Goal: Task Accomplishment & Management: Use online tool/utility

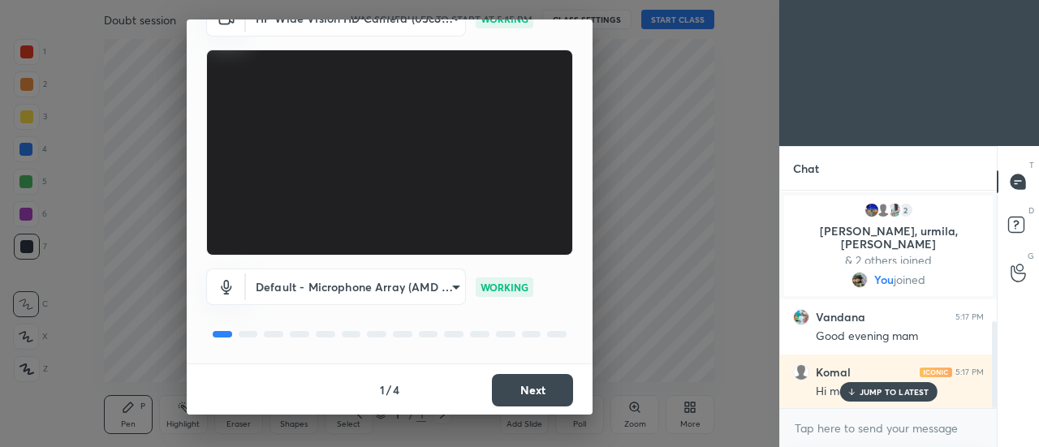
scroll to position [326, 0]
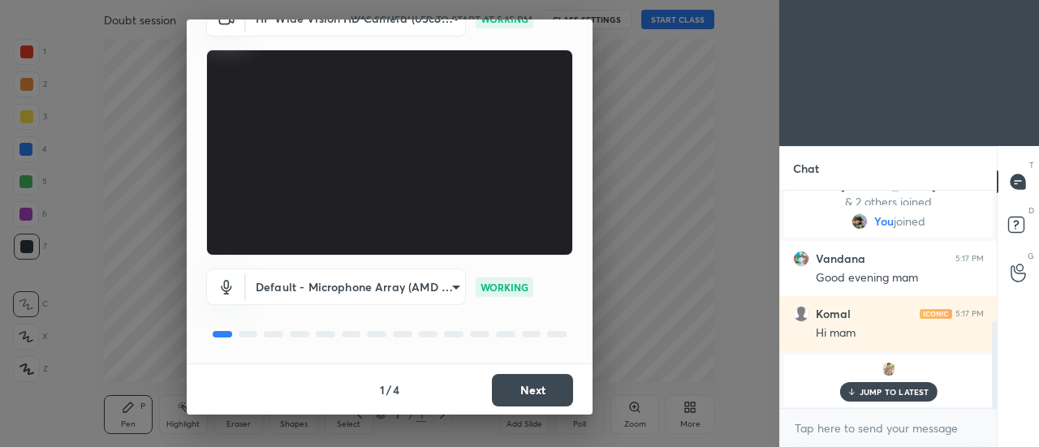
click at [545, 390] on button "Next" at bounding box center [532, 390] width 81 height 32
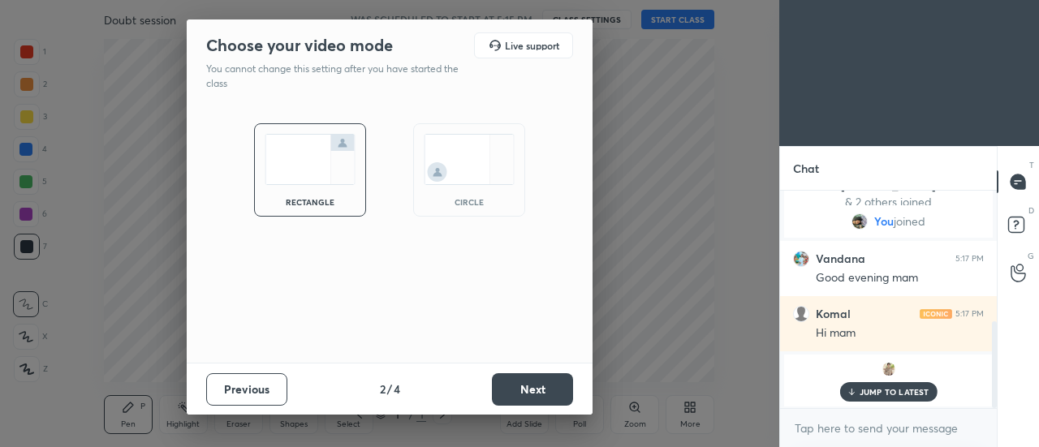
click at [440, 170] on img at bounding box center [469, 159] width 91 height 51
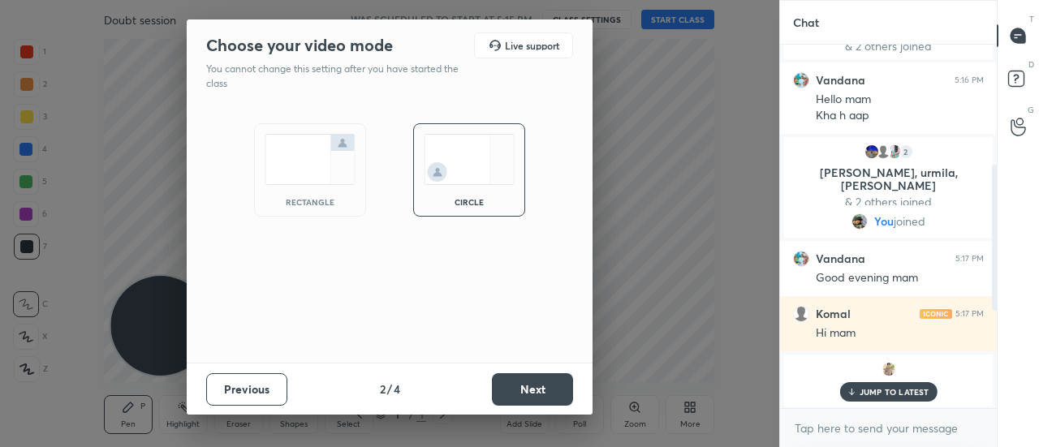
click at [529, 391] on button "Next" at bounding box center [532, 389] width 81 height 32
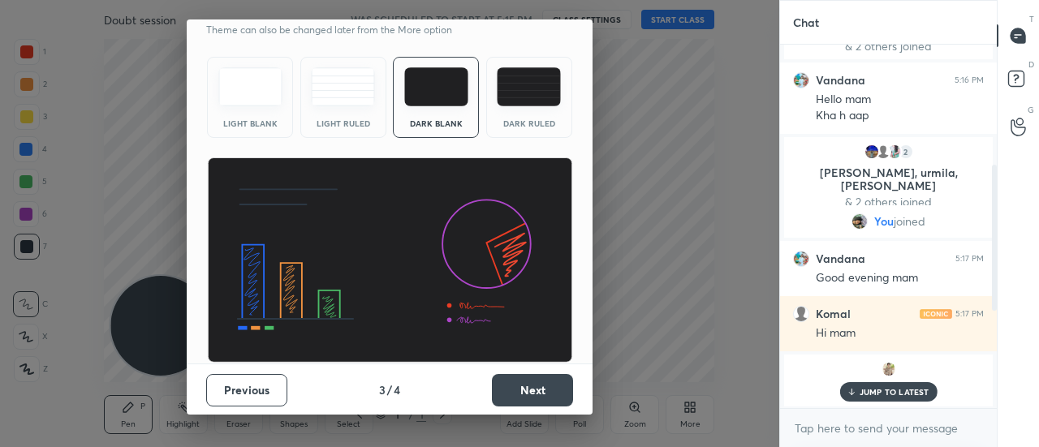
click at [552, 384] on button "Next" at bounding box center [532, 390] width 81 height 32
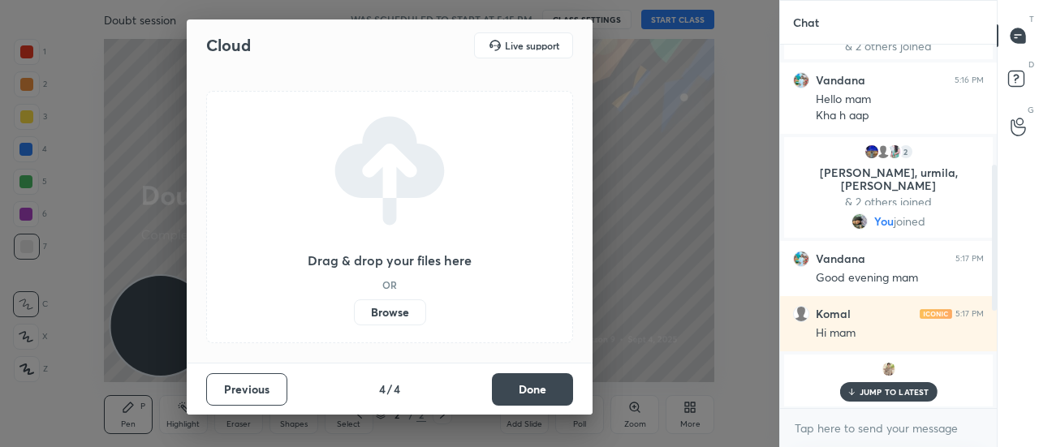
click at [412, 308] on label "Browse" at bounding box center [390, 313] width 72 height 26
click at [354, 308] on input "Browse" at bounding box center [354, 313] width 0 height 26
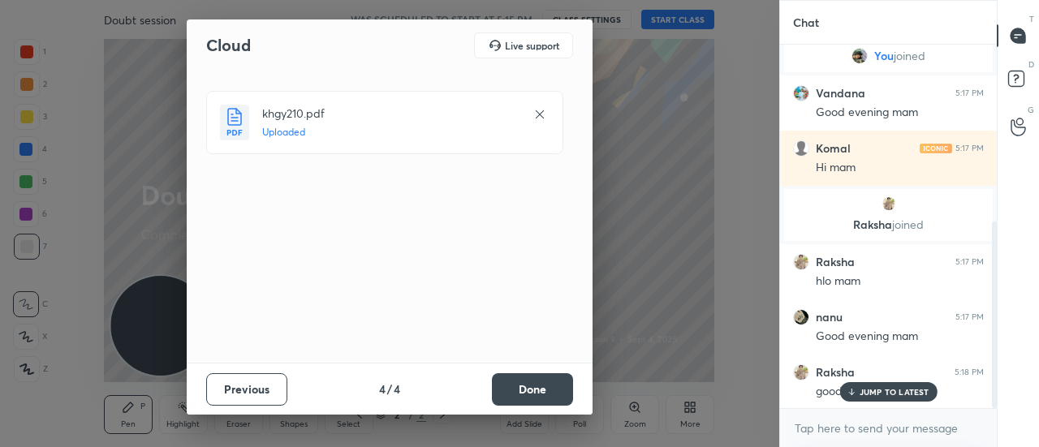
click at [517, 395] on button "Done" at bounding box center [532, 389] width 81 height 32
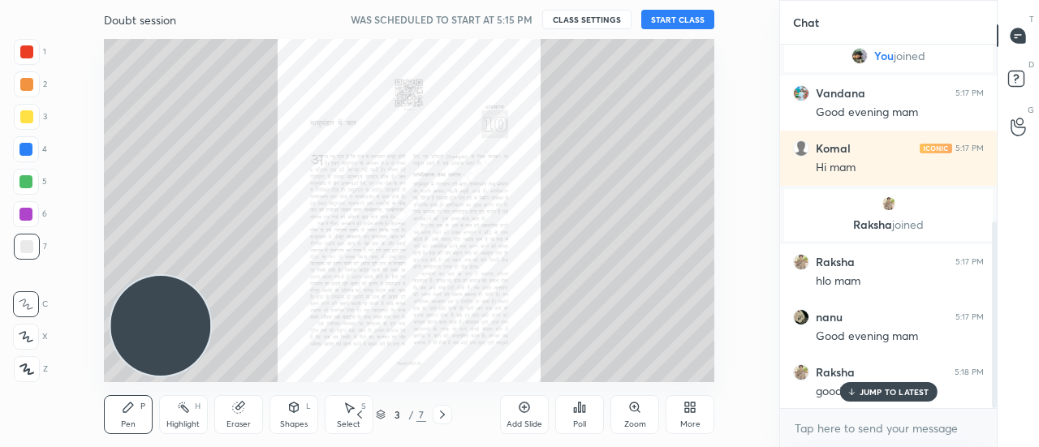
click at [661, 21] on button "START CLASS" at bounding box center [677, 19] width 73 height 19
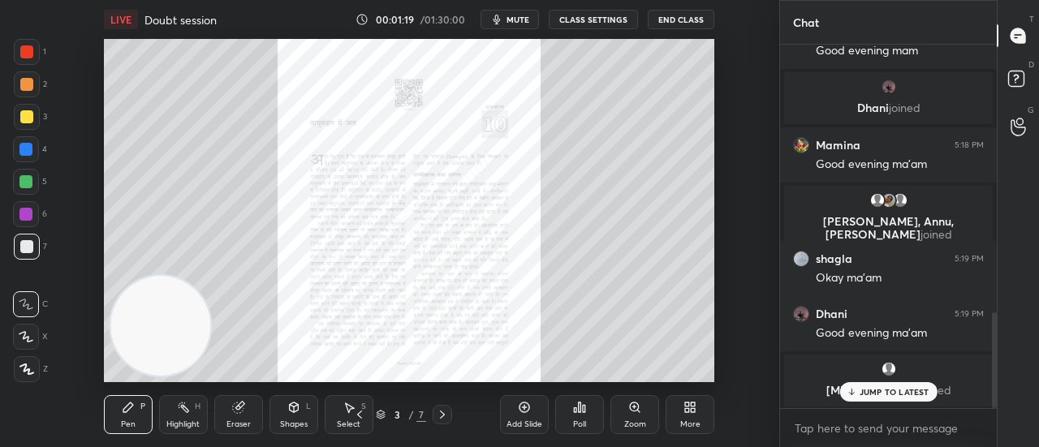
scroll to position [1077, 0]
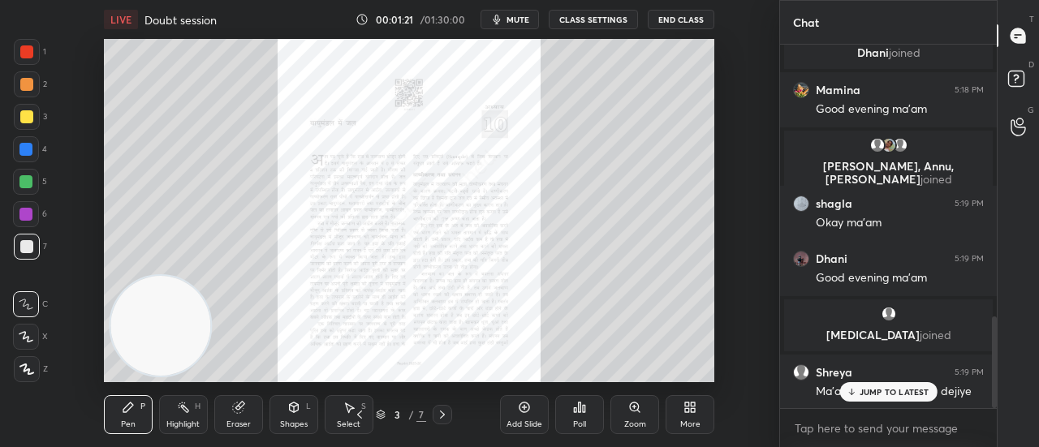
click at [872, 391] on p "JUMP TO LATEST" at bounding box center [895, 392] width 70 height 10
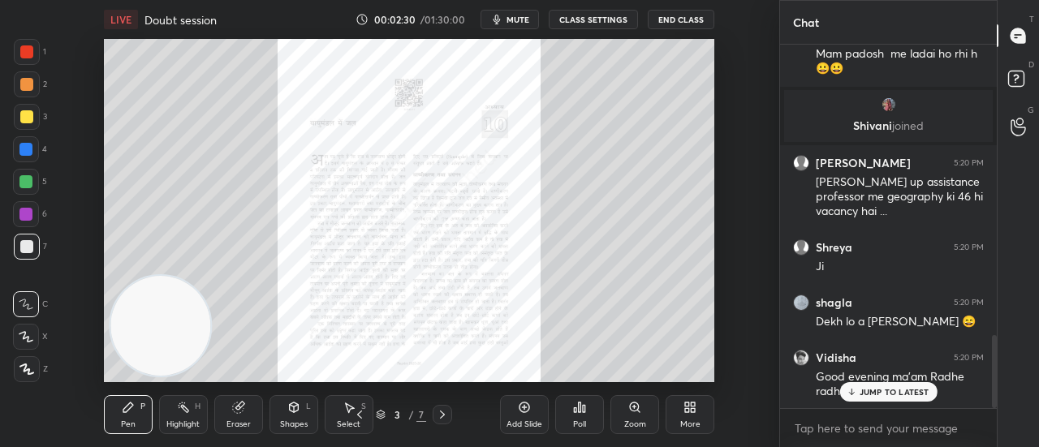
scroll to position [1513, 0]
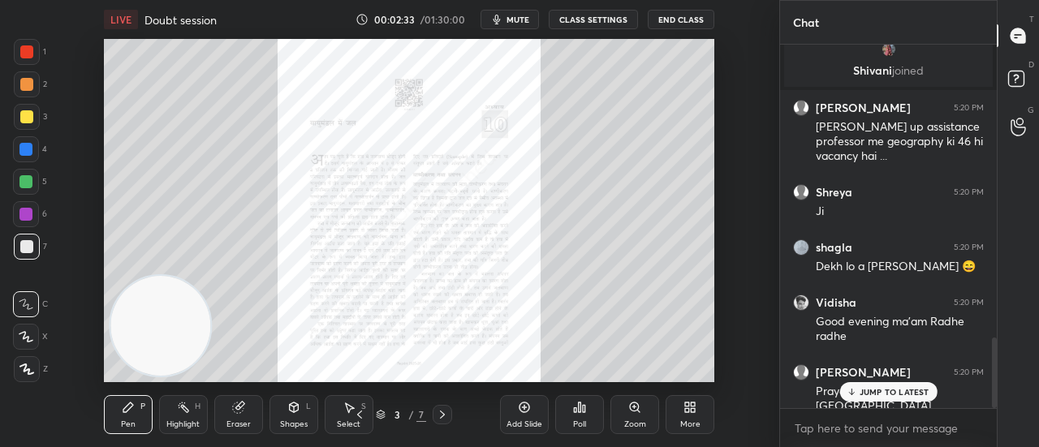
click at [904, 388] on p "JUMP TO LATEST" at bounding box center [895, 392] width 70 height 10
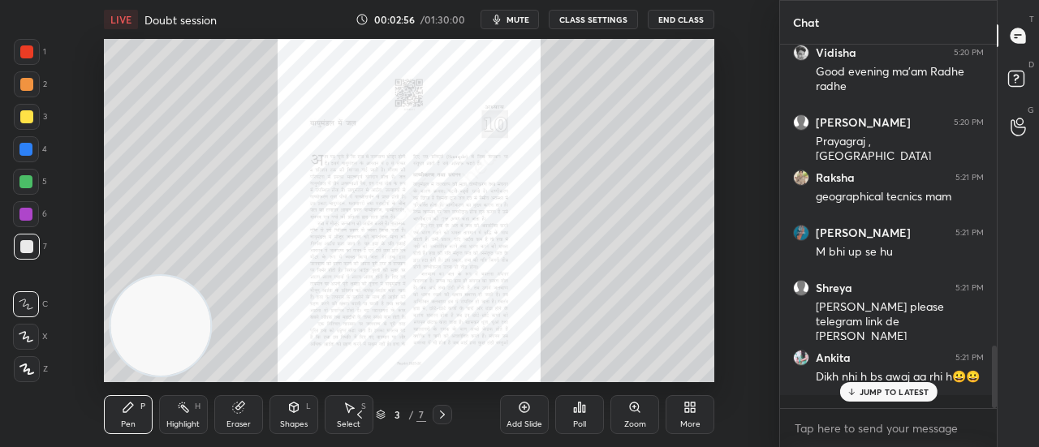
scroll to position [1819, 0]
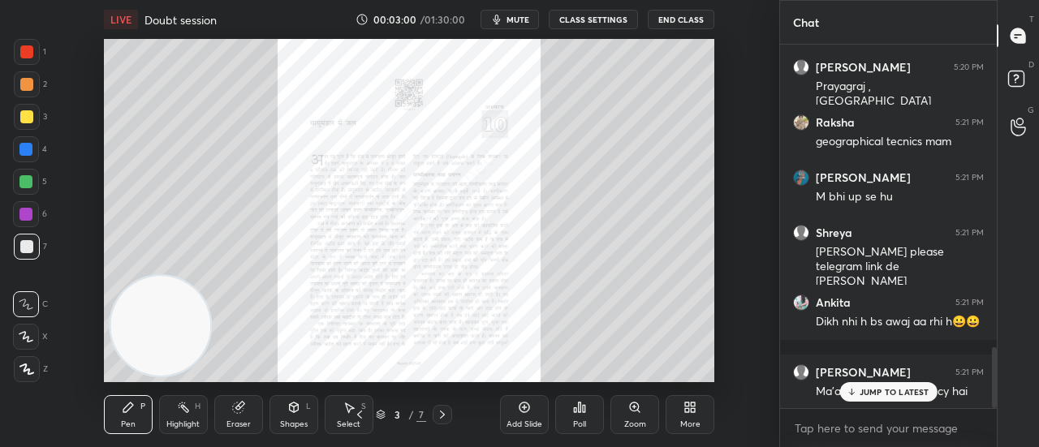
click at [890, 392] on p "JUMP TO LATEST" at bounding box center [895, 392] width 70 height 10
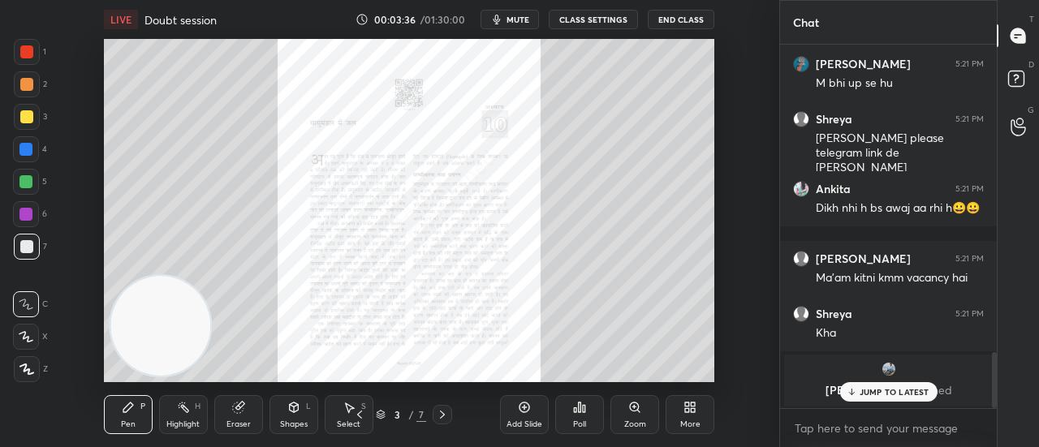
scroll to position [1987, 0]
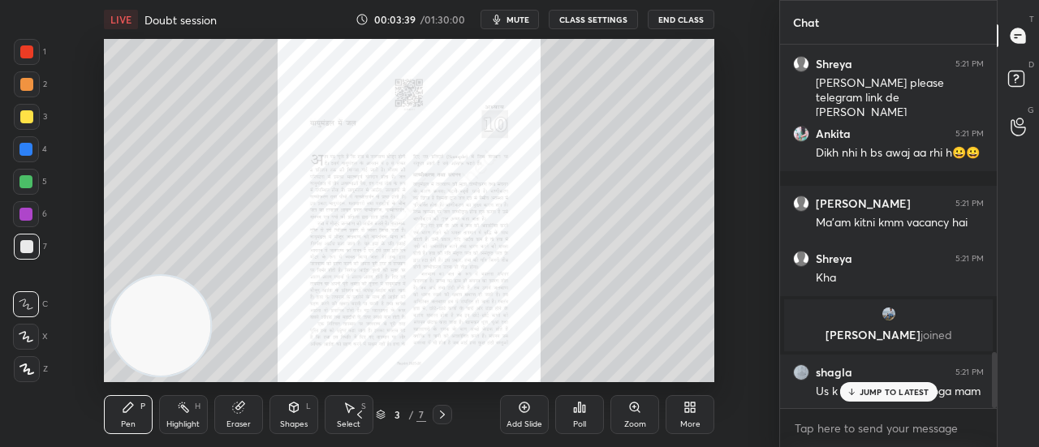
click at [849, 390] on icon at bounding box center [851, 392] width 11 height 10
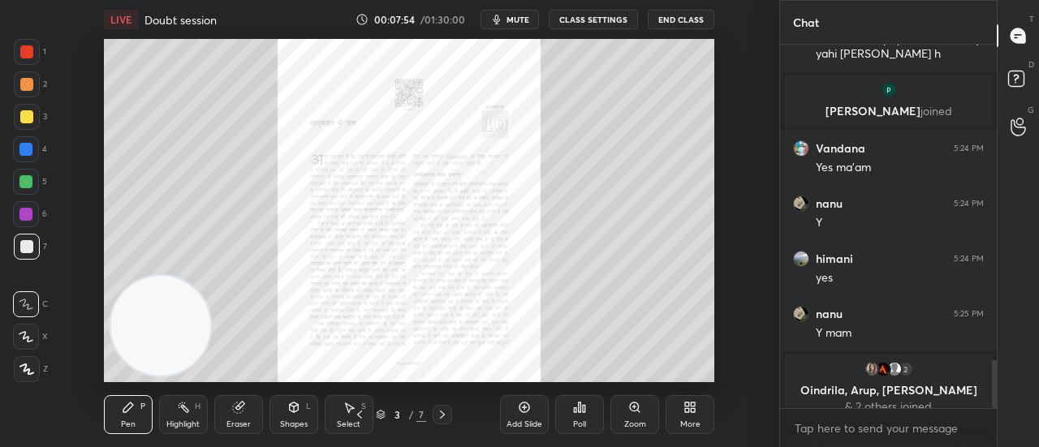
scroll to position [2450, 0]
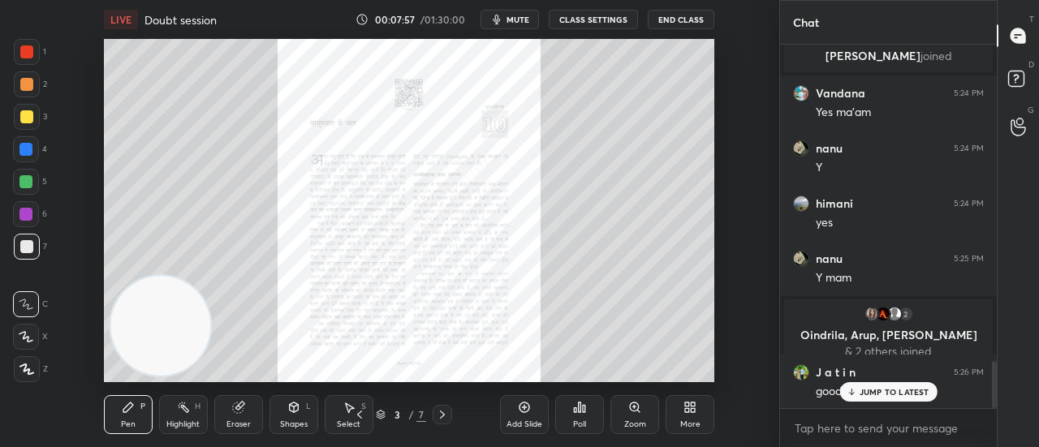
click at [898, 399] on div "JUMP TO LATEST" at bounding box center [887, 391] width 97 height 19
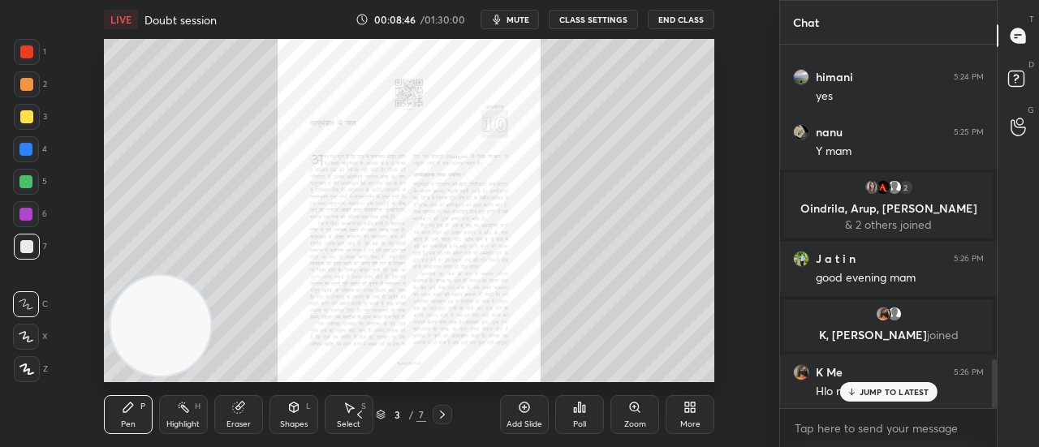
scroll to position [2354, 0]
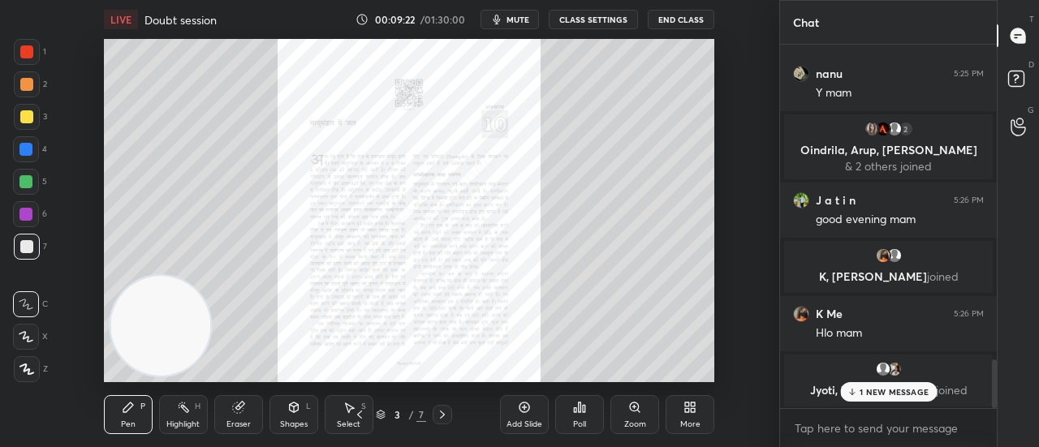
click at [895, 395] on p "1 NEW MESSAGE" at bounding box center [894, 392] width 69 height 10
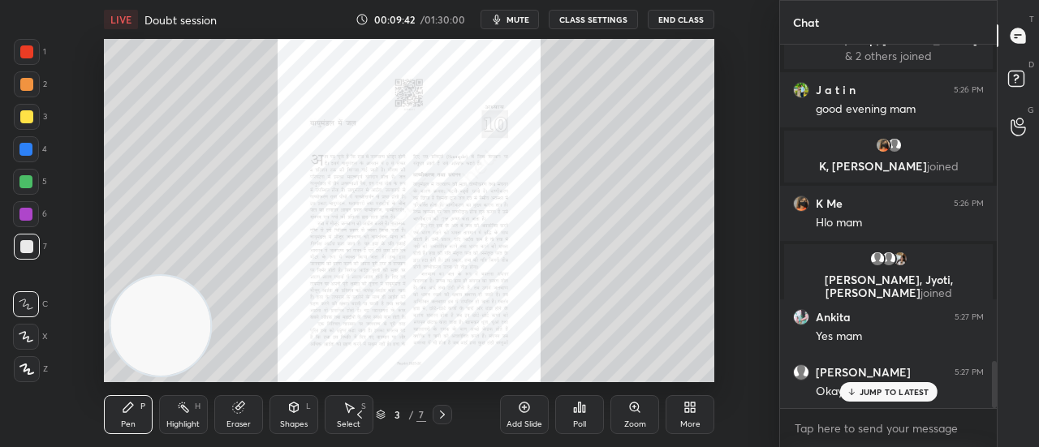
scroll to position [2520, 0]
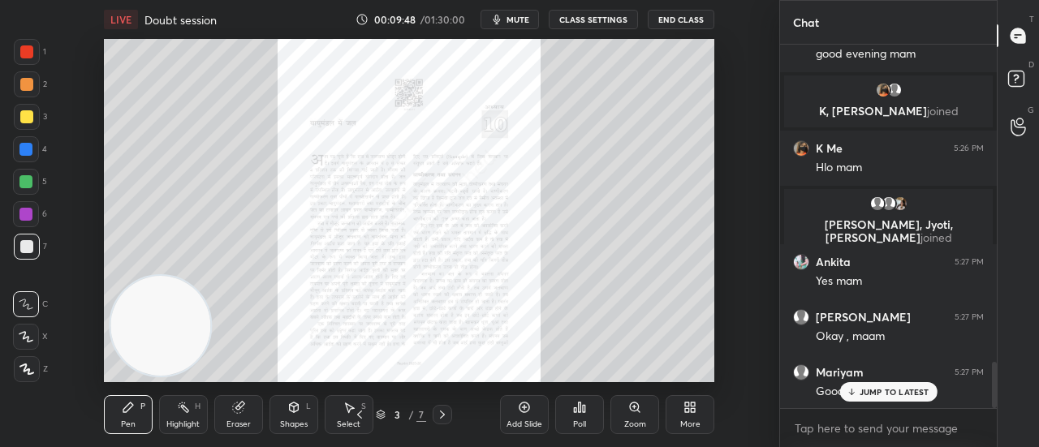
click at [862, 389] on p "JUMP TO LATEST" at bounding box center [895, 392] width 70 height 10
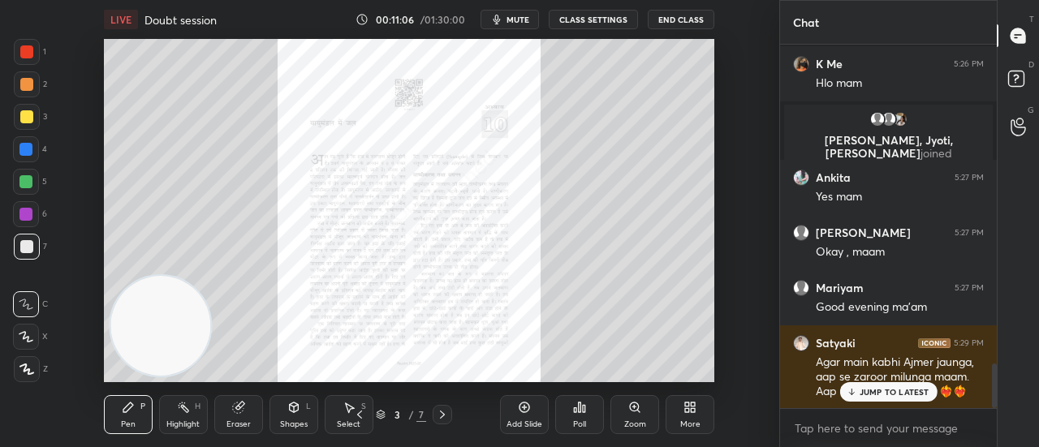
click at [875, 389] on p "JUMP TO LATEST" at bounding box center [895, 392] width 70 height 10
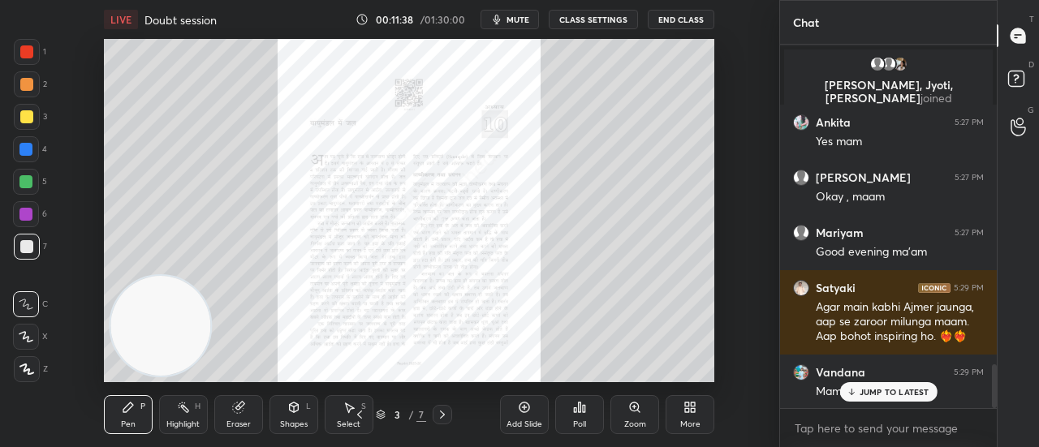
click at [870, 393] on p "JUMP TO LATEST" at bounding box center [895, 392] width 70 height 10
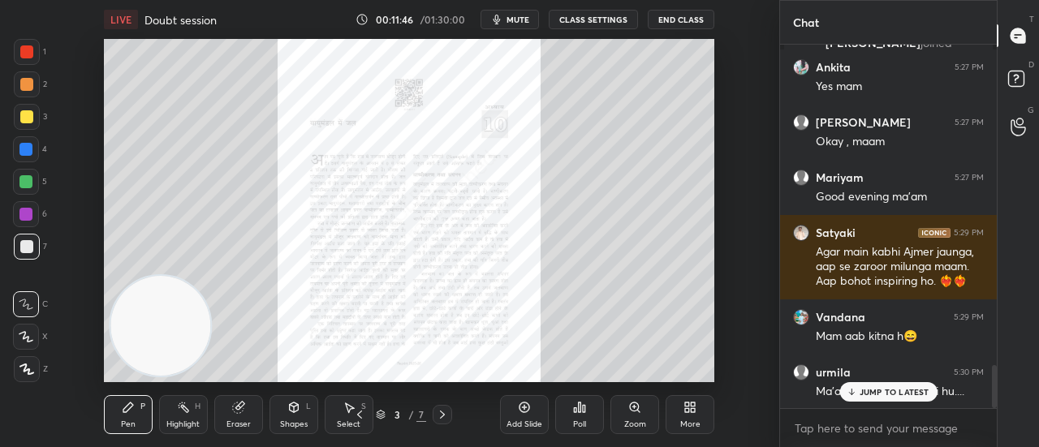
click at [890, 390] on p "JUMP TO LATEST" at bounding box center [895, 392] width 70 height 10
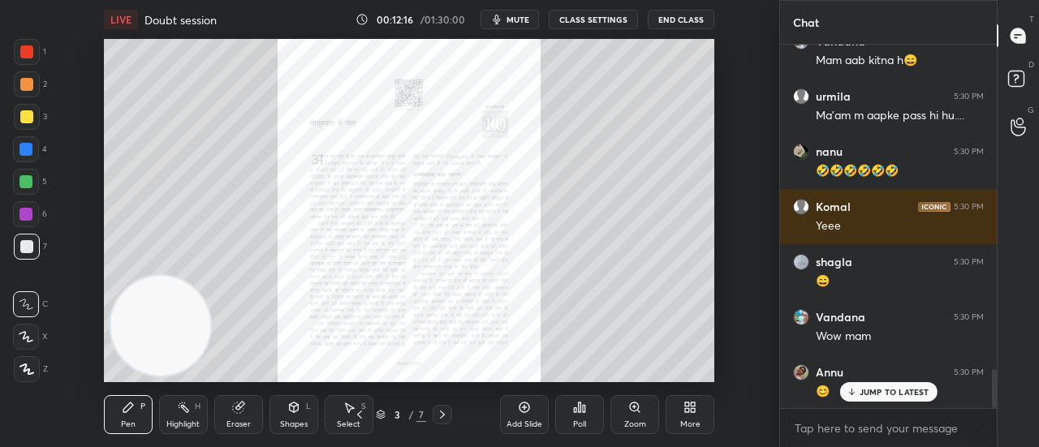
scroll to position [3061, 0]
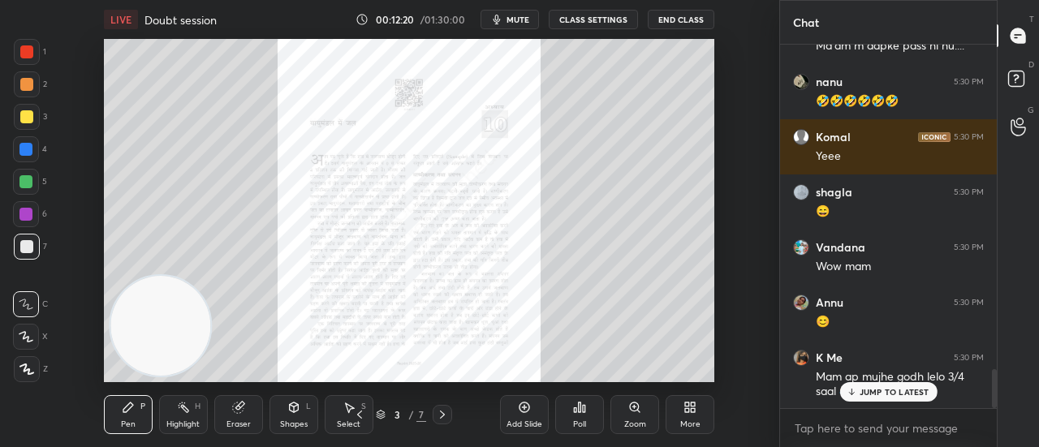
click at [877, 391] on p "JUMP TO LATEST" at bounding box center [895, 392] width 70 height 10
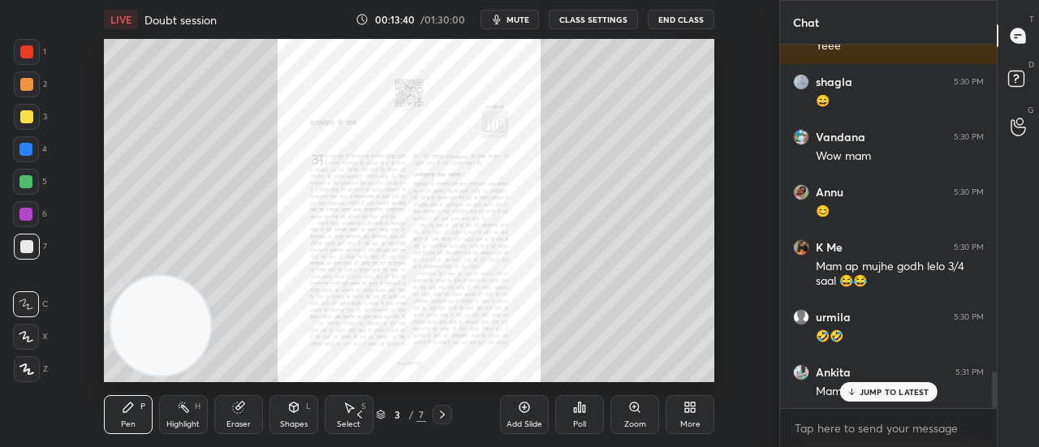
scroll to position [3241, 0]
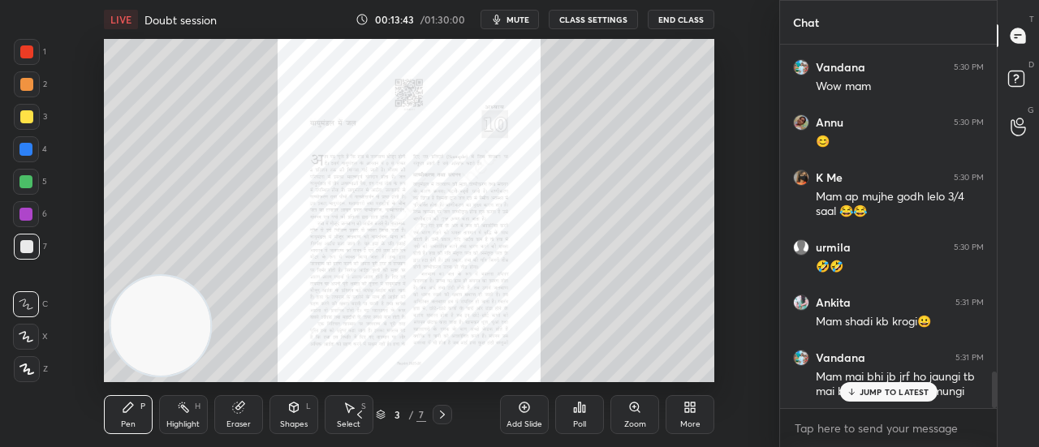
click at [882, 392] on p "JUMP TO LATEST" at bounding box center [895, 392] width 70 height 10
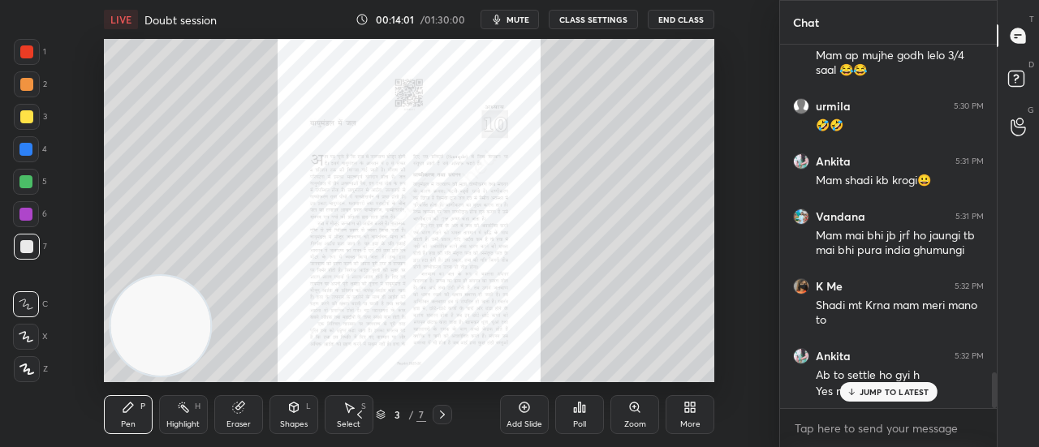
scroll to position [3452, 0]
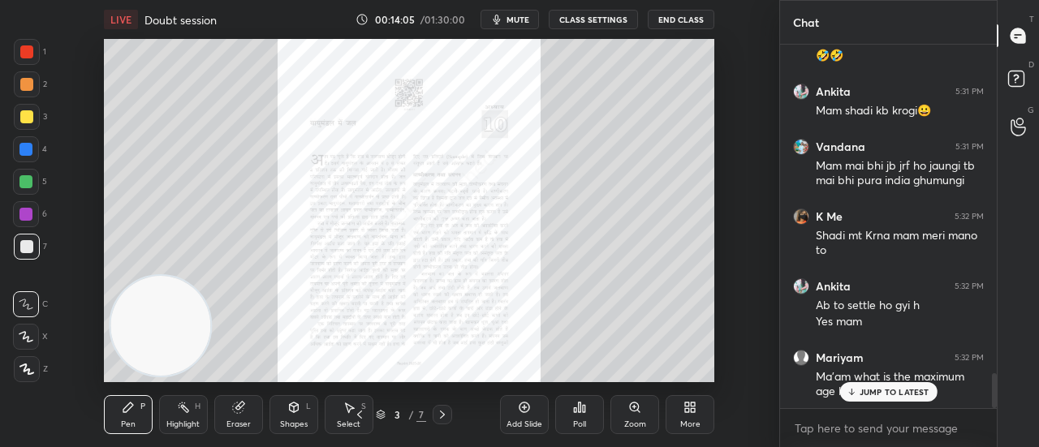
click at [877, 394] on p "JUMP TO LATEST" at bounding box center [895, 392] width 70 height 10
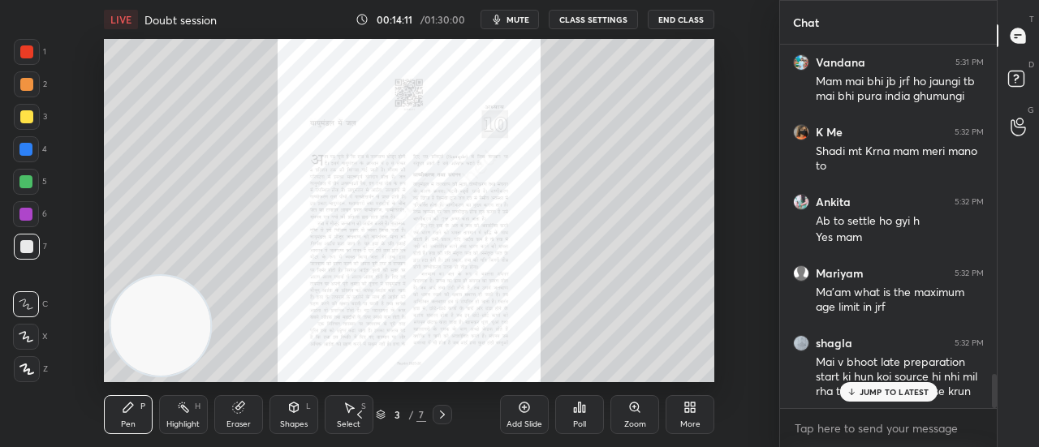
click at [885, 386] on div "JUMP TO LATEST" at bounding box center [887, 391] width 97 height 19
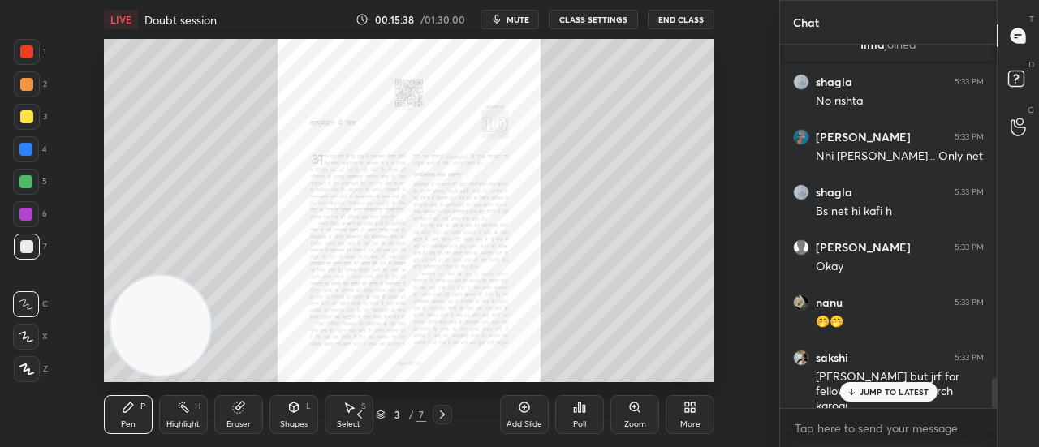
scroll to position [4110, 0]
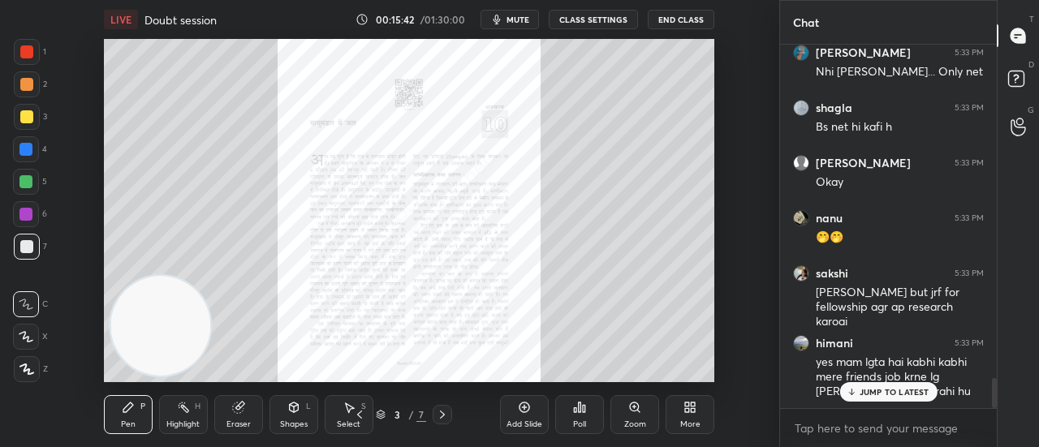
click at [856, 397] on icon at bounding box center [851, 392] width 11 height 10
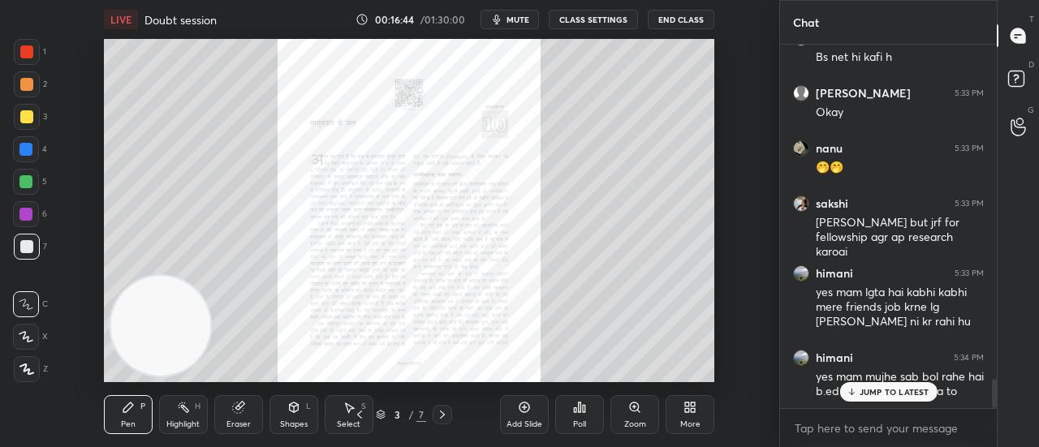
scroll to position [4249, 0]
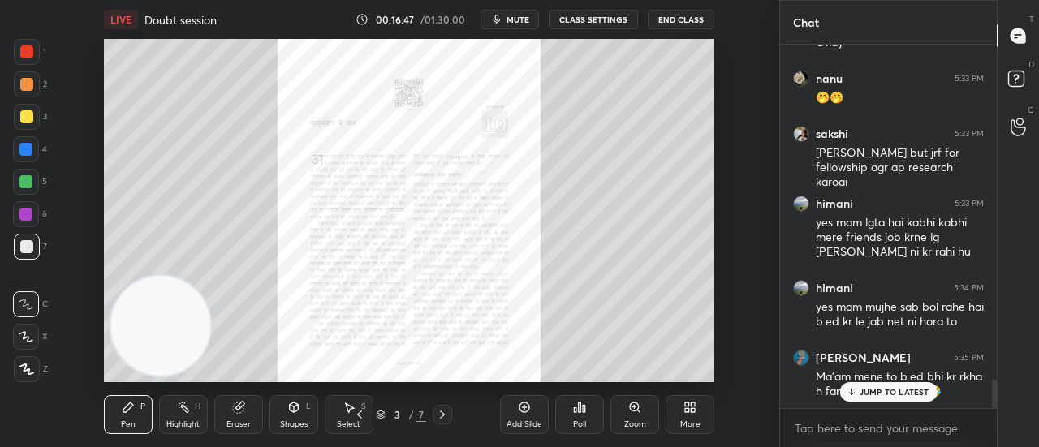
click at [865, 394] on p "JUMP TO LATEST" at bounding box center [895, 392] width 70 height 10
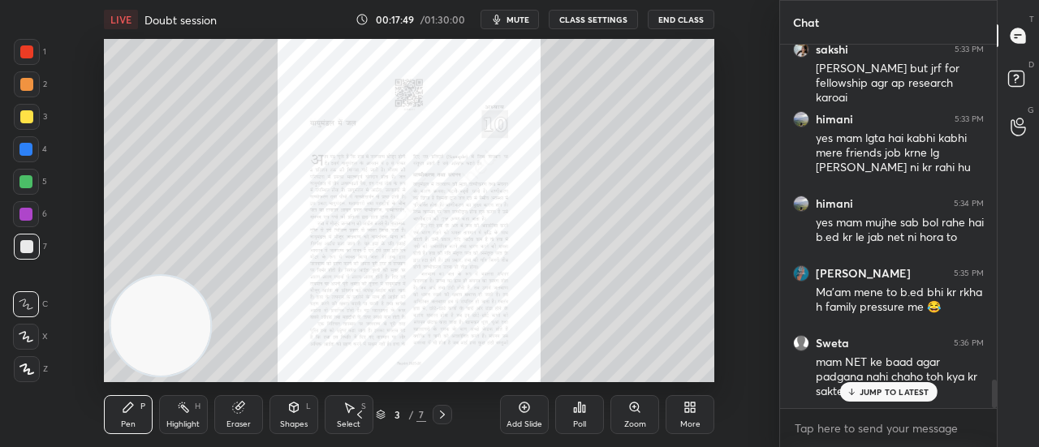
click at [904, 391] on p "JUMP TO LATEST" at bounding box center [895, 392] width 70 height 10
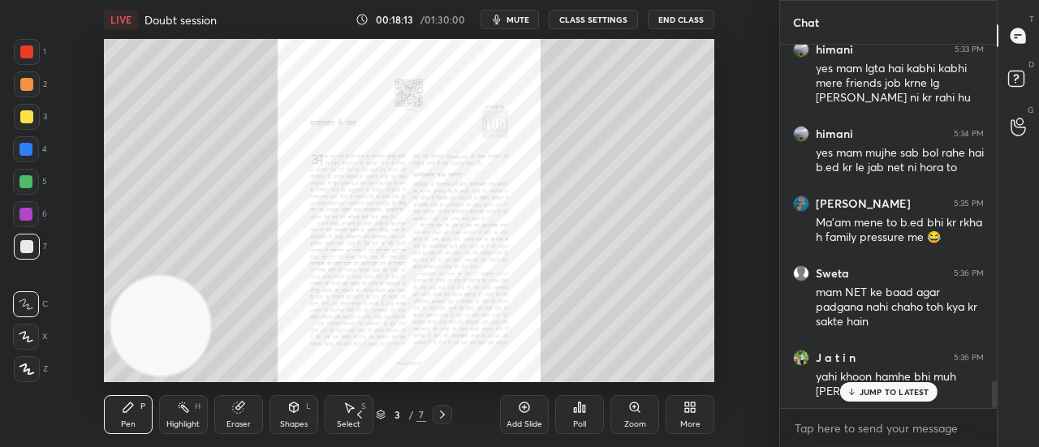
click at [872, 395] on p "JUMP TO LATEST" at bounding box center [895, 392] width 70 height 10
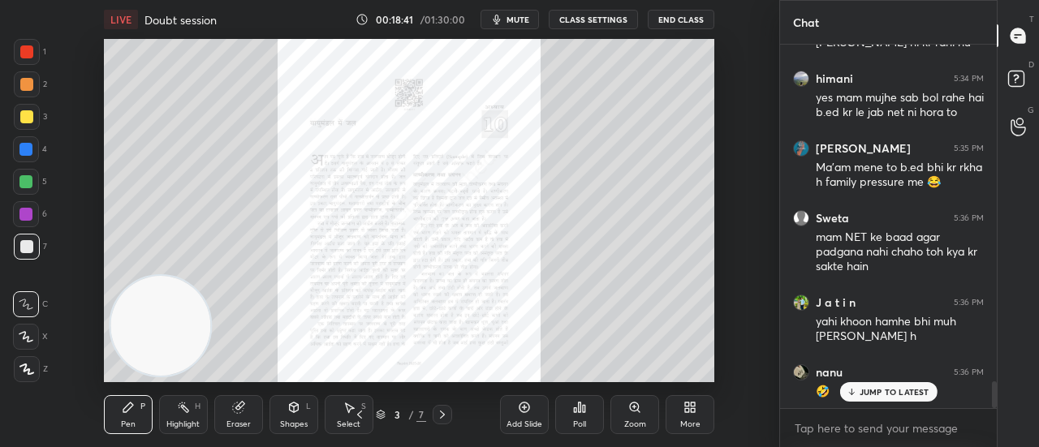
scroll to position [4572, 0]
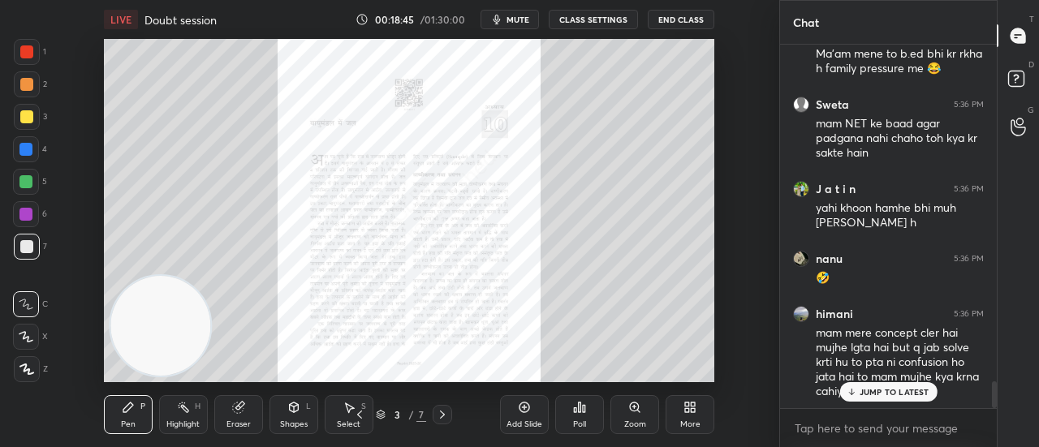
click at [877, 390] on p "JUMP TO LATEST" at bounding box center [895, 392] width 70 height 10
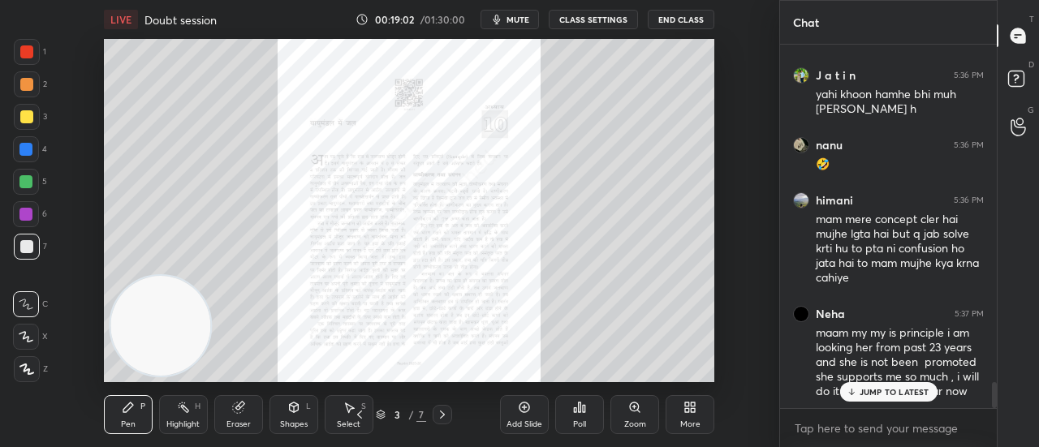
scroll to position [4702, 0]
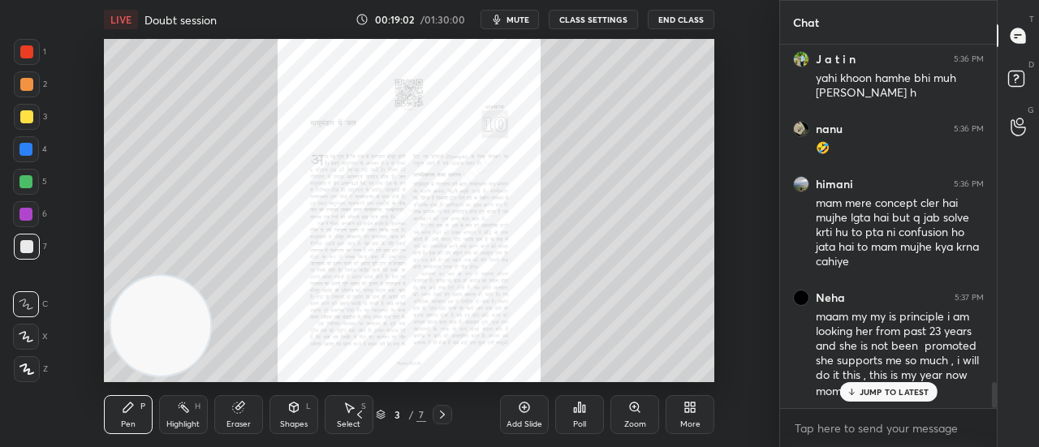
click at [865, 397] on p "JUMP TO LATEST" at bounding box center [895, 392] width 70 height 10
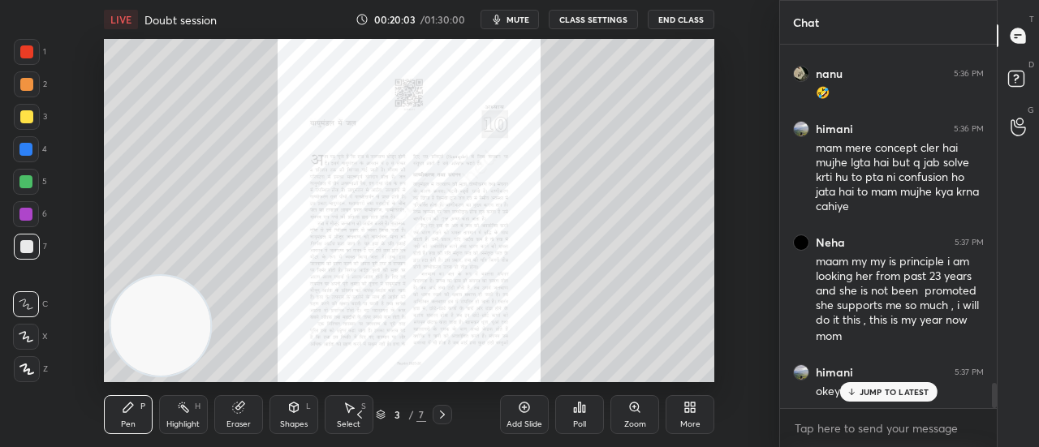
scroll to position [4827, 0]
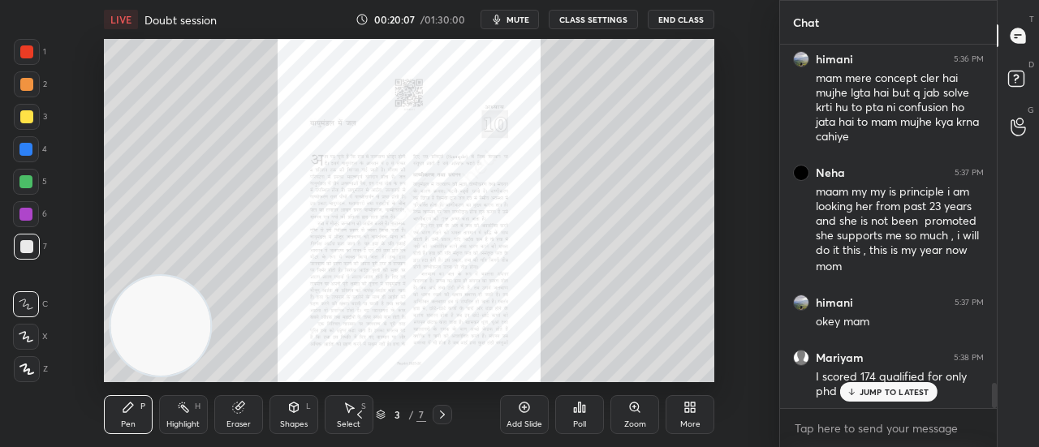
click at [857, 397] on icon at bounding box center [851, 392] width 11 height 10
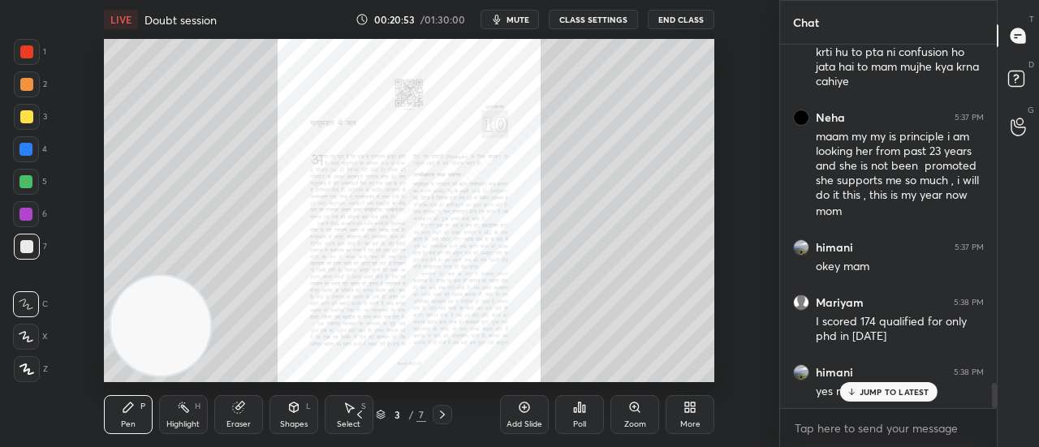
scroll to position [4938, 0]
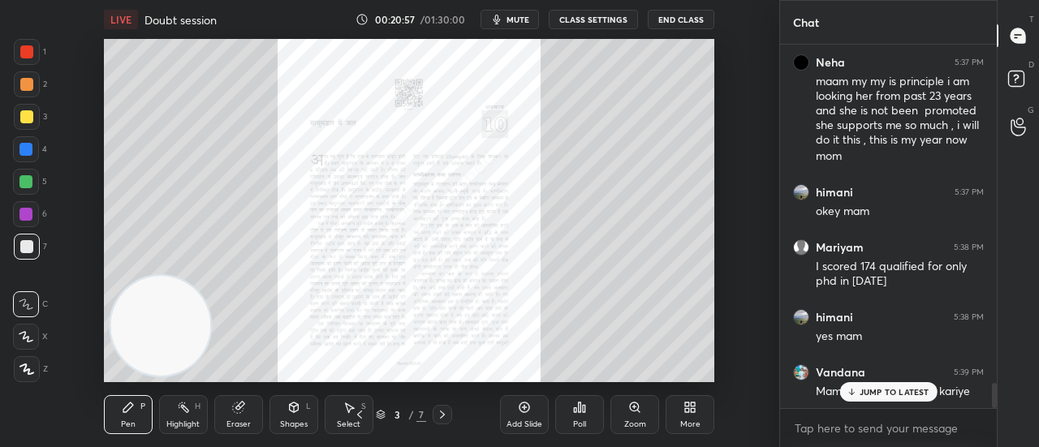
click at [908, 388] on p "JUMP TO LATEST" at bounding box center [895, 392] width 70 height 10
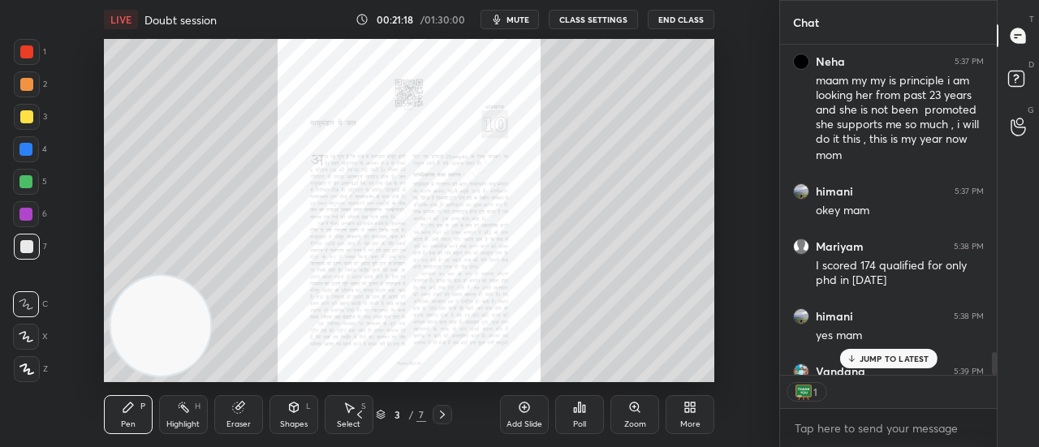
scroll to position [5030, 0]
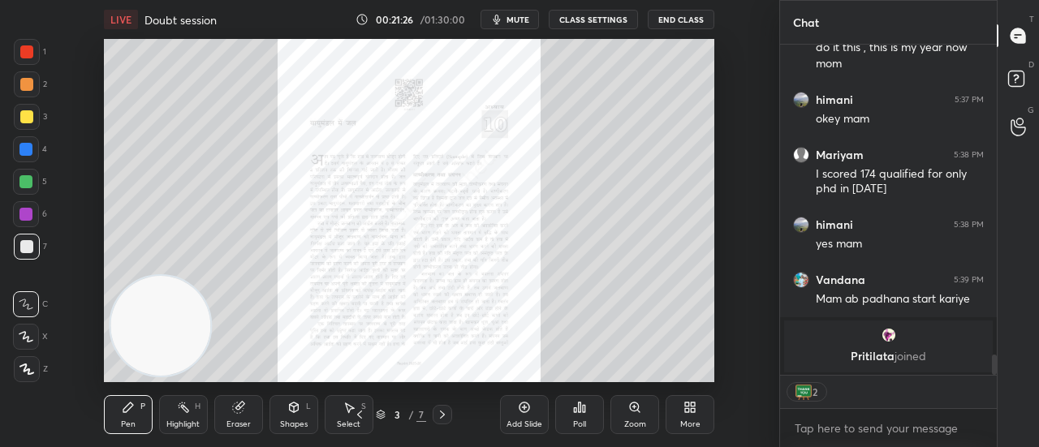
click at [534, 417] on div "Add Slide" at bounding box center [524, 414] width 49 height 39
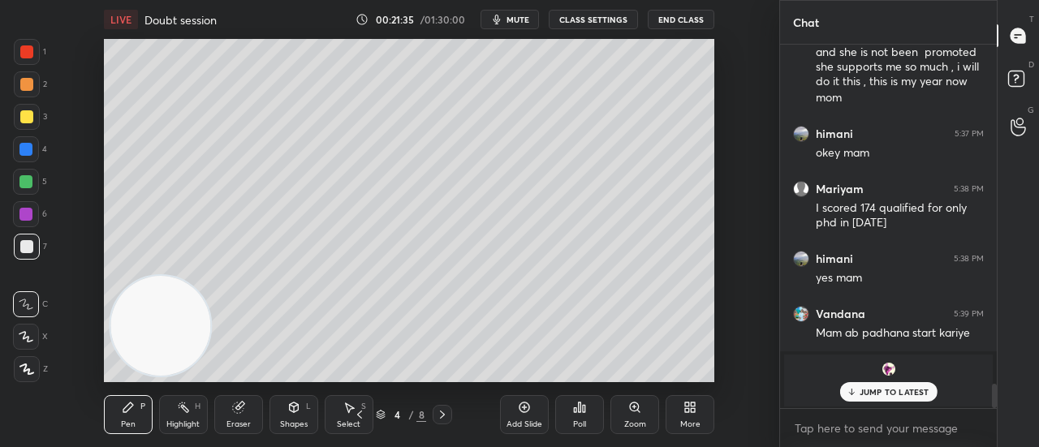
scroll to position [5051, 0]
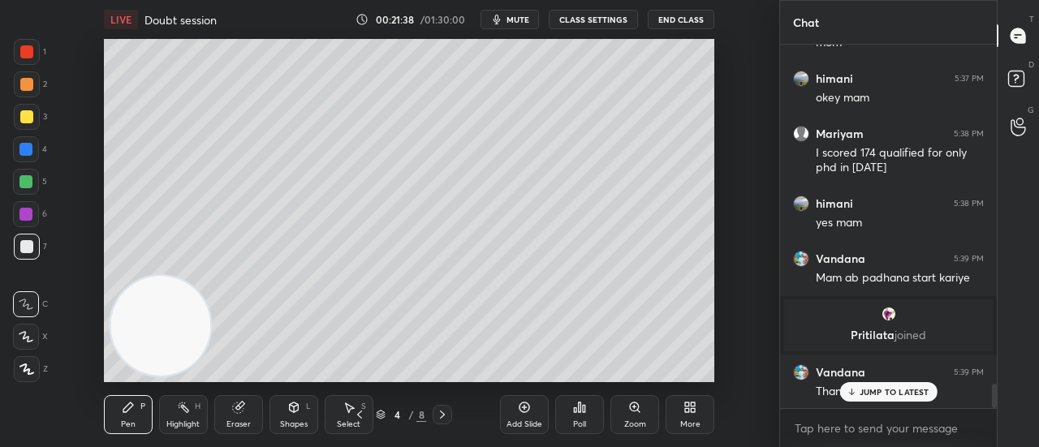
click at [896, 394] on p "JUMP TO LATEST" at bounding box center [895, 392] width 70 height 10
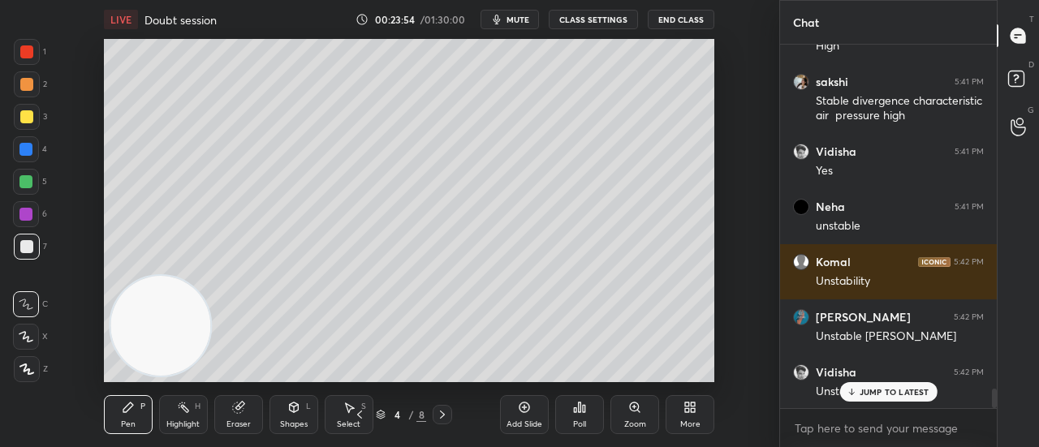
scroll to position [6550, 0]
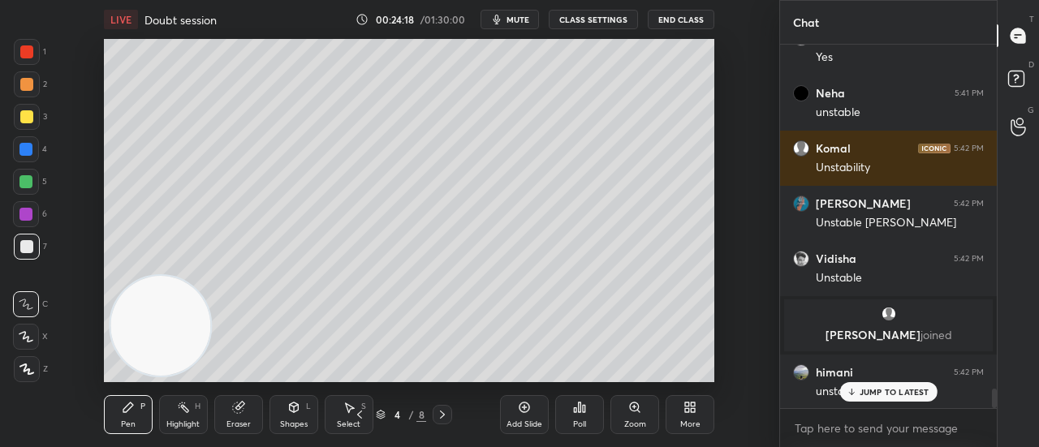
click at [516, 421] on div "Add Slide" at bounding box center [525, 425] width 36 height 8
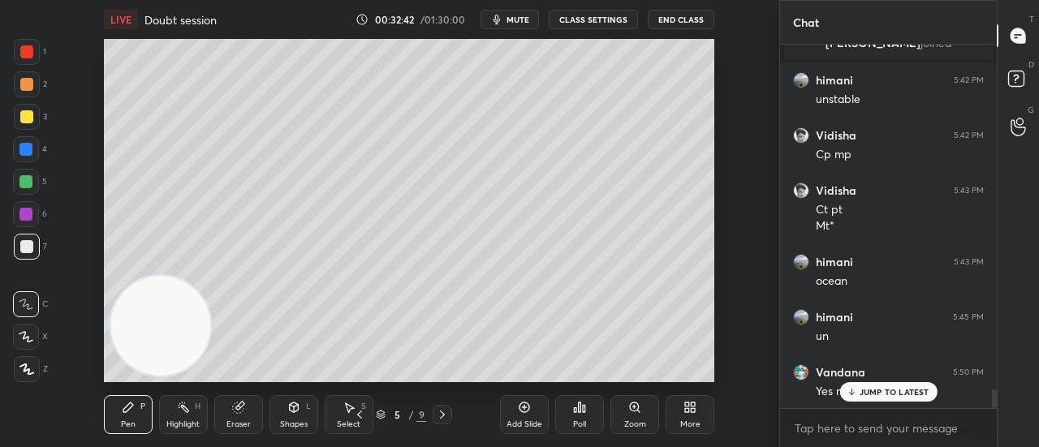
scroll to position [6898, 0]
click at [527, 408] on icon at bounding box center [524, 407] width 5 height 5
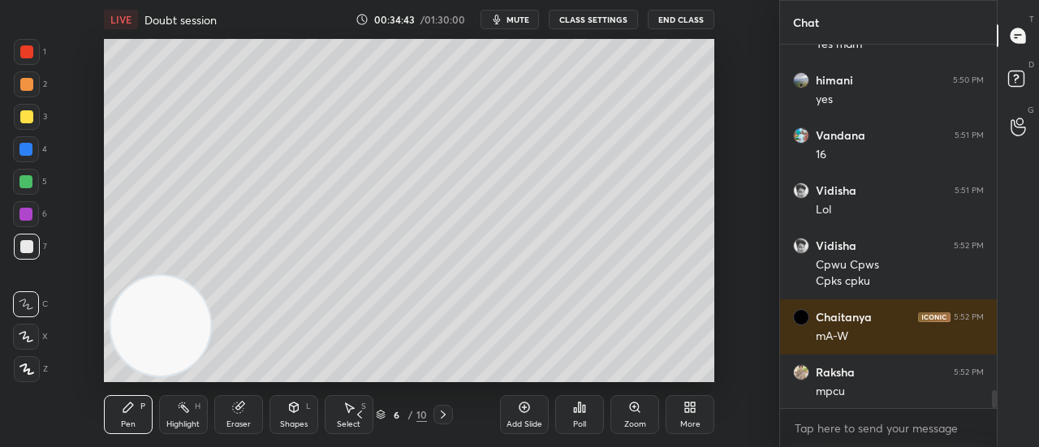
scroll to position [7245, 0]
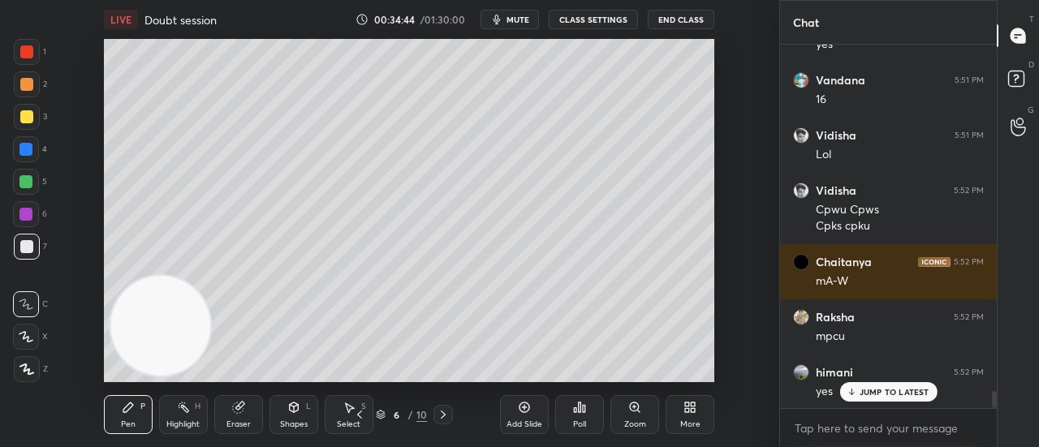
click at [887, 401] on div "JUMP TO LATEST" at bounding box center [887, 391] width 97 height 19
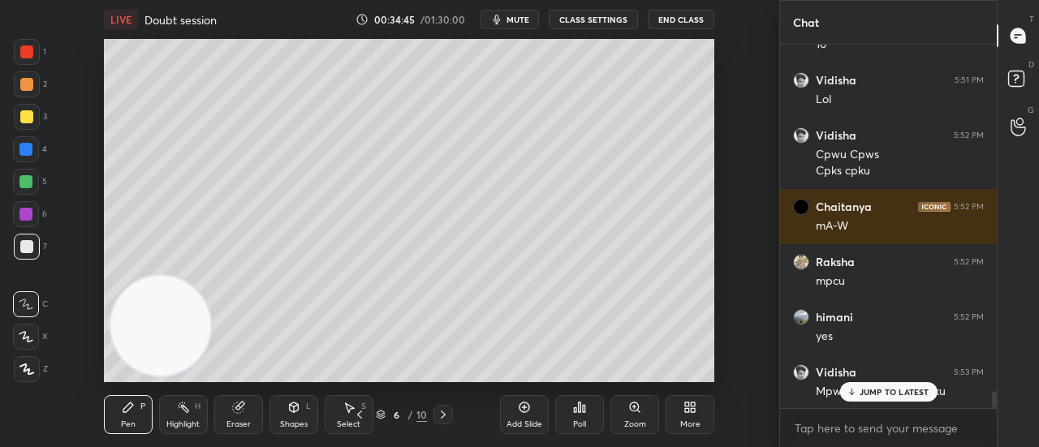
click at [900, 394] on p "JUMP TO LATEST" at bounding box center [895, 392] width 70 height 10
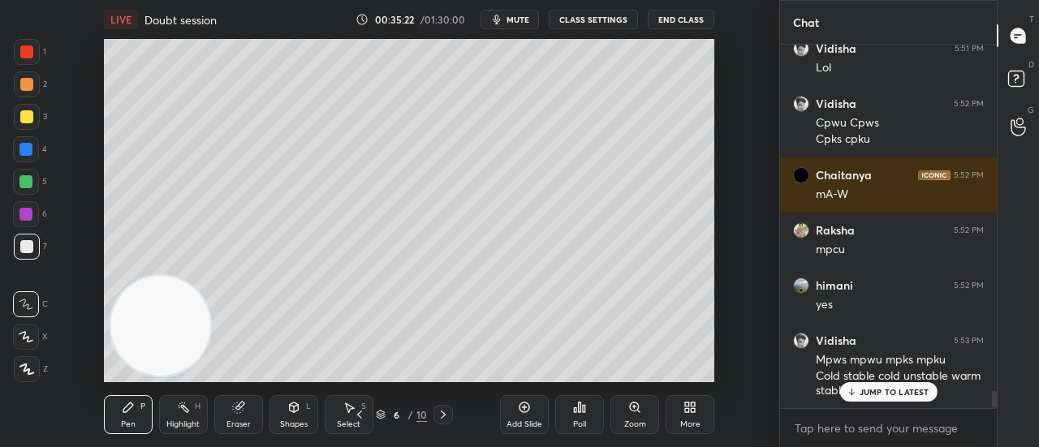
scroll to position [6, 5]
click at [523, 415] on div "Add Slide" at bounding box center [524, 414] width 49 height 39
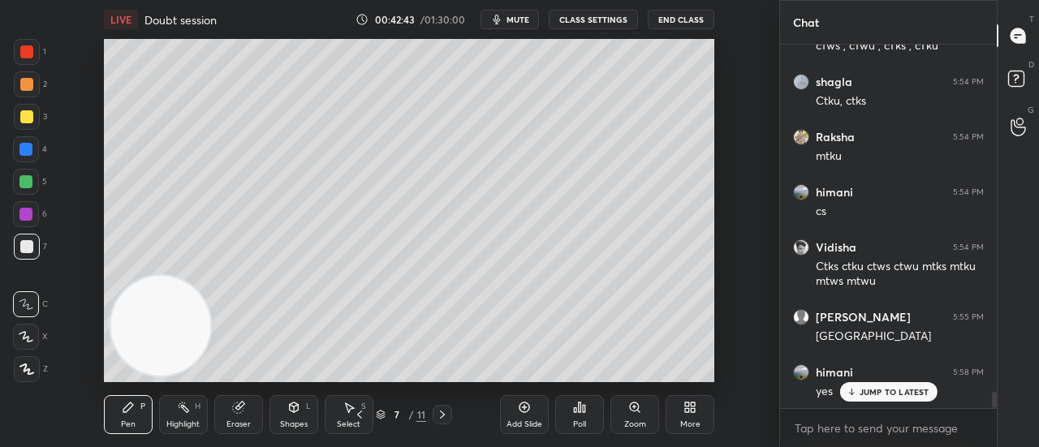
scroll to position [7982, 0]
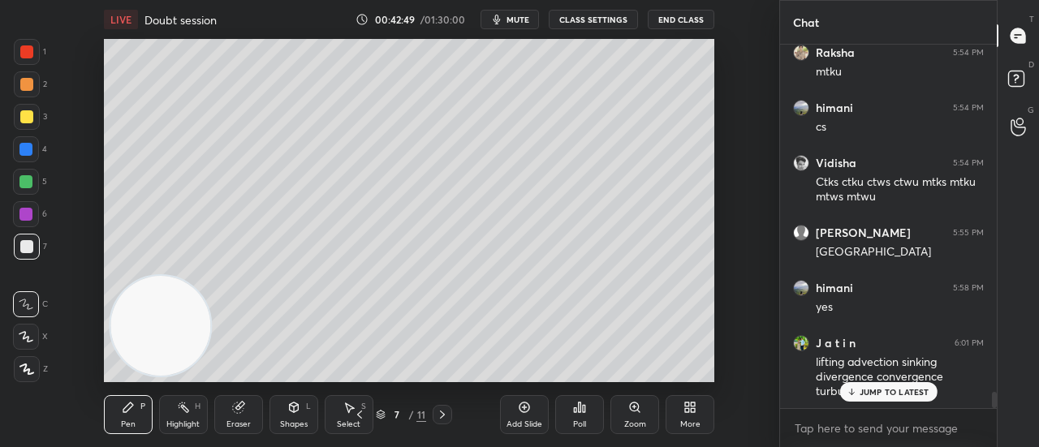
click at [909, 387] on p "JUMP TO LATEST" at bounding box center [895, 392] width 70 height 10
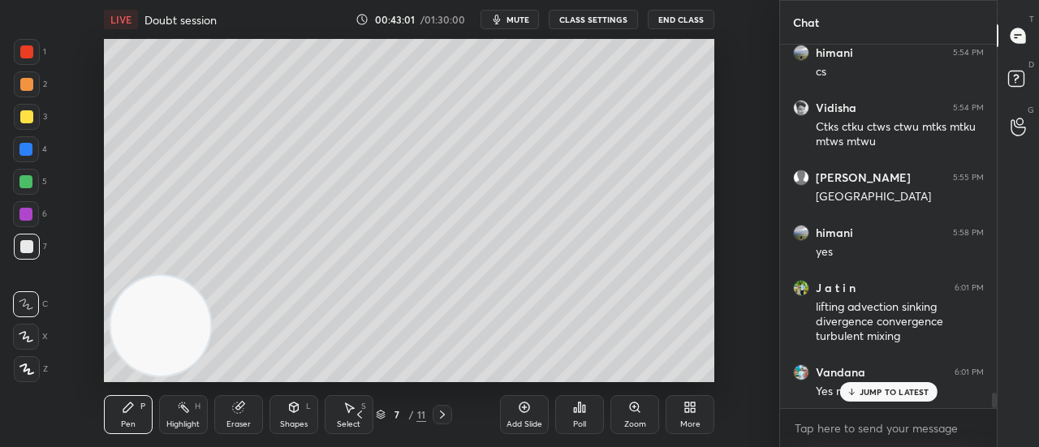
click at [867, 391] on p "JUMP TO LATEST" at bounding box center [895, 392] width 70 height 10
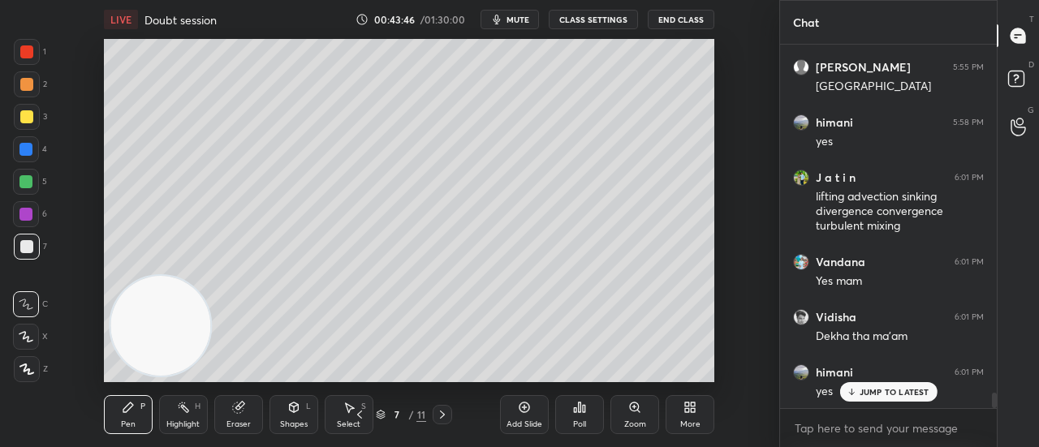
scroll to position [8203, 0]
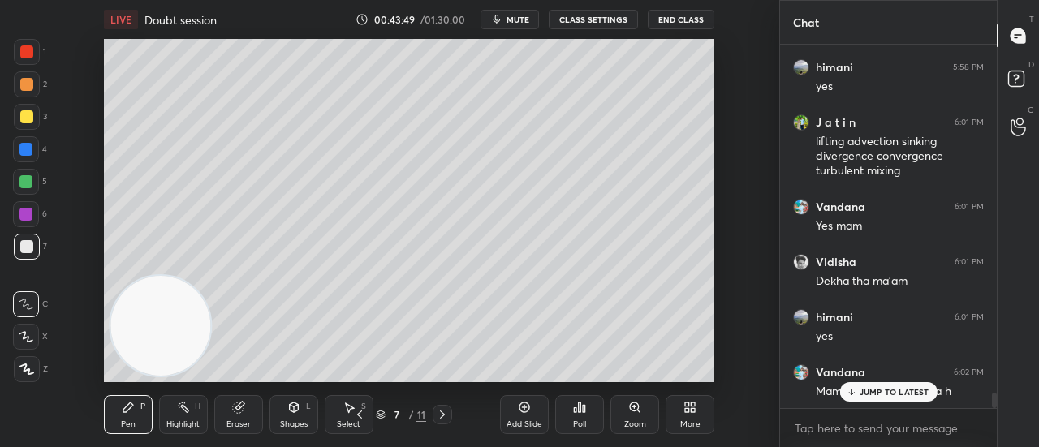
click at [882, 392] on p "JUMP TO LATEST" at bounding box center [895, 392] width 70 height 10
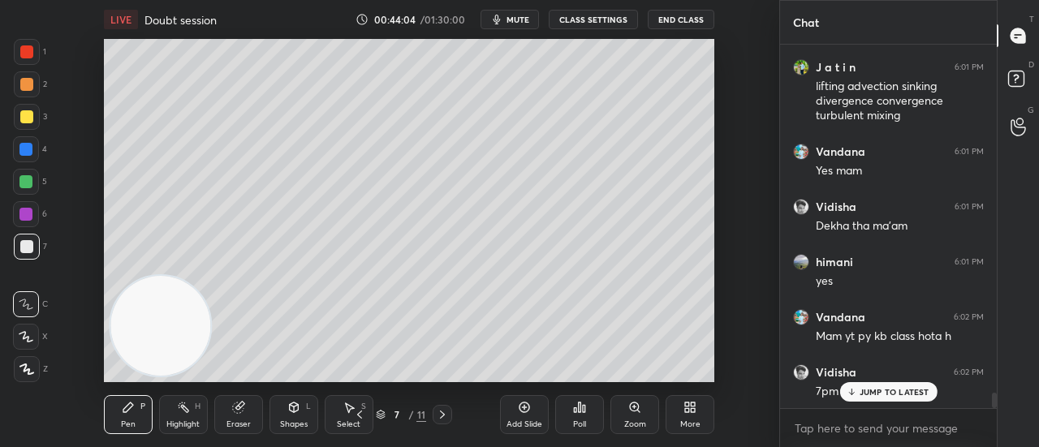
click at [857, 395] on icon at bounding box center [851, 392] width 11 height 10
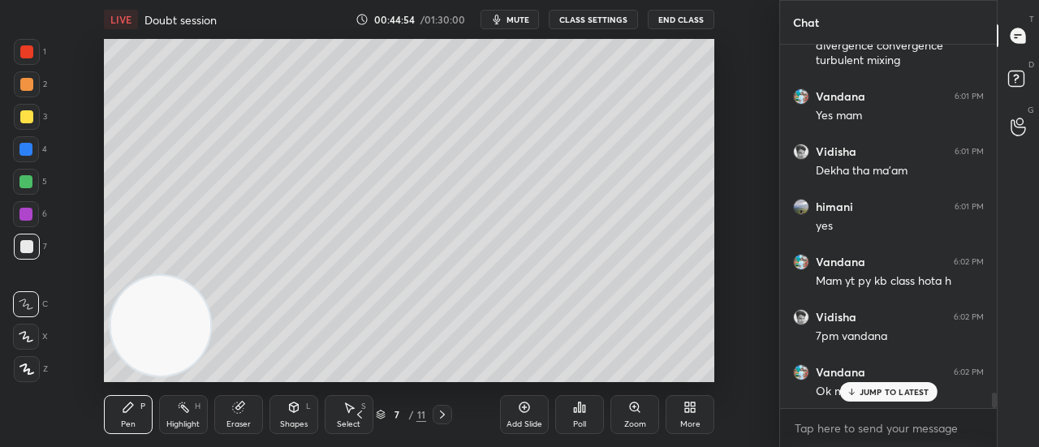
scroll to position [8369, 0]
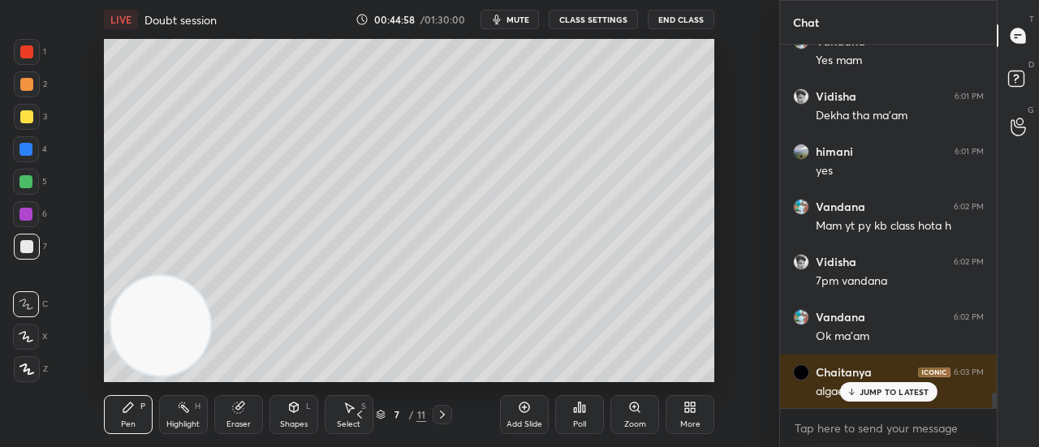
click at [891, 397] on p "JUMP TO LATEST" at bounding box center [895, 392] width 70 height 10
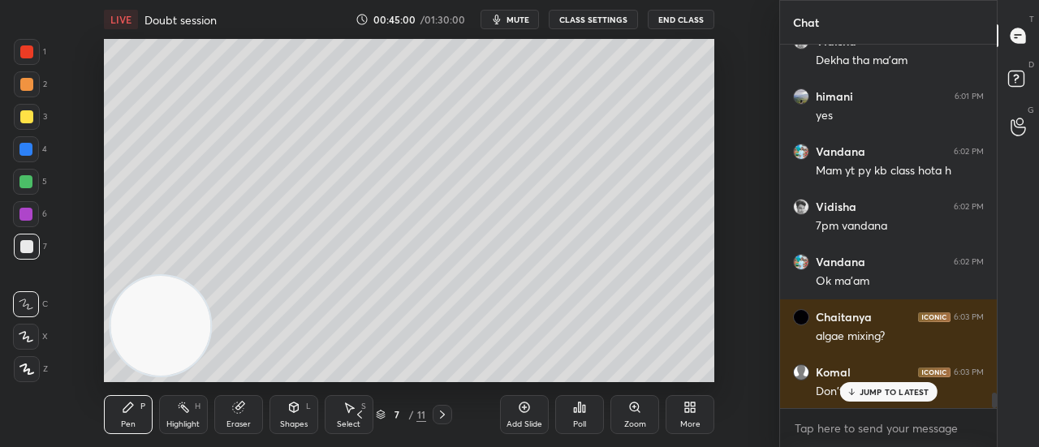
scroll to position [8534, 0]
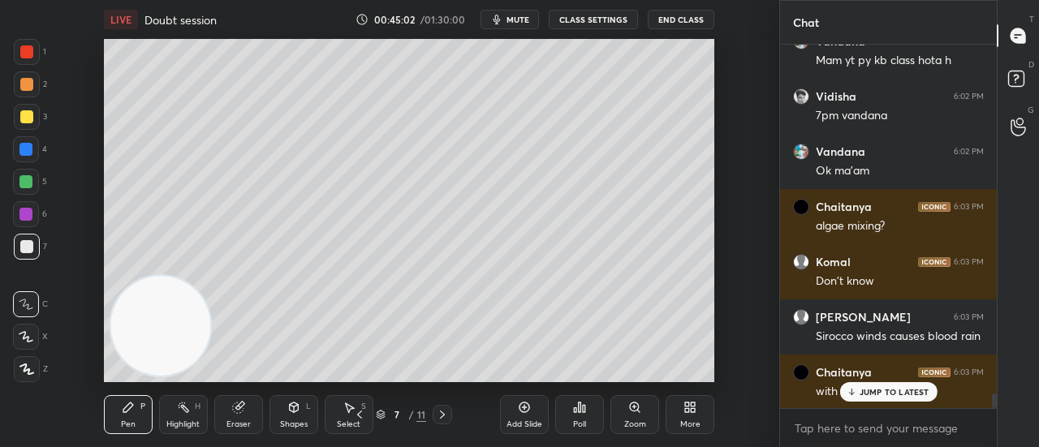
click at [867, 399] on div "JUMP TO LATEST" at bounding box center [887, 391] width 97 height 19
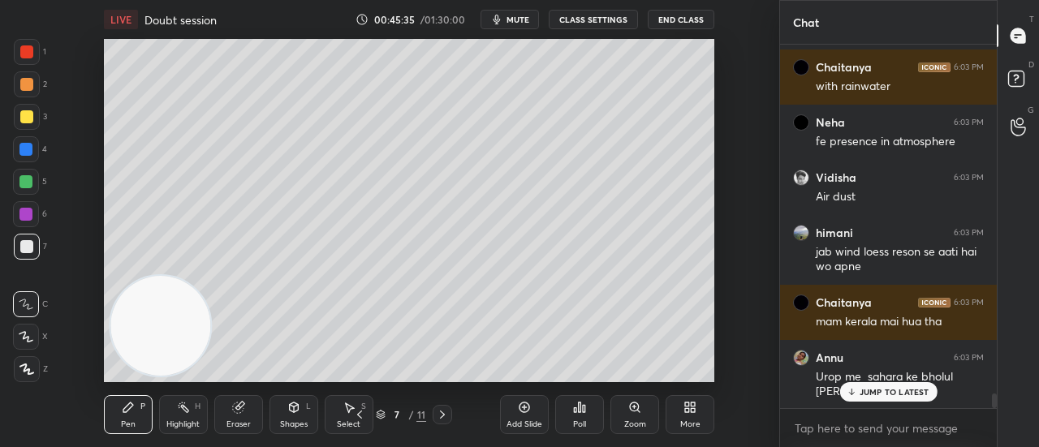
scroll to position [8895, 0]
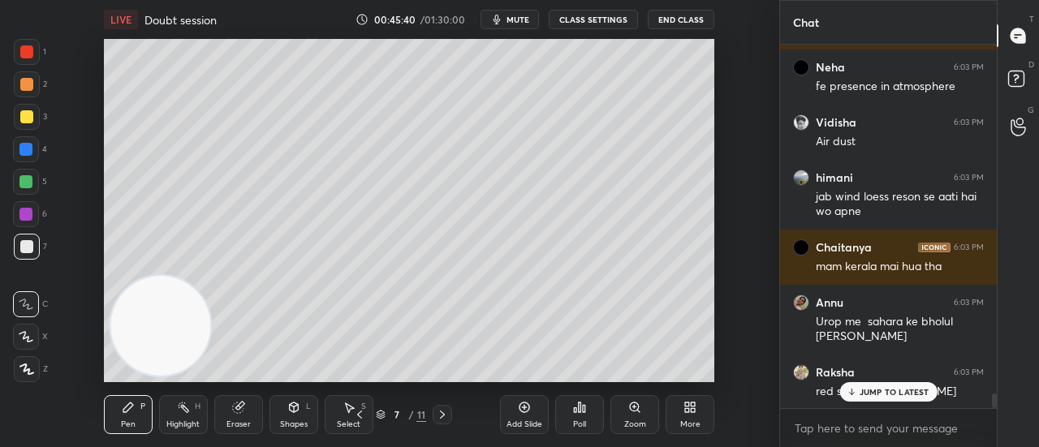
click at [867, 383] on div "JUMP TO LATEST" at bounding box center [887, 391] width 97 height 19
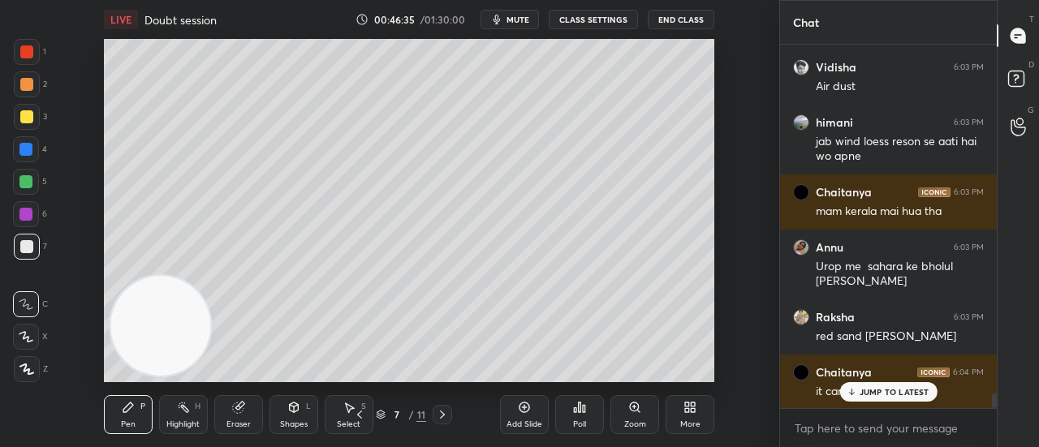
click at [906, 395] on p "JUMP TO LATEST" at bounding box center [895, 392] width 70 height 10
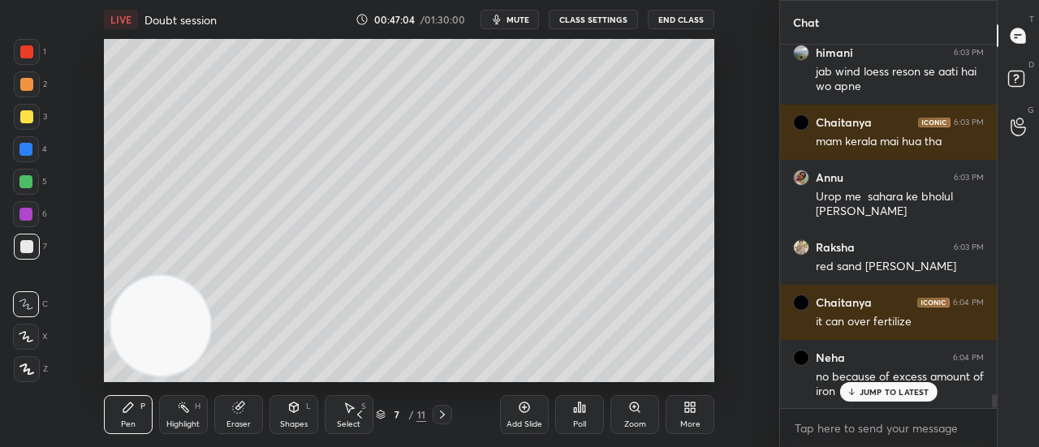
scroll to position [9075, 0]
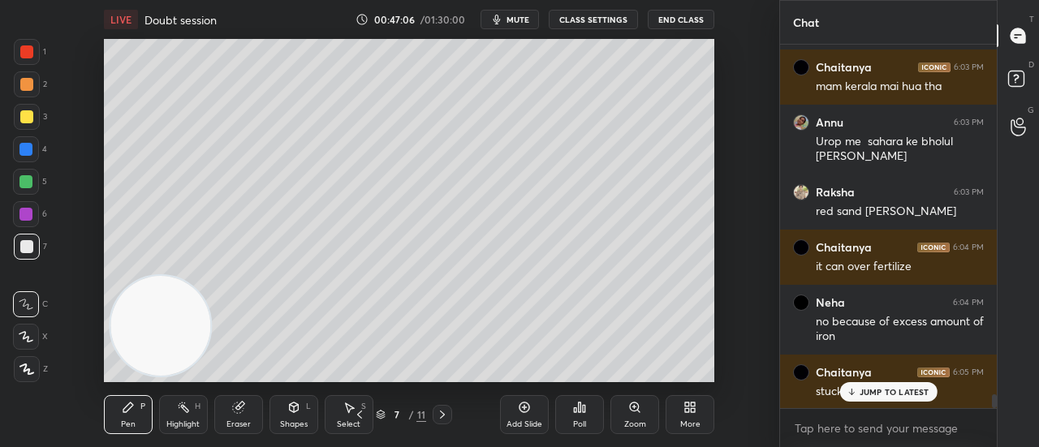
click at [891, 384] on div "JUMP TO LATEST" at bounding box center [887, 391] width 97 height 19
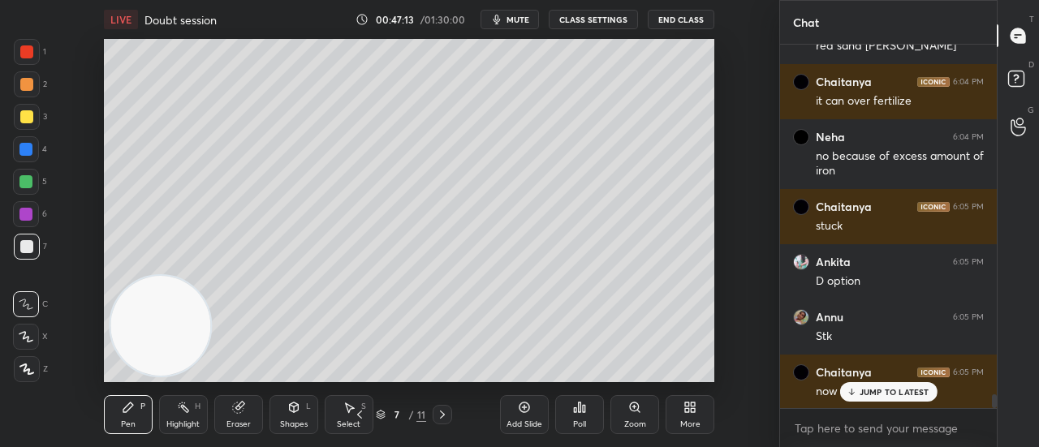
scroll to position [9296, 0]
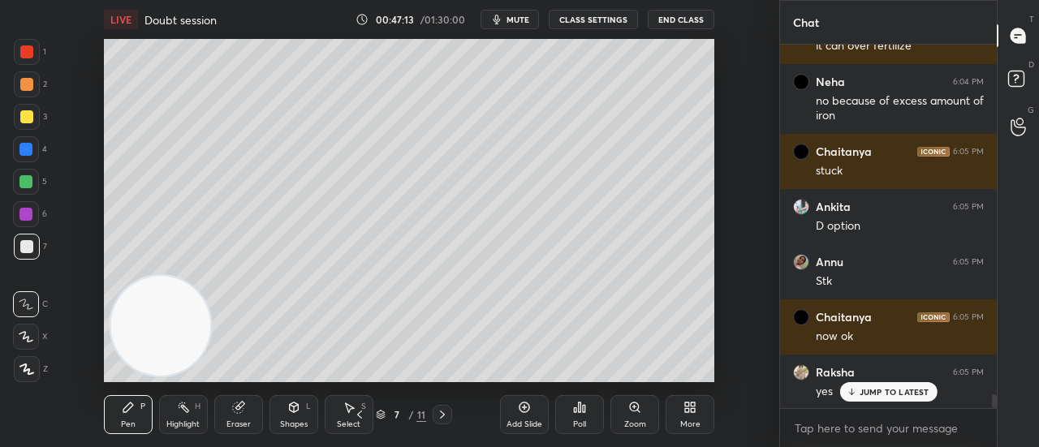
click at [883, 397] on p "JUMP TO LATEST" at bounding box center [895, 392] width 70 height 10
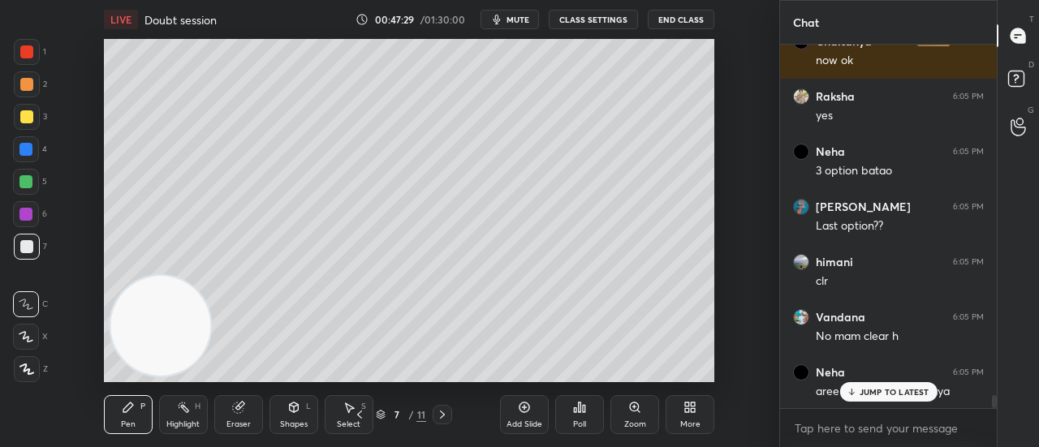
scroll to position [9627, 0]
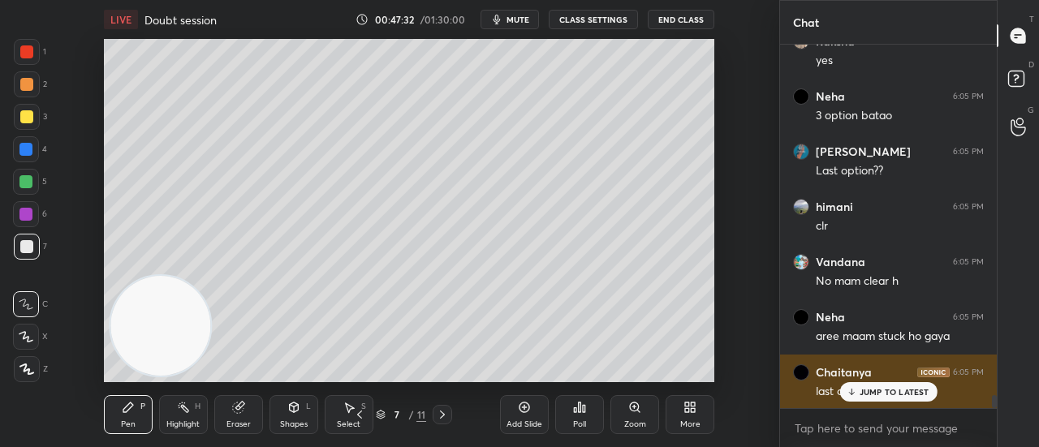
click at [887, 407] on div "[PERSON_NAME] 6:05 PM last option kya tha?" at bounding box center [888, 382] width 217 height 55
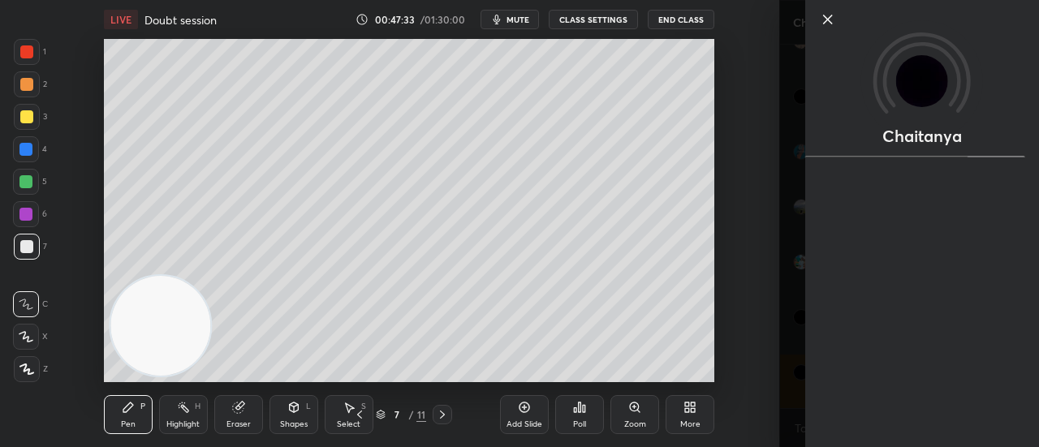
scroll to position [9682, 0]
click at [791, 291] on div "Chaitanya" at bounding box center [909, 223] width 260 height 447
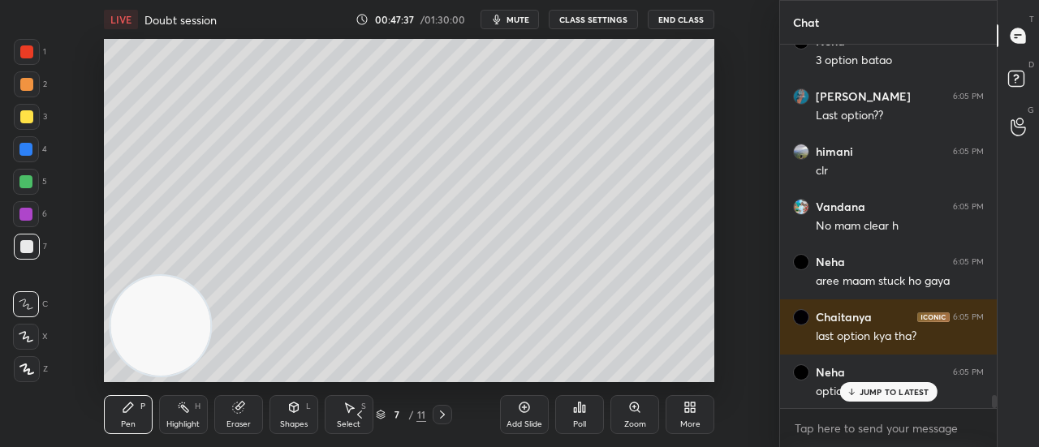
click at [895, 401] on div "JUMP TO LATEST" at bounding box center [887, 391] width 97 height 19
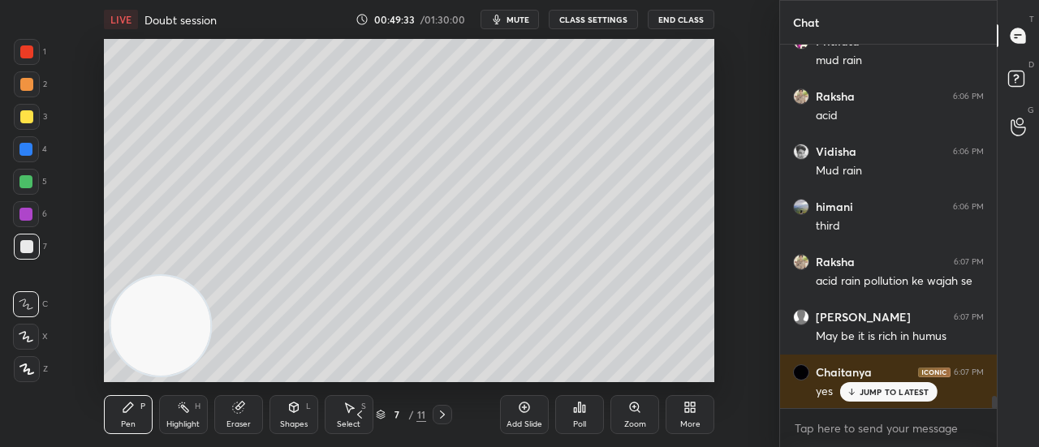
scroll to position [10621, 0]
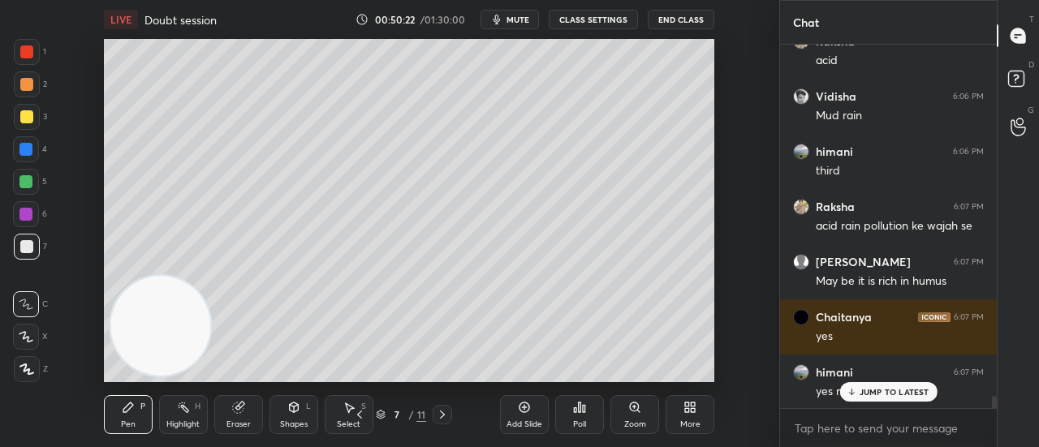
click at [752, 347] on div "Setting up your live class Poll for secs No correct answer Start poll" at bounding box center [409, 210] width 714 height 343
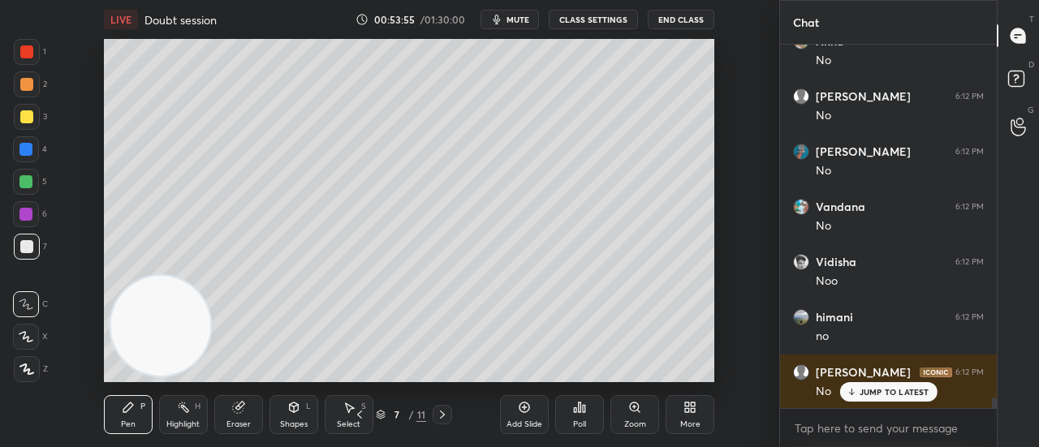
scroll to position [11866, 0]
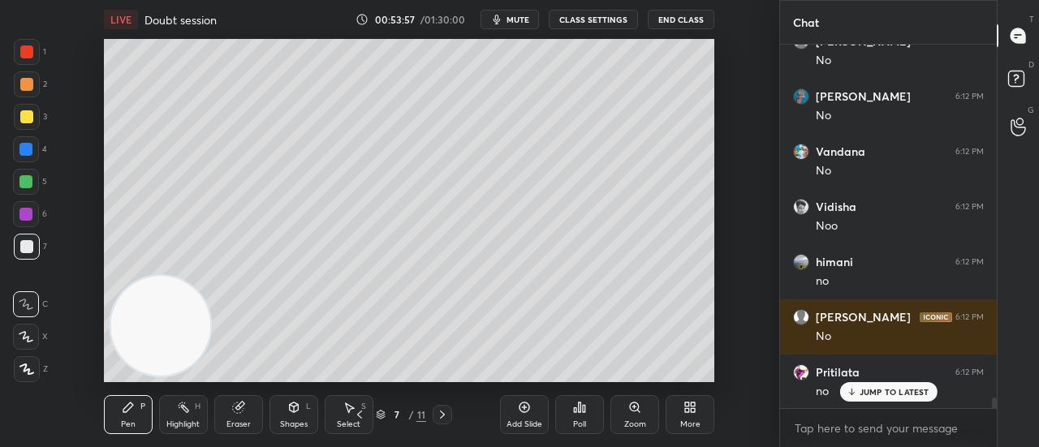
click at [535, 413] on div "Add Slide" at bounding box center [524, 414] width 49 height 39
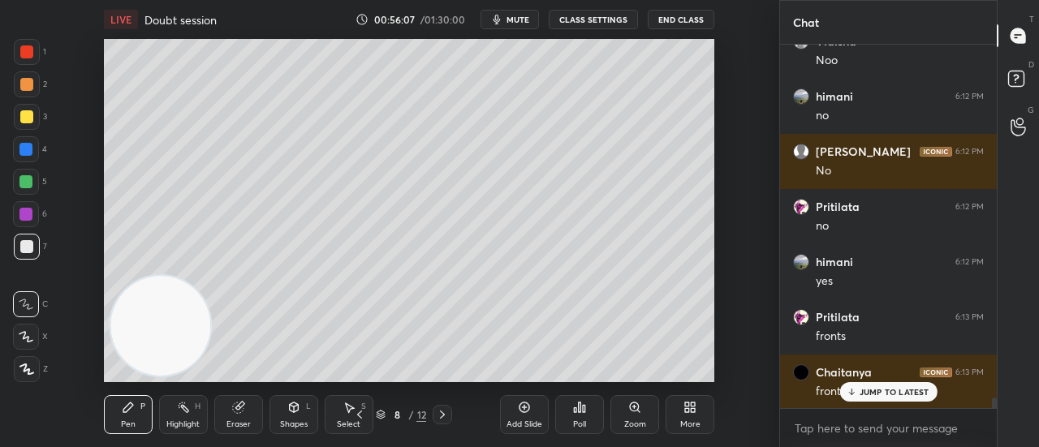
scroll to position [12102, 0]
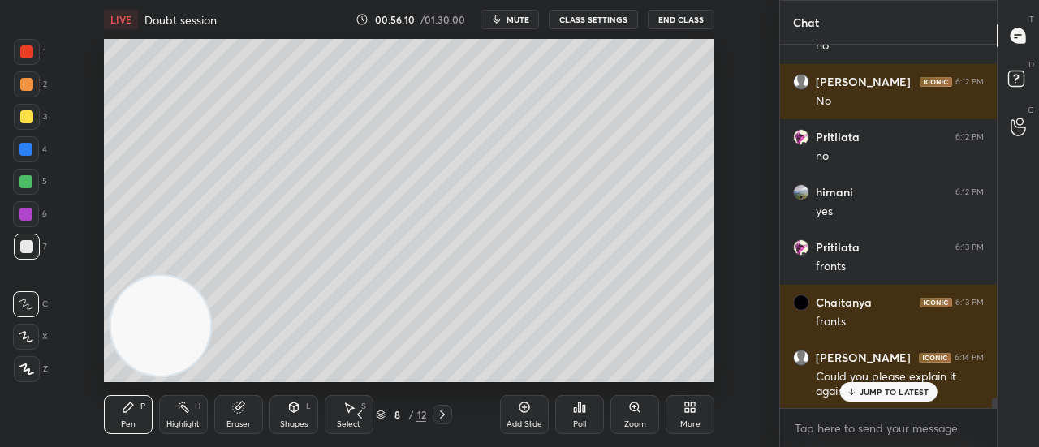
click at [883, 392] on p "JUMP TO LATEST" at bounding box center [895, 392] width 70 height 10
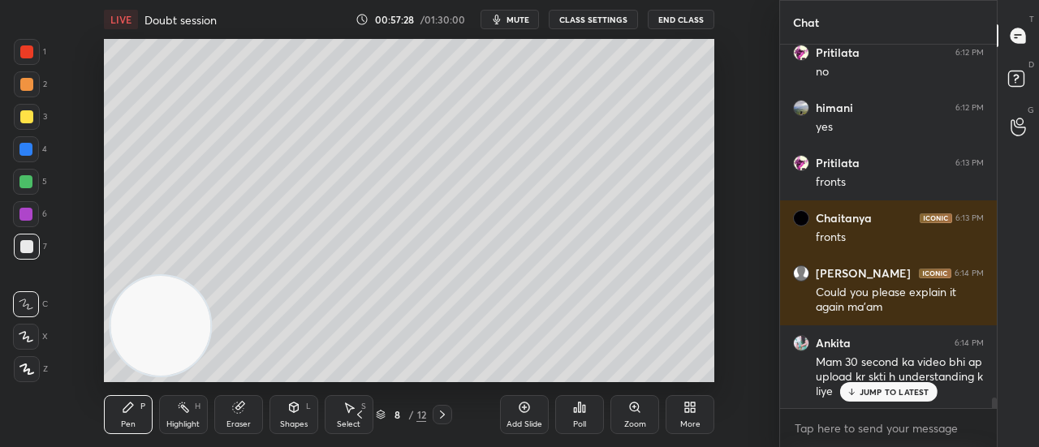
click at [918, 387] on p "JUMP TO LATEST" at bounding box center [895, 392] width 70 height 10
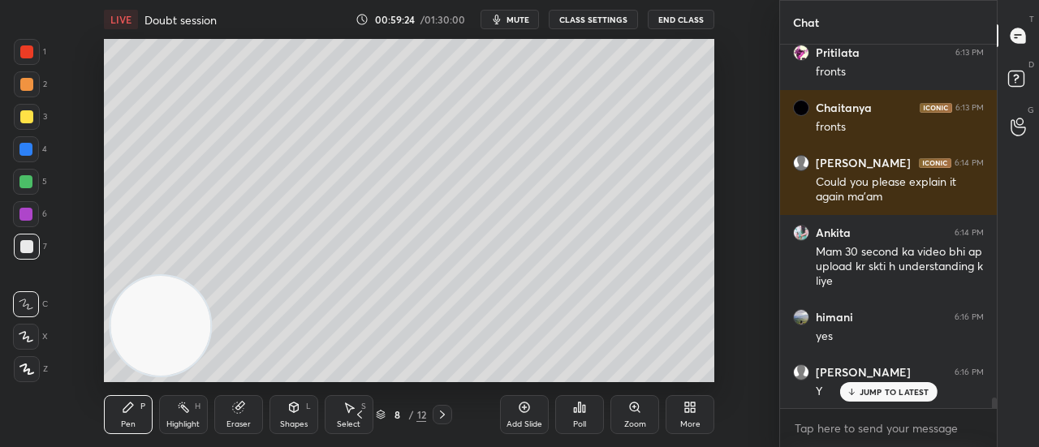
scroll to position [12396, 0]
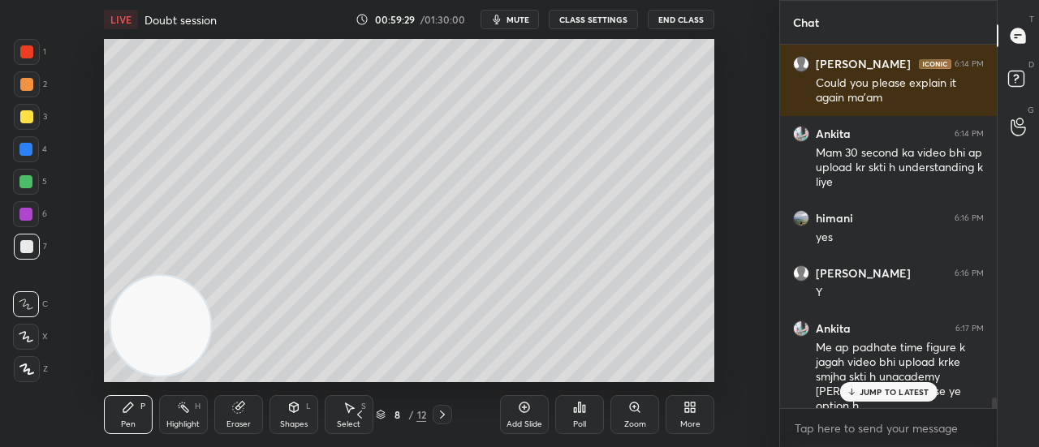
click at [884, 389] on p "JUMP TO LATEST" at bounding box center [895, 392] width 70 height 10
click at [687, 411] on icon at bounding box center [687, 410] width 4 height 4
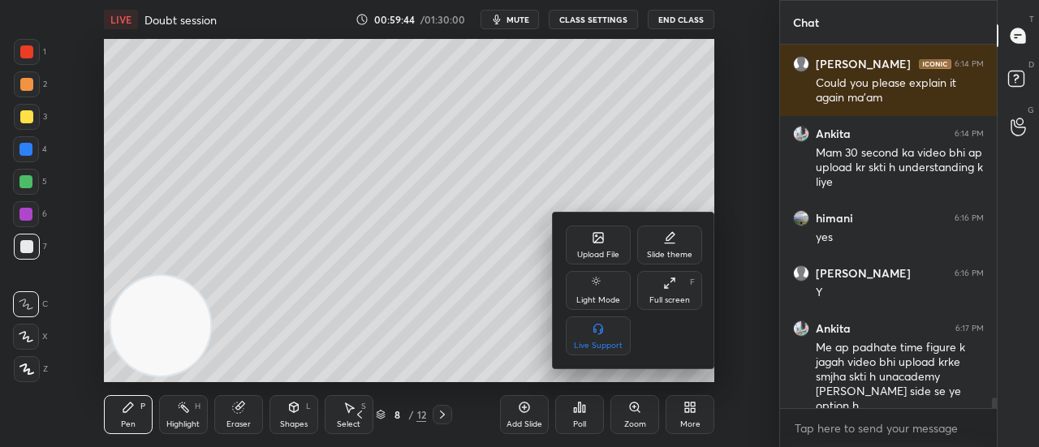
click at [747, 353] on div at bounding box center [519, 223] width 1039 height 447
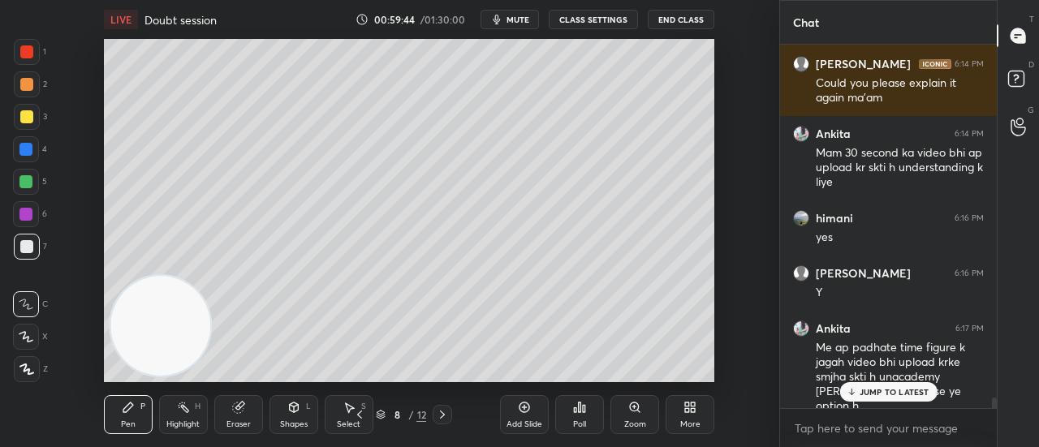
scroll to position [12451, 0]
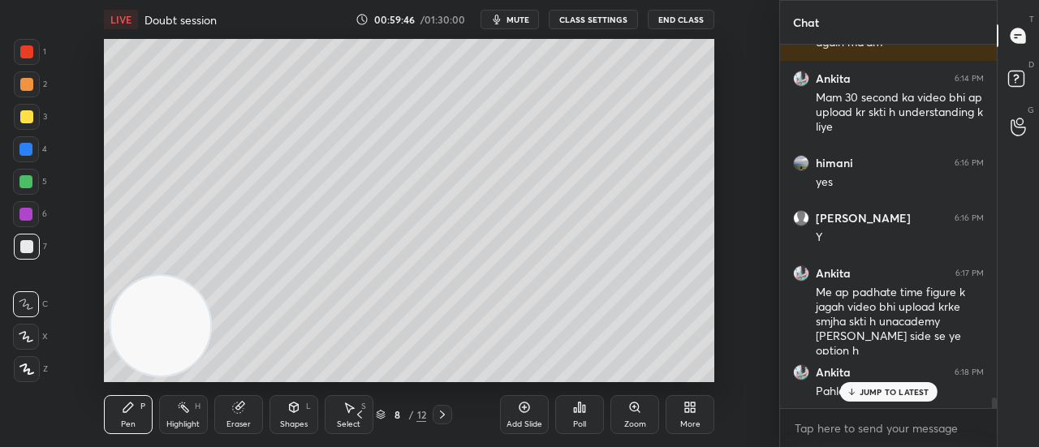
click at [887, 395] on p "JUMP TO LATEST" at bounding box center [895, 392] width 70 height 10
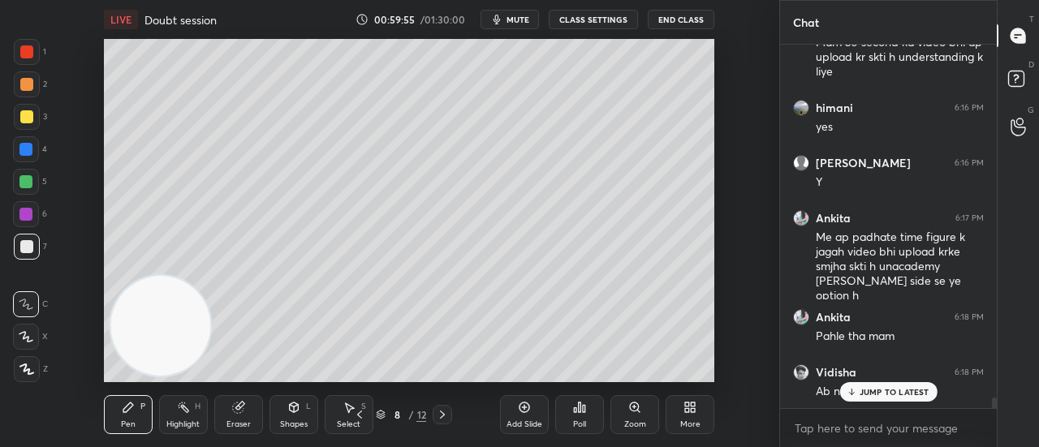
click at [908, 393] on p "JUMP TO LATEST" at bounding box center [895, 392] width 70 height 10
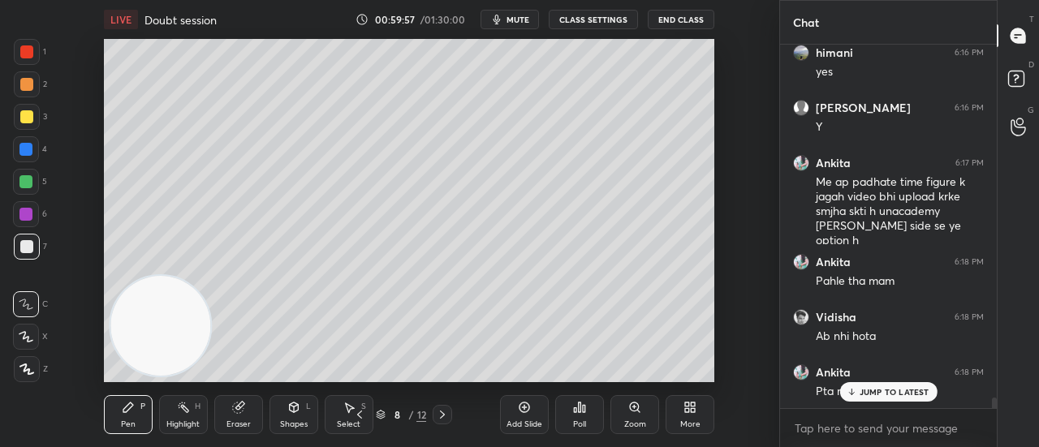
click at [859, 392] on div "JUMP TO LATEST" at bounding box center [887, 391] width 97 height 19
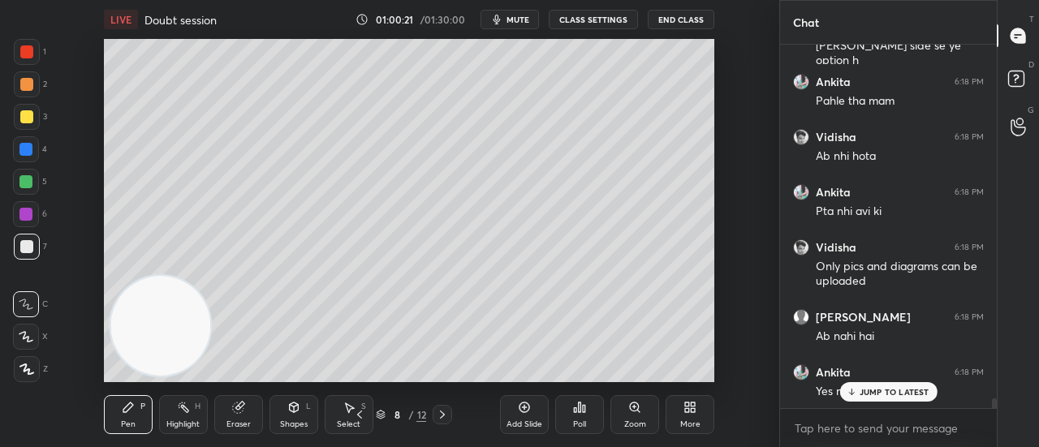
scroll to position [12811, 0]
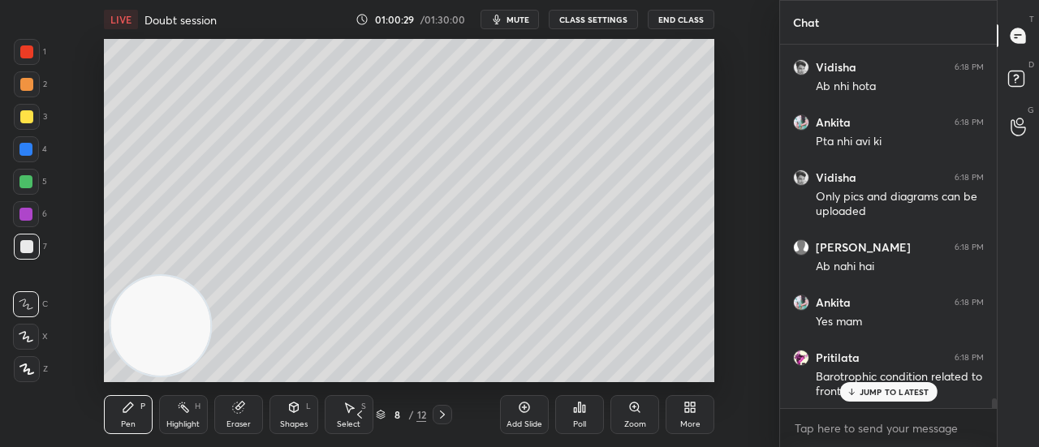
click at [922, 393] on p "JUMP TO LATEST" at bounding box center [895, 392] width 70 height 10
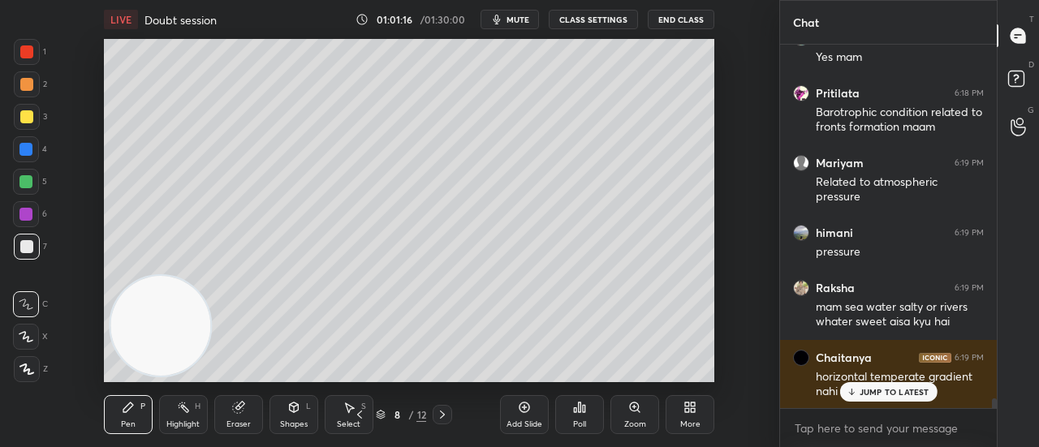
scroll to position [13146, 0]
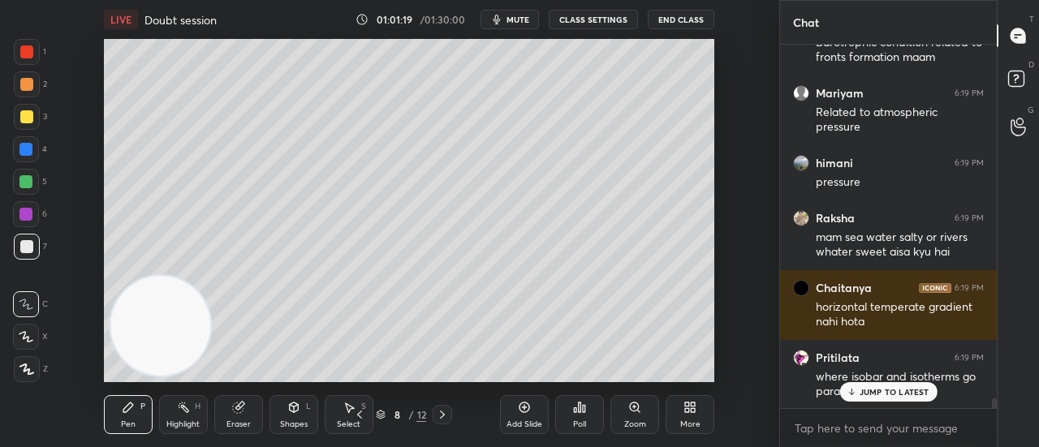
click at [874, 391] on p "JUMP TO LATEST" at bounding box center [895, 392] width 70 height 10
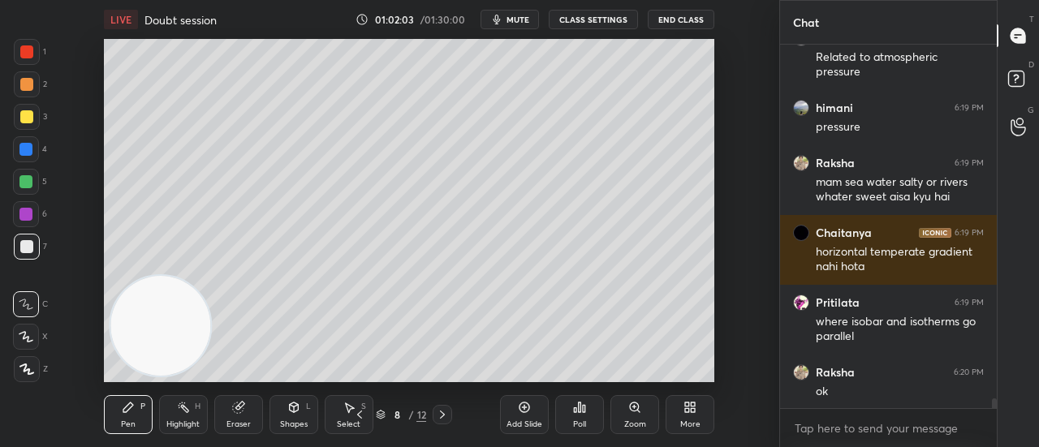
scroll to position [13285, 0]
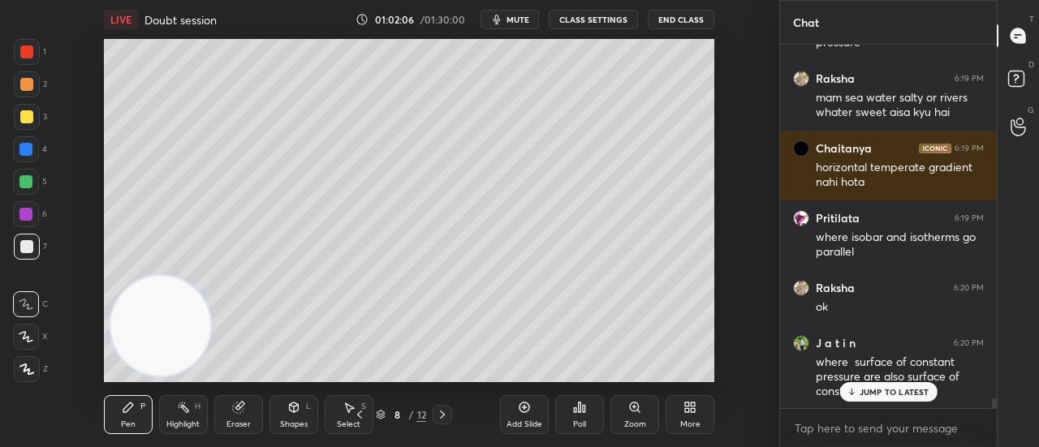
click at [911, 384] on div "JUMP TO LATEST" at bounding box center [887, 391] width 97 height 19
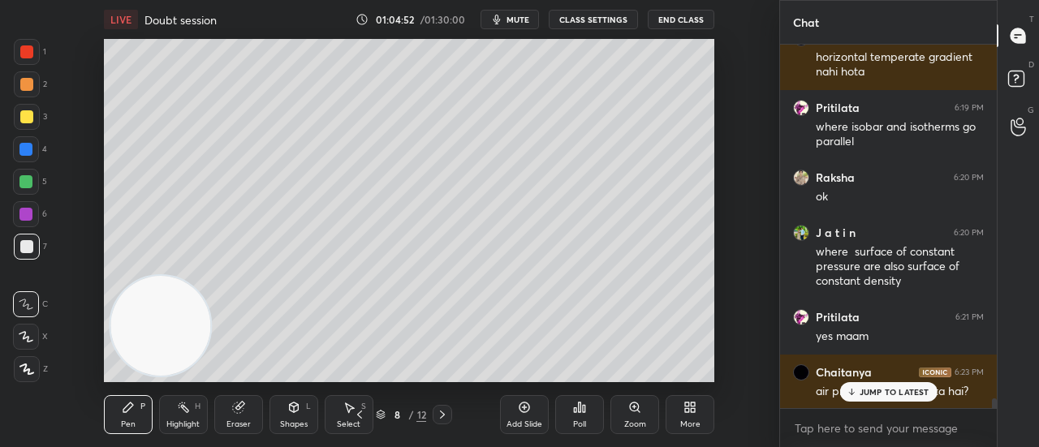
scroll to position [13451, 0]
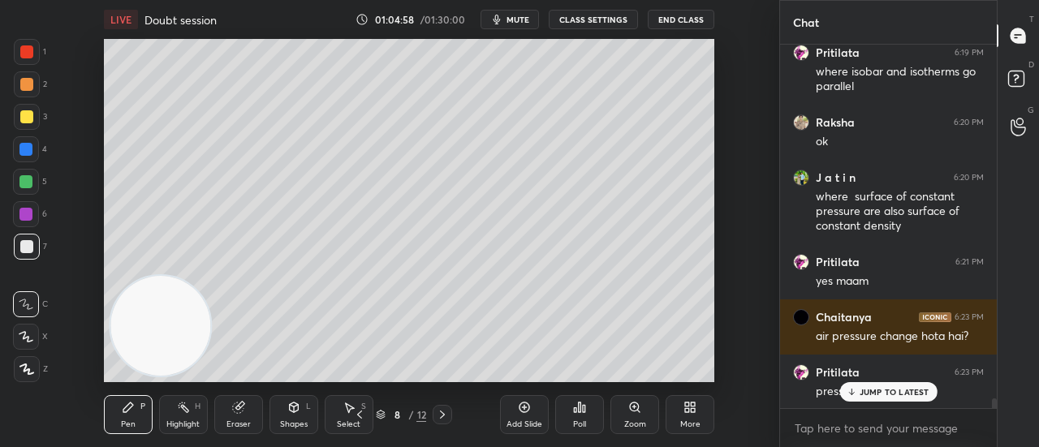
click at [890, 392] on p "JUMP TO LATEST" at bounding box center [895, 392] width 70 height 10
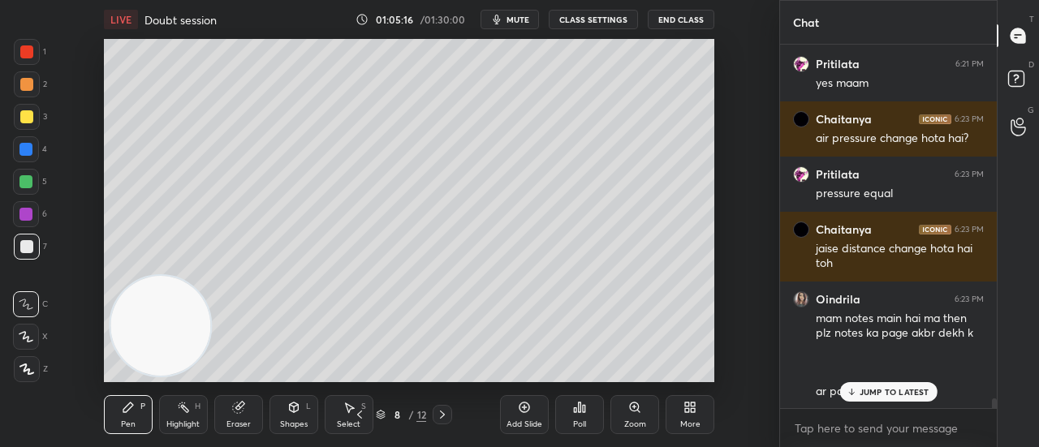
scroll to position [13719, 0]
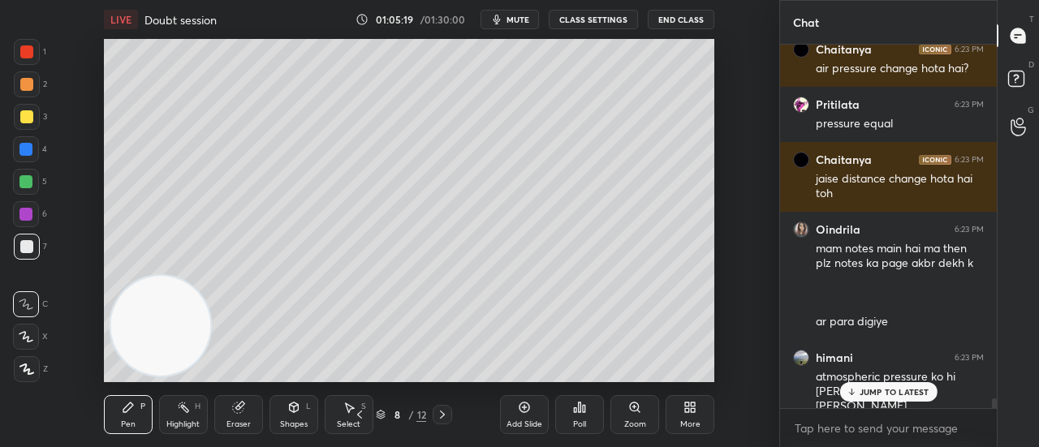
click at [887, 408] on div at bounding box center [888, 408] width 217 height 1
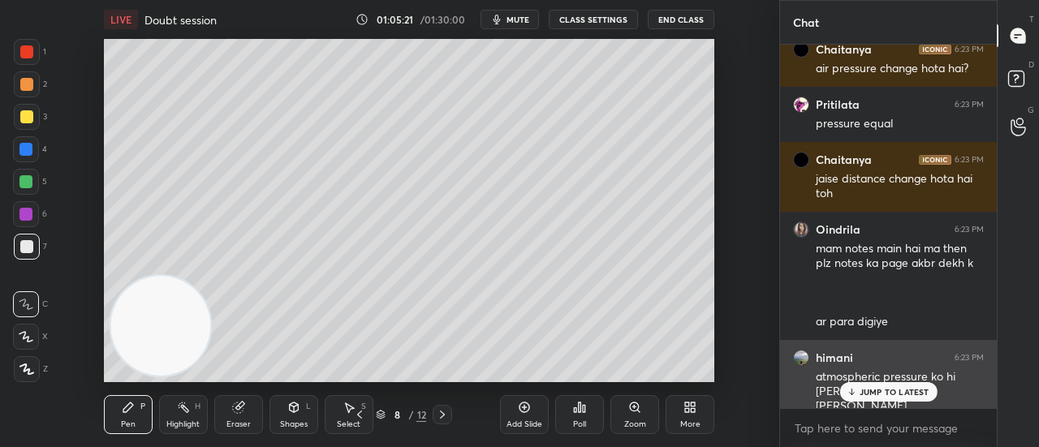
click at [887, 407] on div "[PERSON_NAME] 6:23 PM atmospheric pressure ko hi [PERSON_NAME] [PERSON_NAME]" at bounding box center [888, 382] width 217 height 84
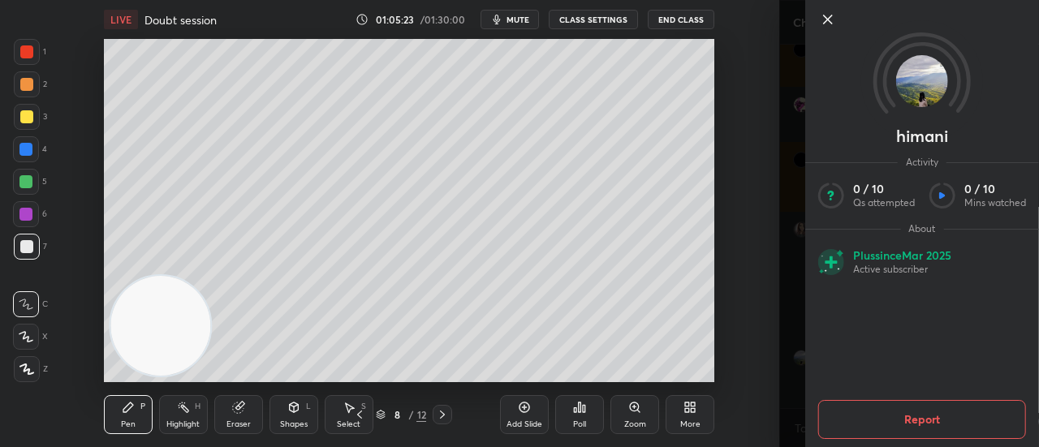
click at [779, 309] on div "[PERSON_NAME] Activity 0 / 10 Qs attempted 0 / 10 Mins watched About Plus since…" at bounding box center [909, 223] width 260 height 447
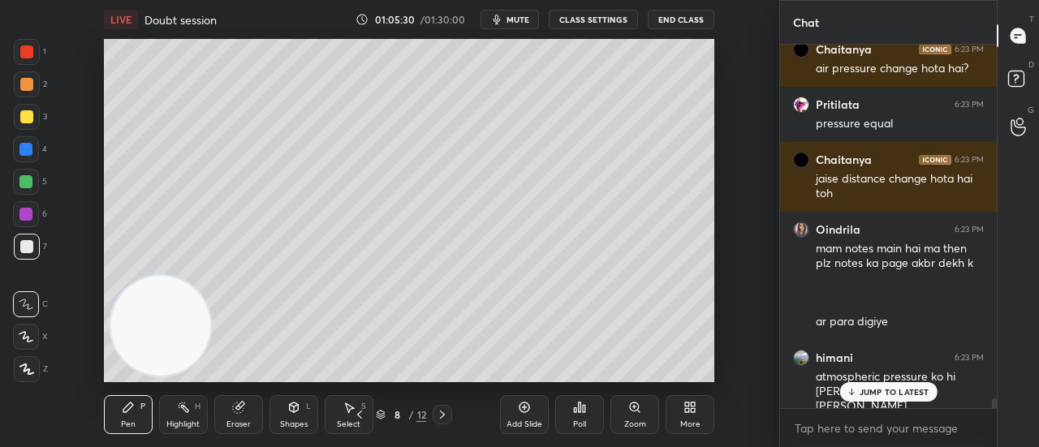
scroll to position [13774, 0]
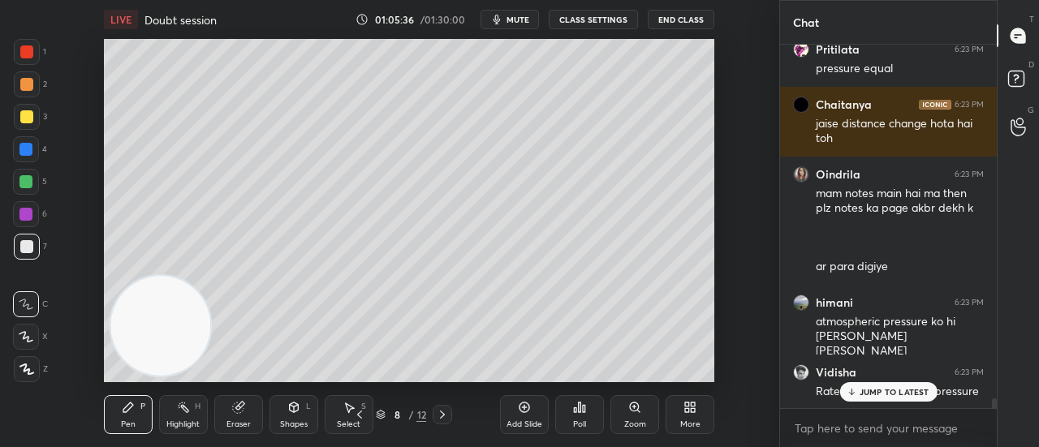
click at [887, 393] on p "JUMP TO LATEST" at bounding box center [895, 392] width 70 height 10
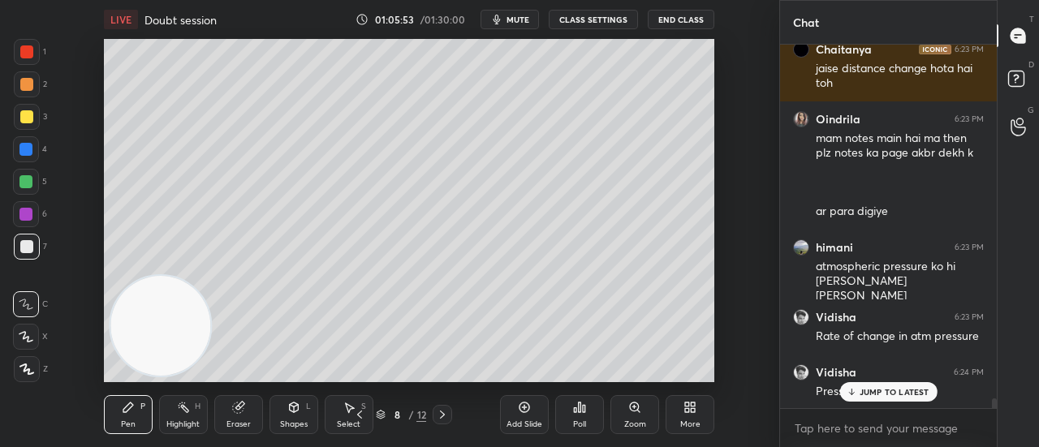
scroll to position [13885, 0]
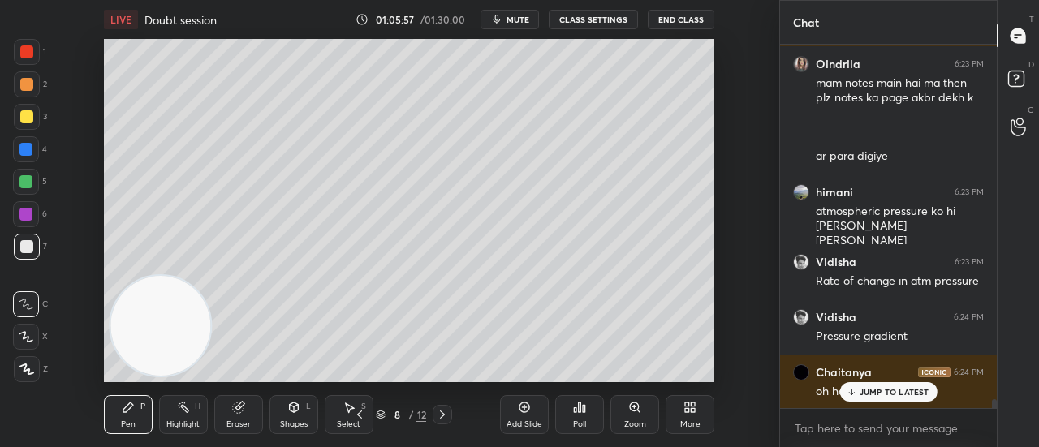
click at [882, 392] on p "JUMP TO LATEST" at bounding box center [895, 392] width 70 height 10
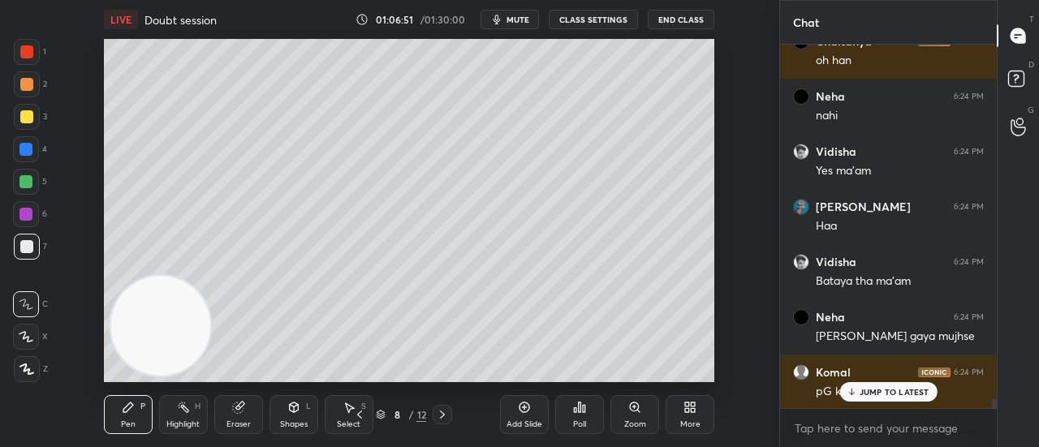
scroll to position [14271, 0]
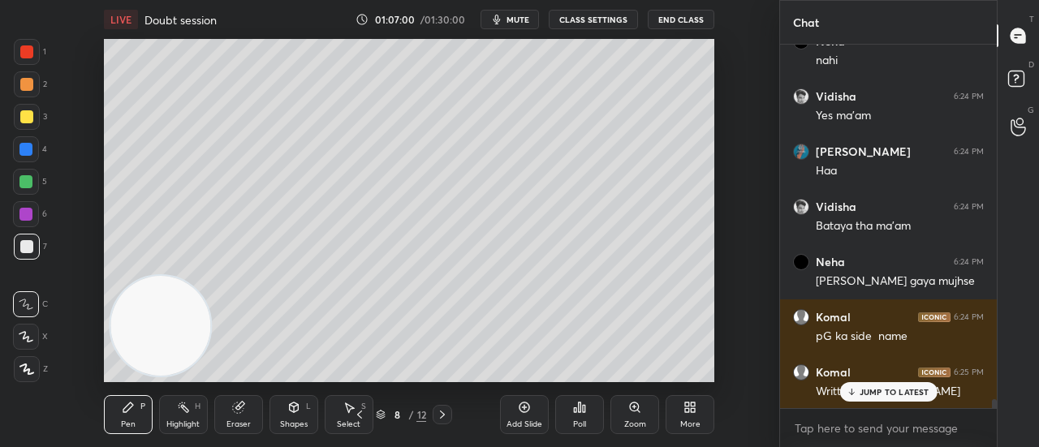
click at [895, 387] on p "JUMP TO LATEST" at bounding box center [895, 392] width 70 height 10
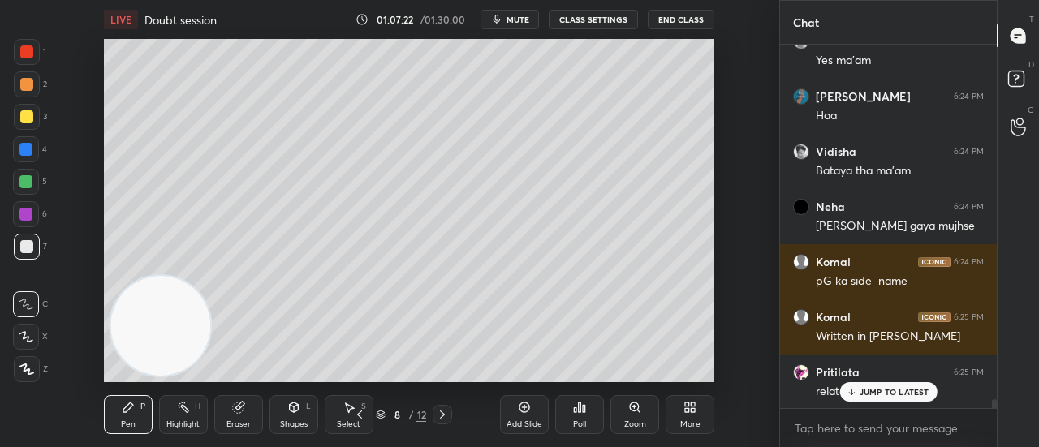
click at [880, 389] on p "JUMP TO LATEST" at bounding box center [895, 392] width 70 height 10
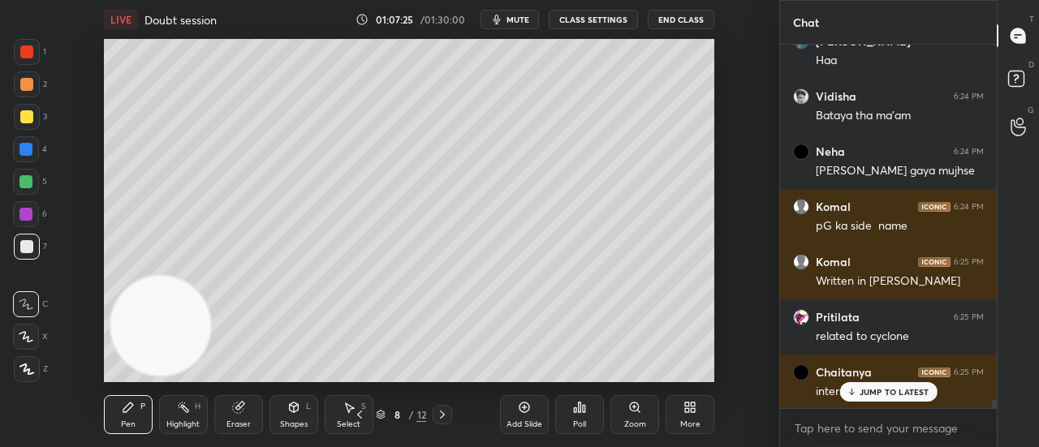
click at [876, 393] on p "JUMP TO LATEST" at bounding box center [895, 392] width 70 height 10
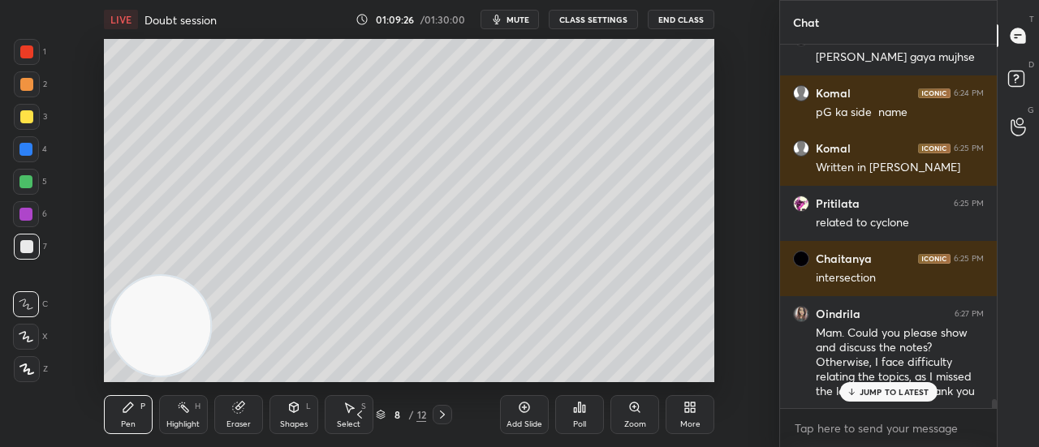
click at [913, 391] on p "JUMP TO LATEST" at bounding box center [895, 392] width 70 height 10
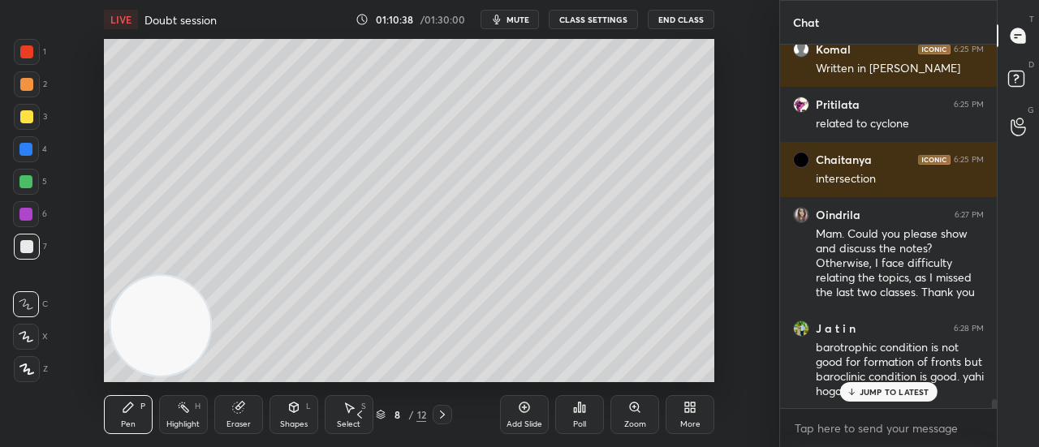
scroll to position [14649, 0]
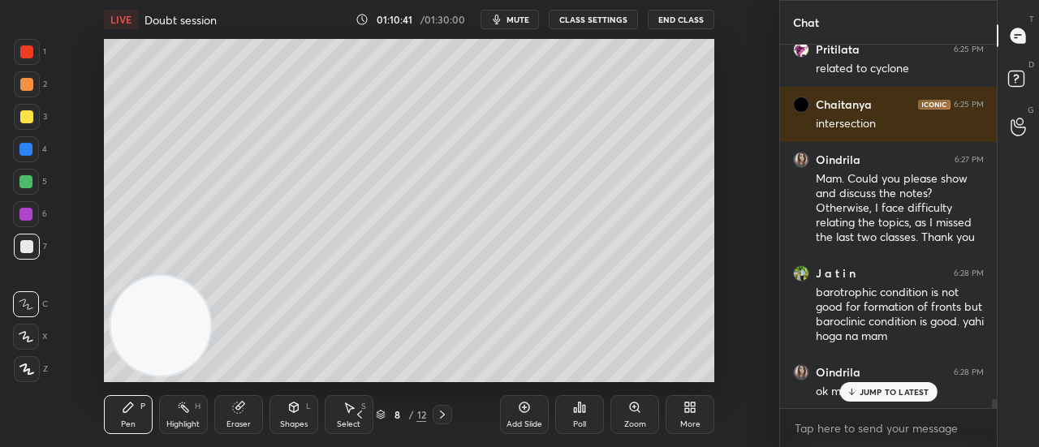
click at [915, 392] on p "JUMP TO LATEST" at bounding box center [895, 392] width 70 height 10
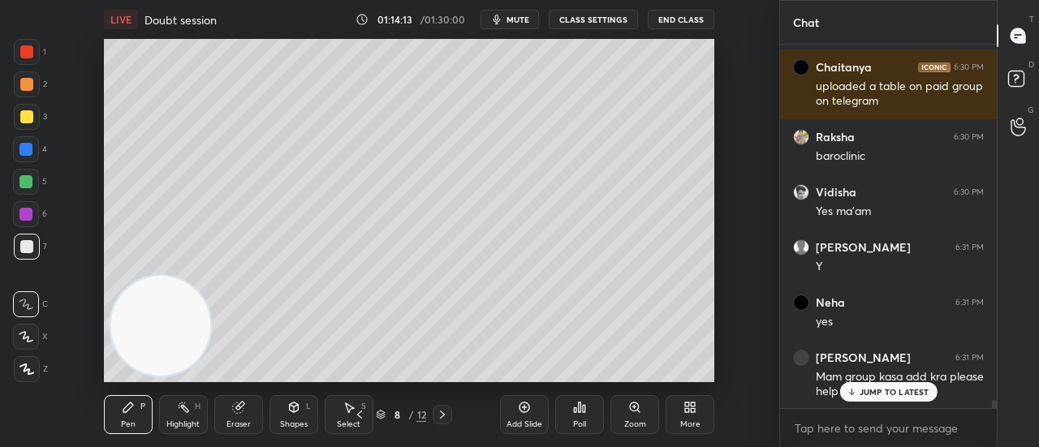
scroll to position [15370, 0]
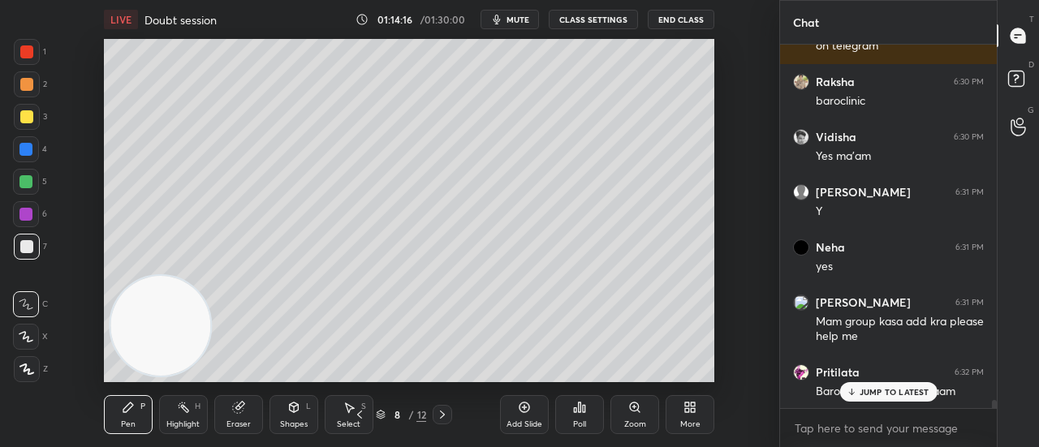
click at [885, 394] on p "JUMP TO LATEST" at bounding box center [895, 392] width 70 height 10
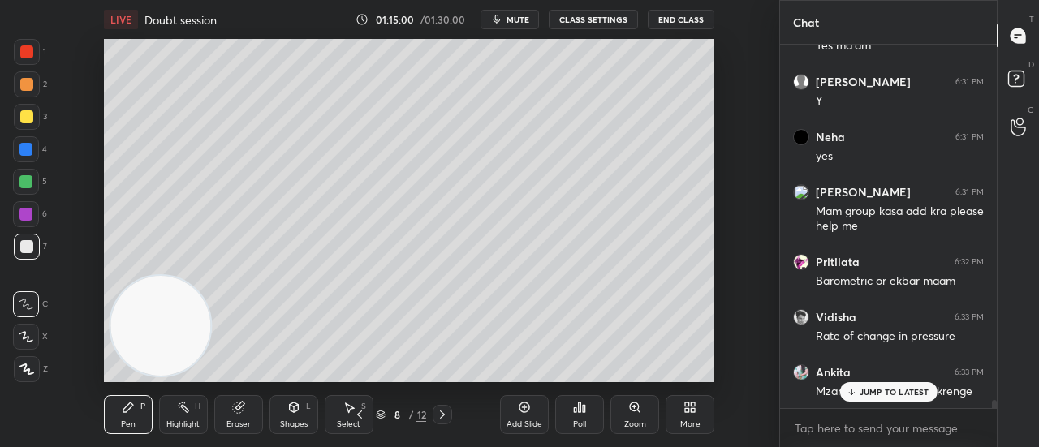
scroll to position [15536, 0]
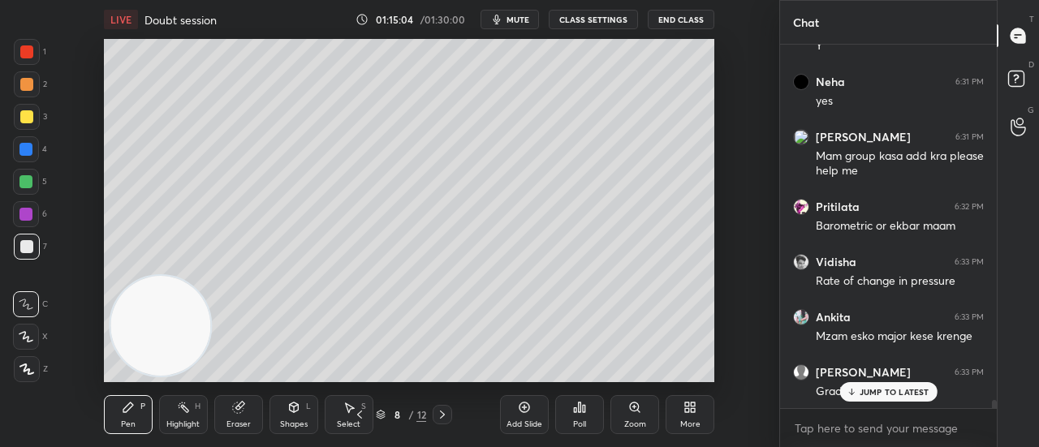
click at [891, 384] on div "JUMP TO LATEST" at bounding box center [887, 391] width 97 height 19
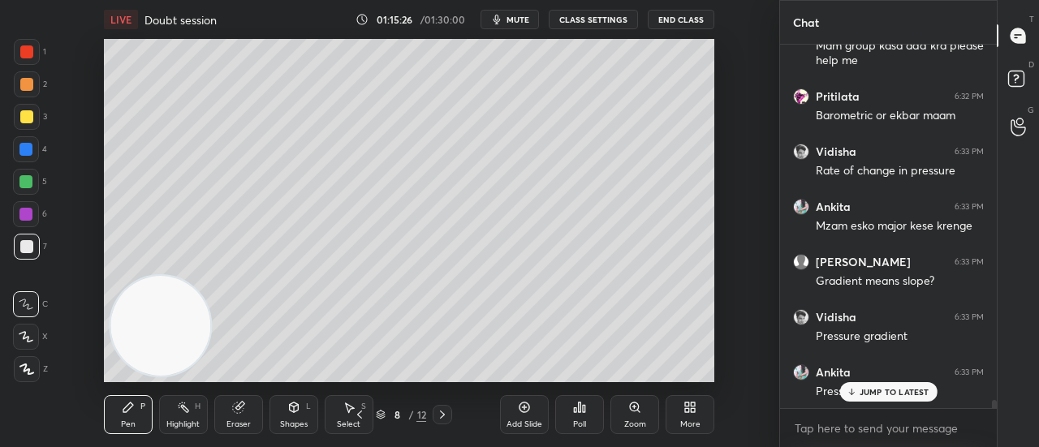
scroll to position [15702, 0]
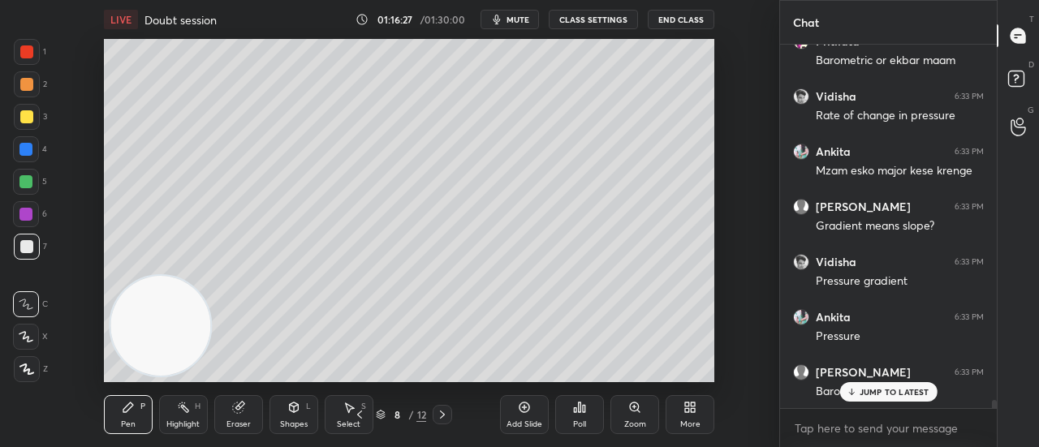
click at [890, 395] on p "JUMP TO LATEST" at bounding box center [895, 392] width 70 height 10
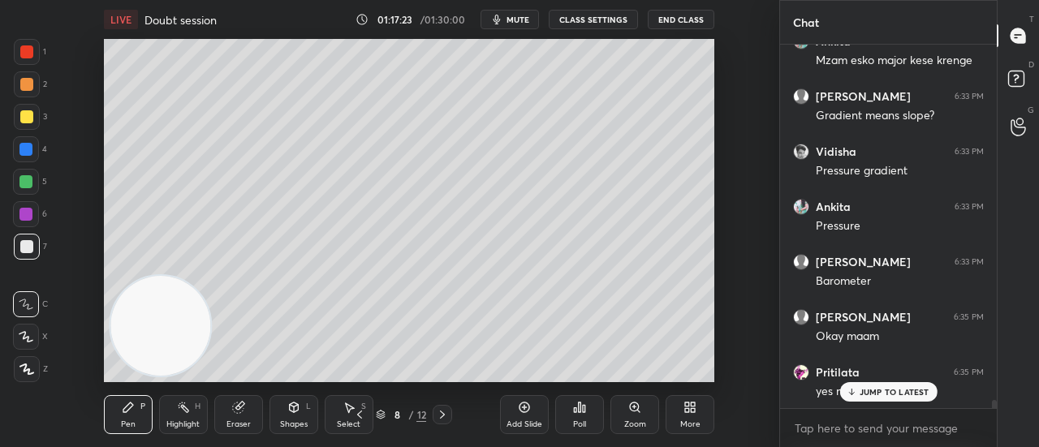
scroll to position [15812, 0]
type textarea "x"
click at [828, 431] on textarea at bounding box center [888, 429] width 191 height 26
type textarea "7"
type textarea "x"
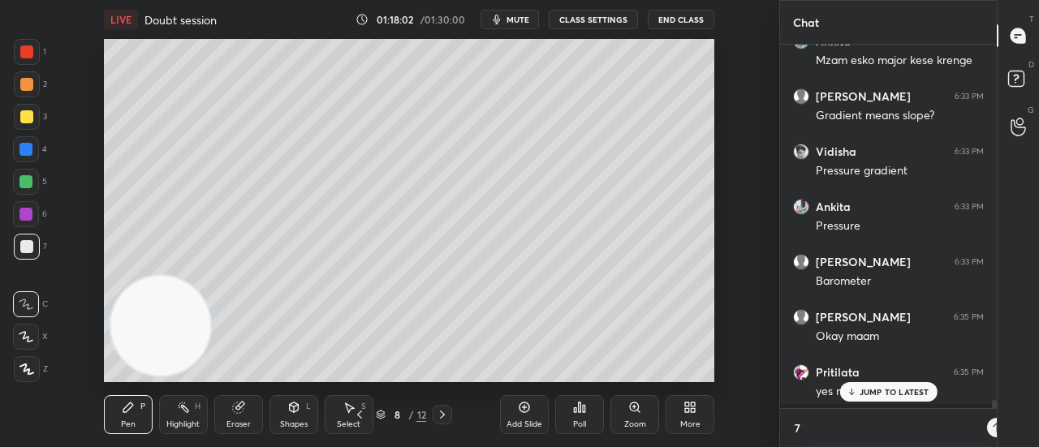
scroll to position [219, 212]
type textarea "77"
type textarea "x"
type textarea "773"
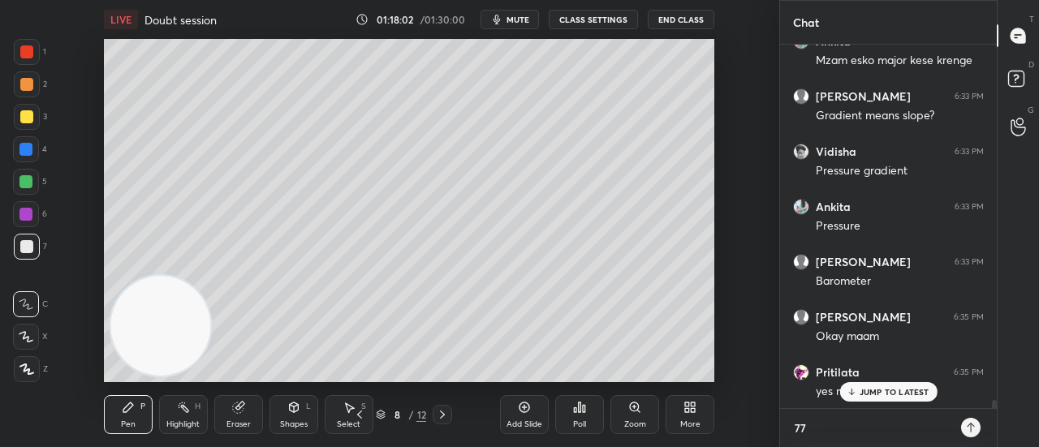
type textarea "x"
type textarea "7737"
type textarea "x"
type textarea "77379"
type textarea "x"
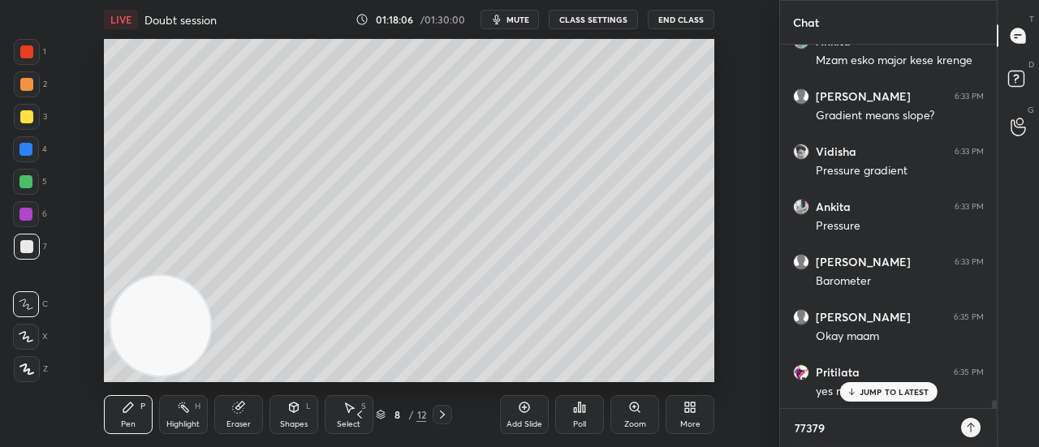
type textarea "773794"
type textarea "x"
type textarea "7737942"
type textarea "x"
type textarea "77379424"
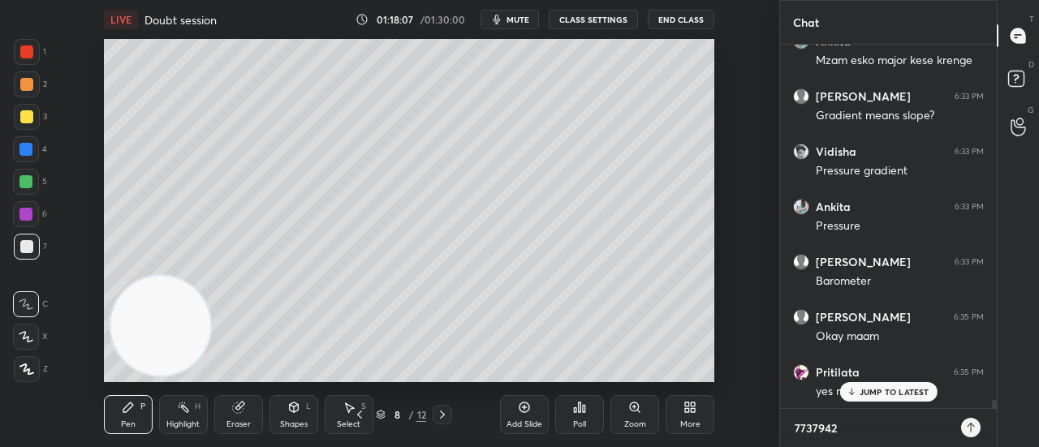
type textarea "x"
type textarea "773794242"
type textarea "x"
type textarea "7737942422"
type textarea "x"
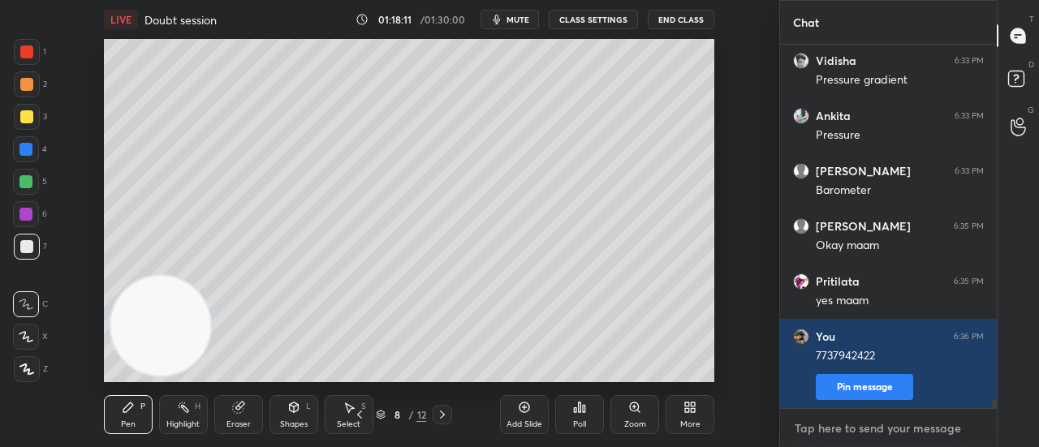
scroll to position [15973, 0]
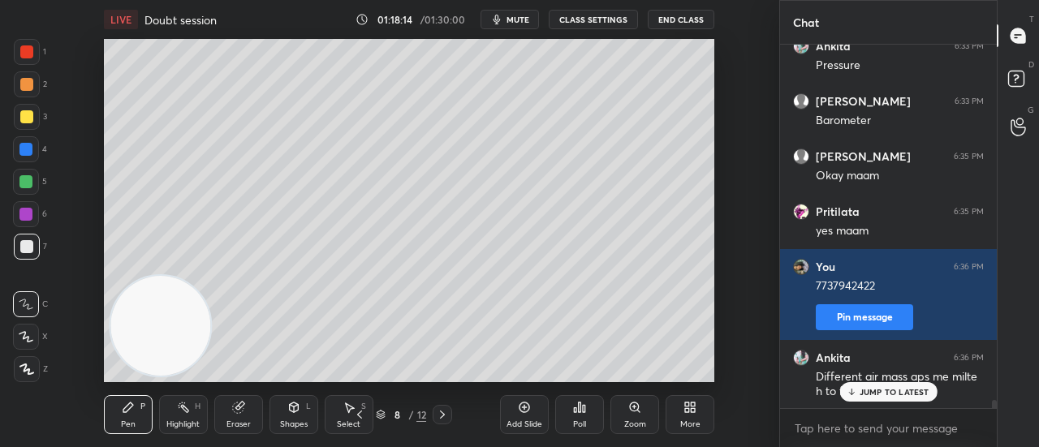
click at [865, 391] on p "JUMP TO LATEST" at bounding box center [895, 392] width 70 height 10
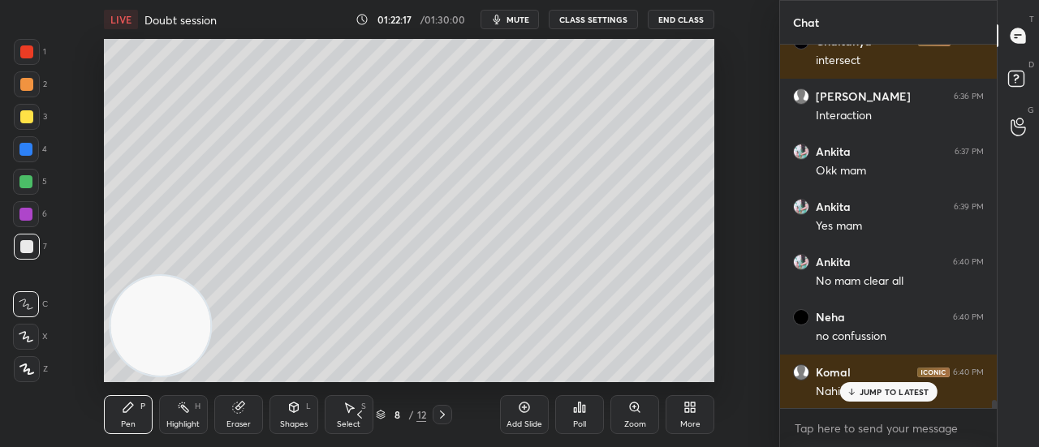
scroll to position [16595, 0]
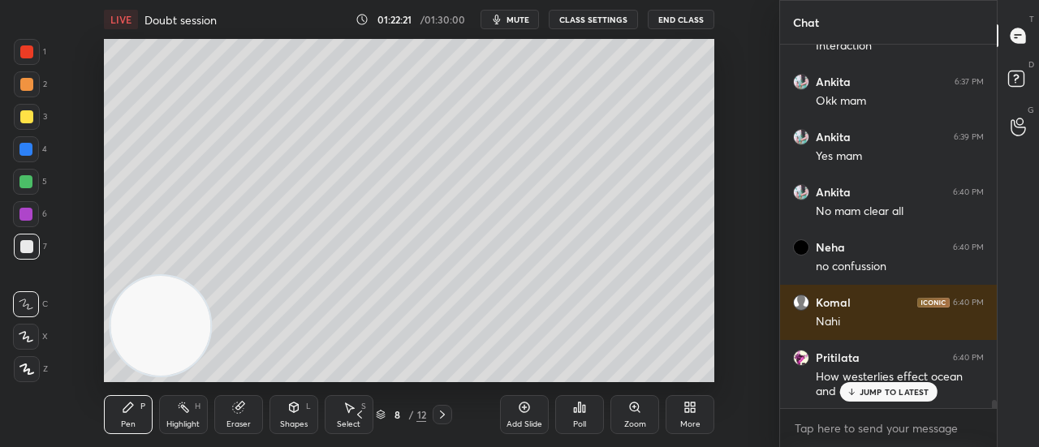
click at [893, 393] on p "JUMP TO LATEST" at bounding box center [895, 392] width 70 height 10
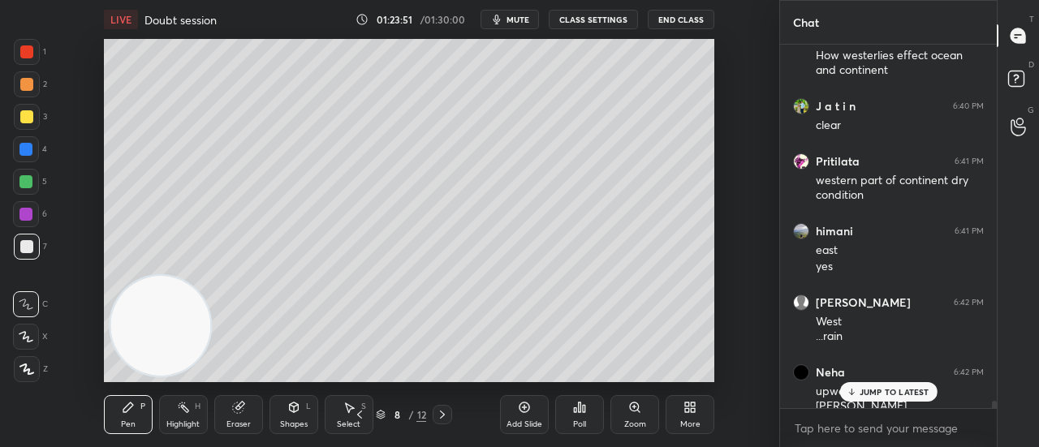
scroll to position [16971, 0]
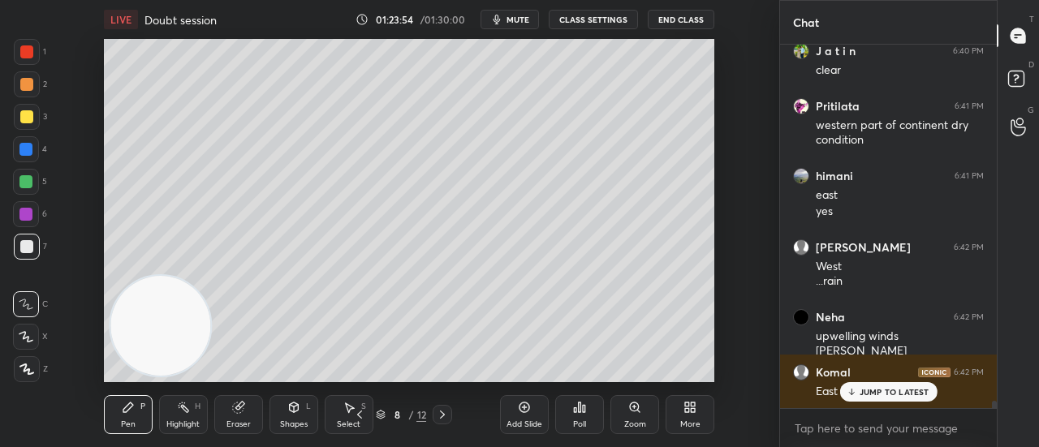
click at [874, 397] on p "JUMP TO LATEST" at bounding box center [895, 392] width 70 height 10
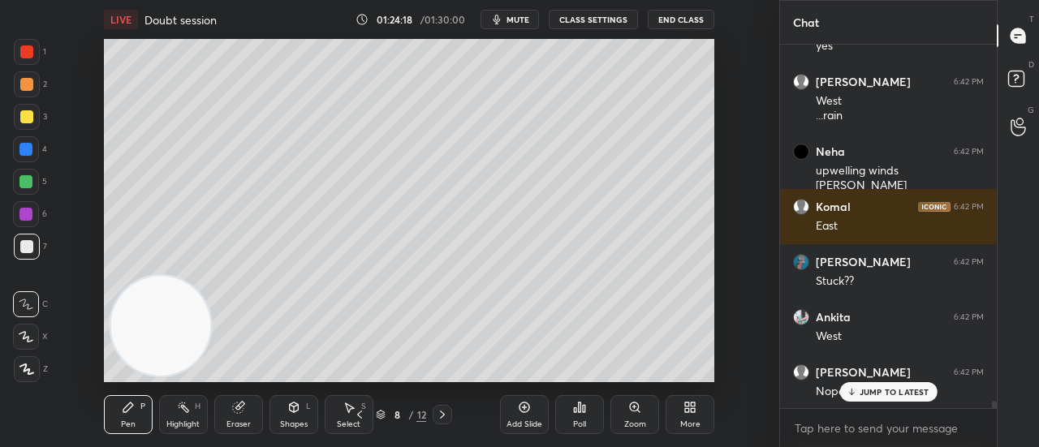
scroll to position [17192, 0]
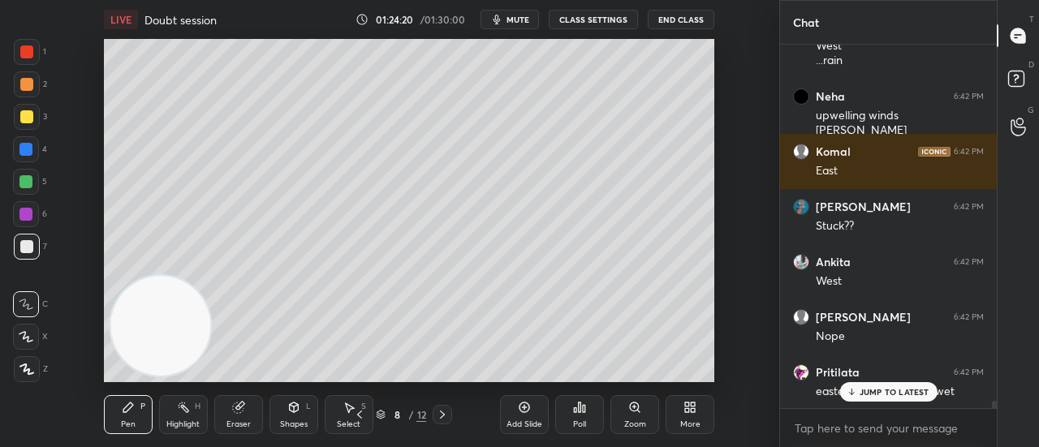
click at [518, 425] on div "Add Slide" at bounding box center [525, 425] width 36 height 8
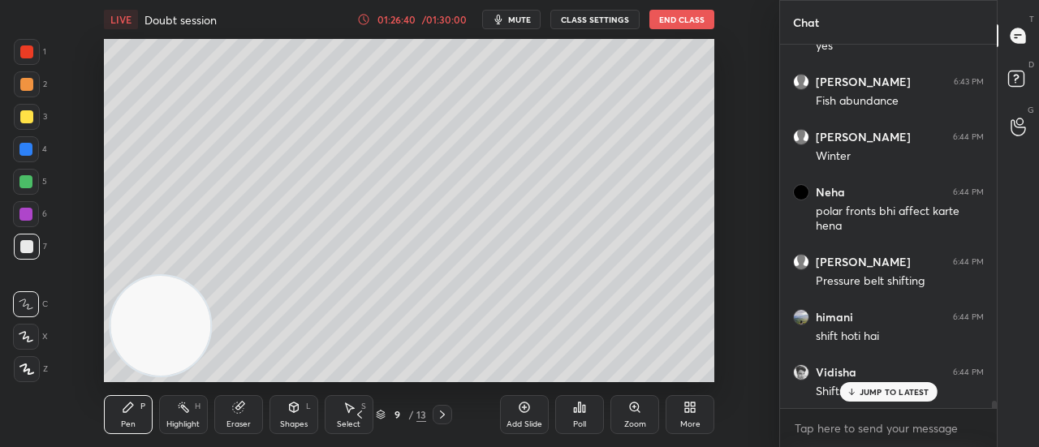
scroll to position [17747, 0]
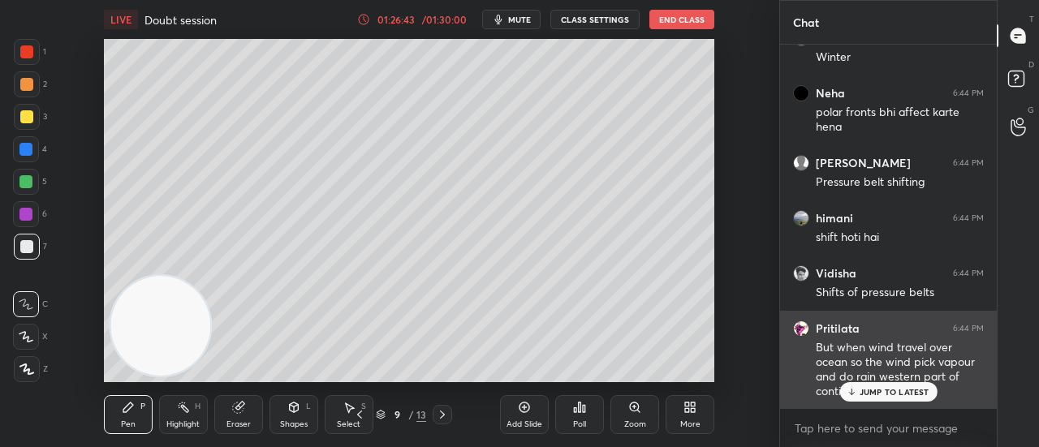
click at [880, 406] on div "Pritilata 6:44 PM But when wind travel over ocean so the wind pick vapour and d…" at bounding box center [888, 360] width 217 height 99
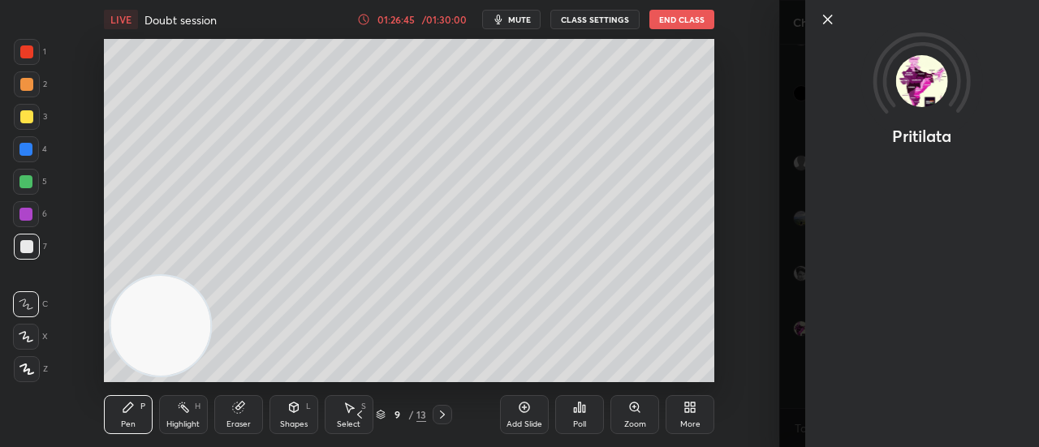
click at [744, 332] on div "Setting up your live class Poll for secs No correct answer Start poll" at bounding box center [409, 210] width 714 height 343
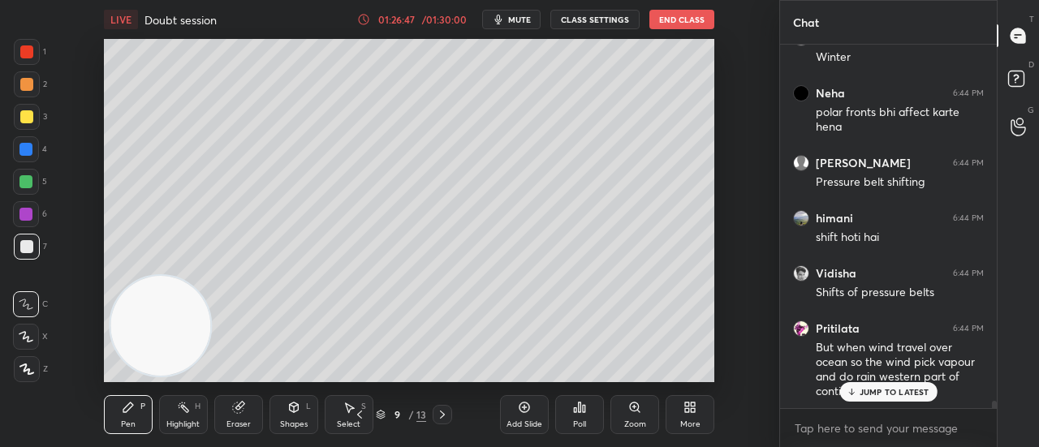
click at [877, 394] on p "JUMP TO LATEST" at bounding box center [895, 392] width 70 height 10
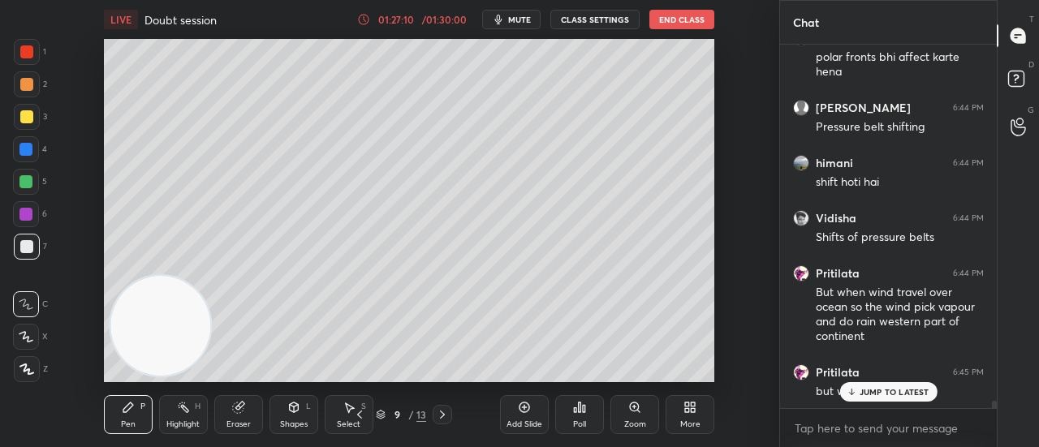
click at [876, 391] on p "JUMP TO LATEST" at bounding box center [895, 392] width 70 height 10
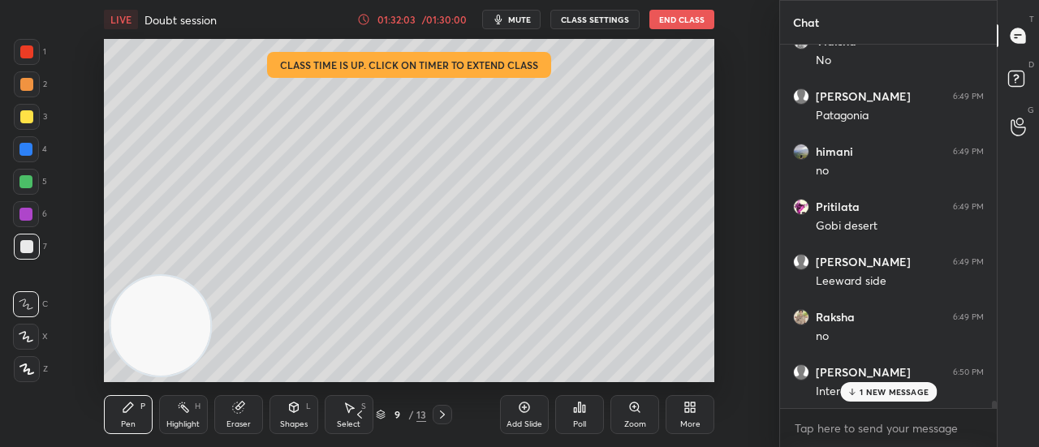
scroll to position [18843, 0]
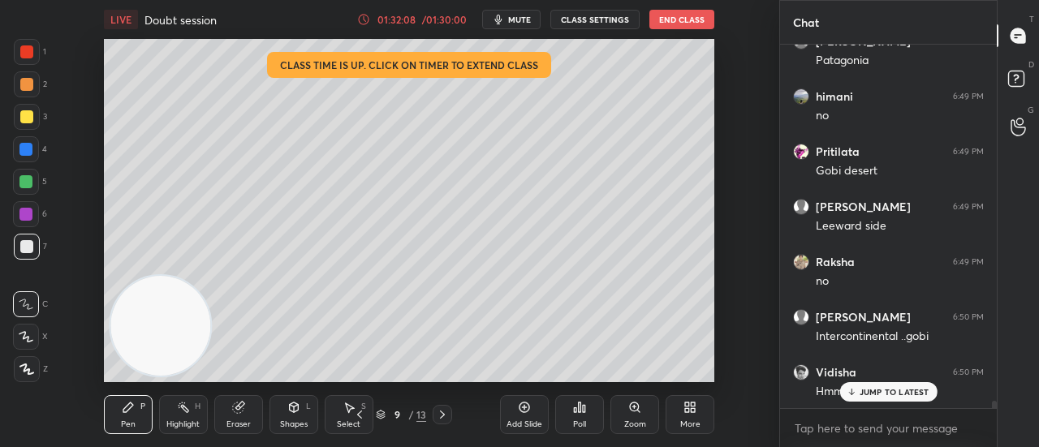
click at [875, 398] on div "JUMP TO LATEST" at bounding box center [887, 391] width 97 height 19
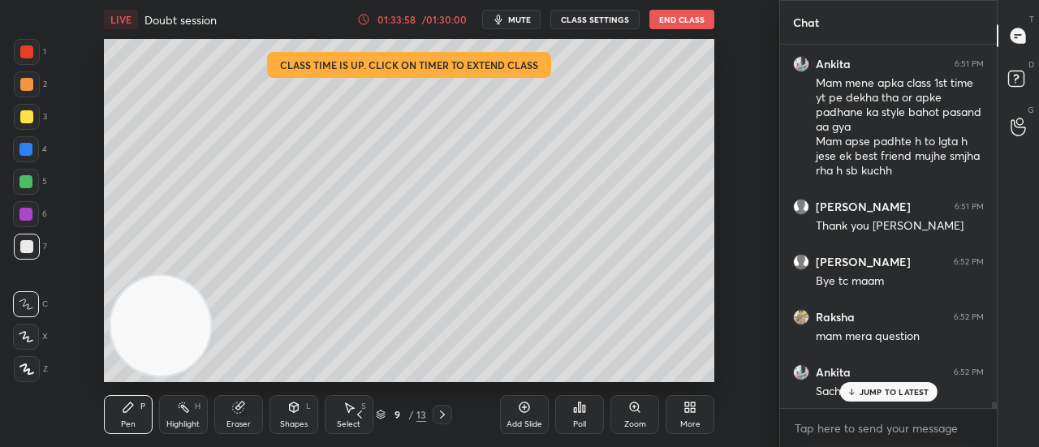
scroll to position [6, 5]
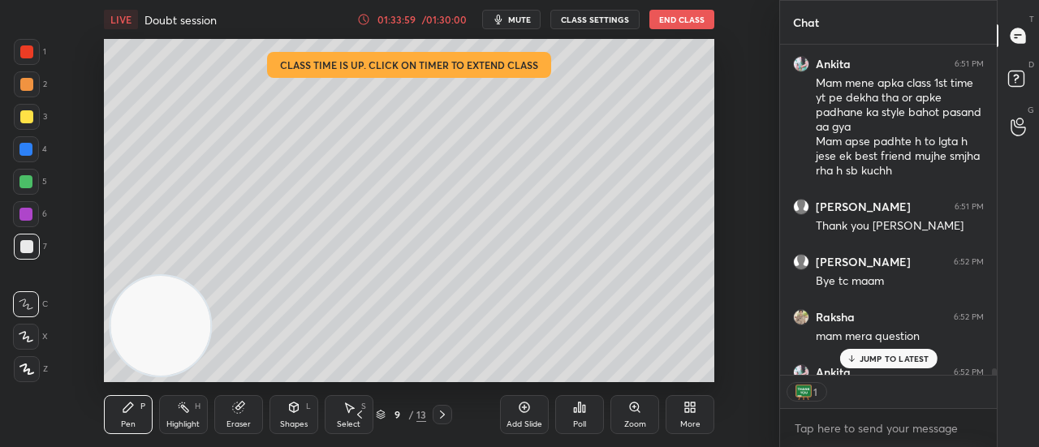
click at [887, 399] on div "1" at bounding box center [888, 392] width 217 height 32
click at [877, 355] on p "JUMP TO LATEST" at bounding box center [895, 359] width 70 height 10
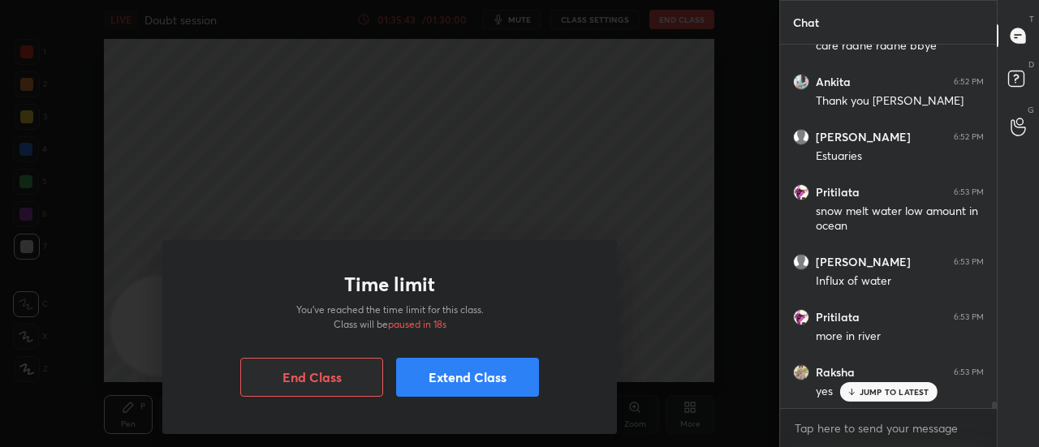
scroll to position [19733, 0]
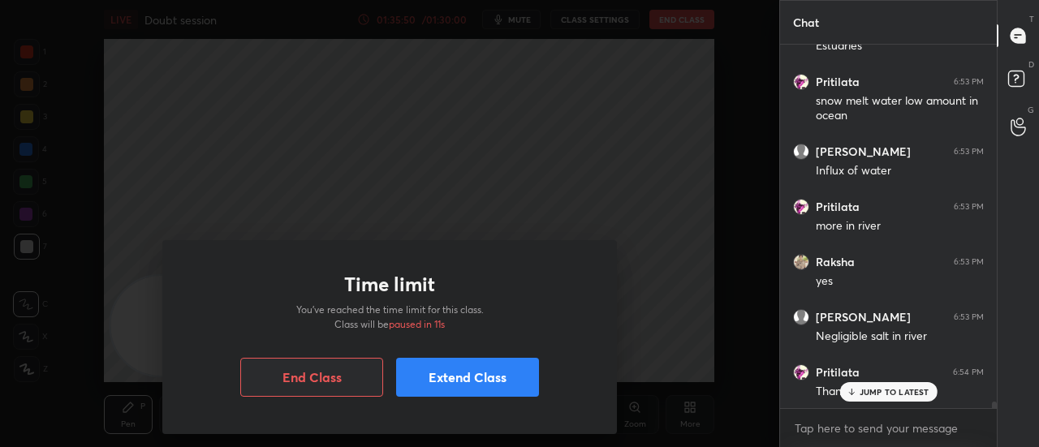
click at [292, 382] on button "End Class" at bounding box center [311, 377] width 143 height 39
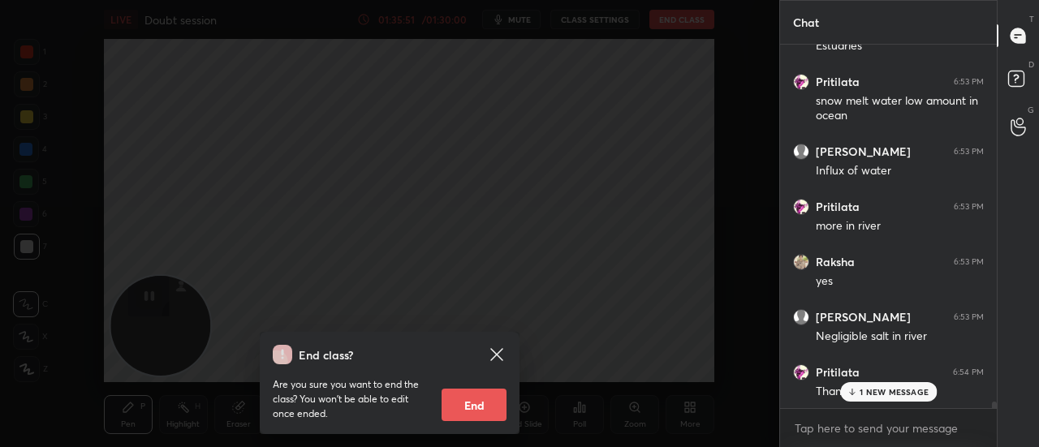
scroll to position [19844, 0]
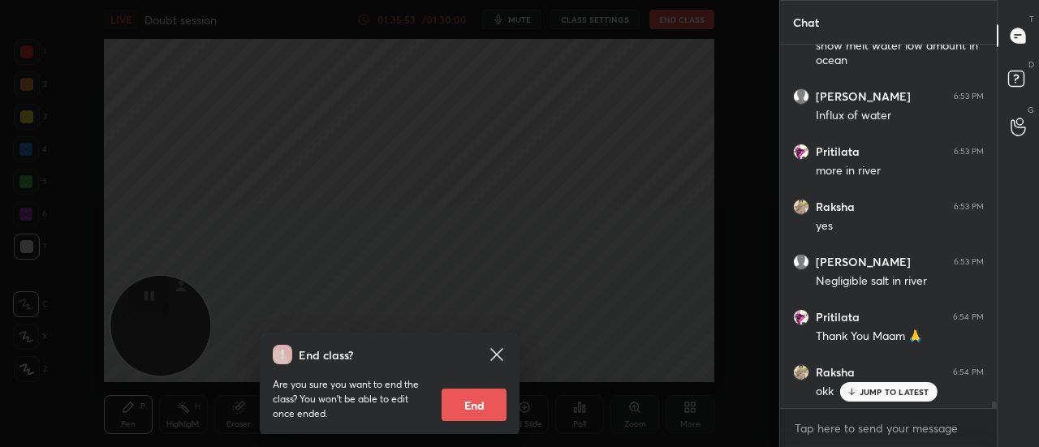
click at [473, 415] on button "End" at bounding box center [474, 405] width 65 height 32
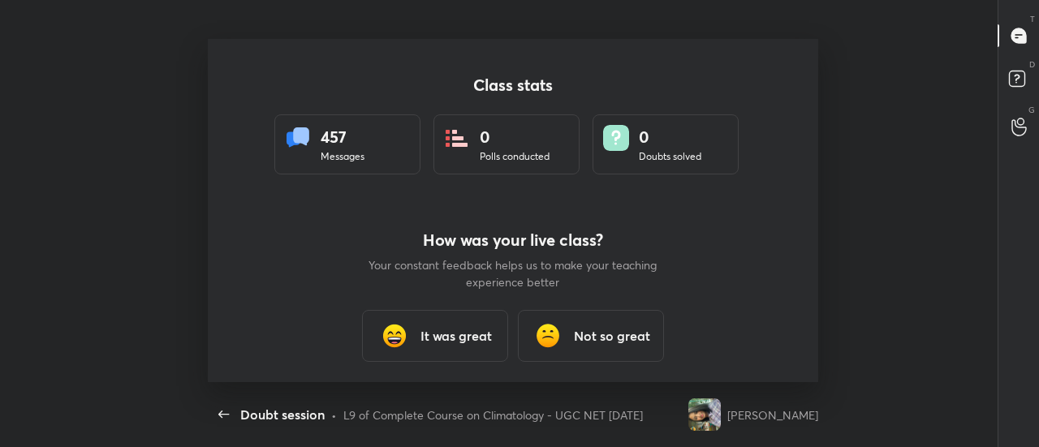
scroll to position [80843, 80221]
click at [451, 337] on h3 "It was great" at bounding box center [456, 335] width 71 height 19
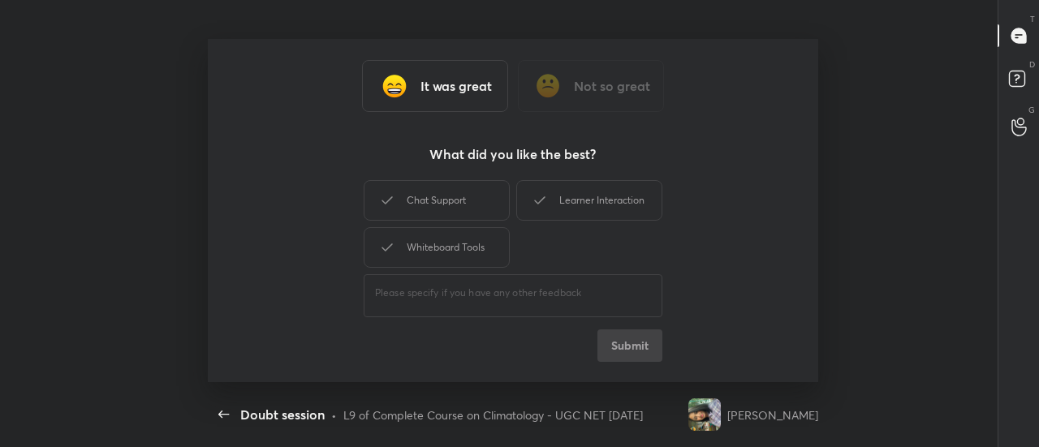
type textarea "x"
